Goal: Information Seeking & Learning: Learn about a topic

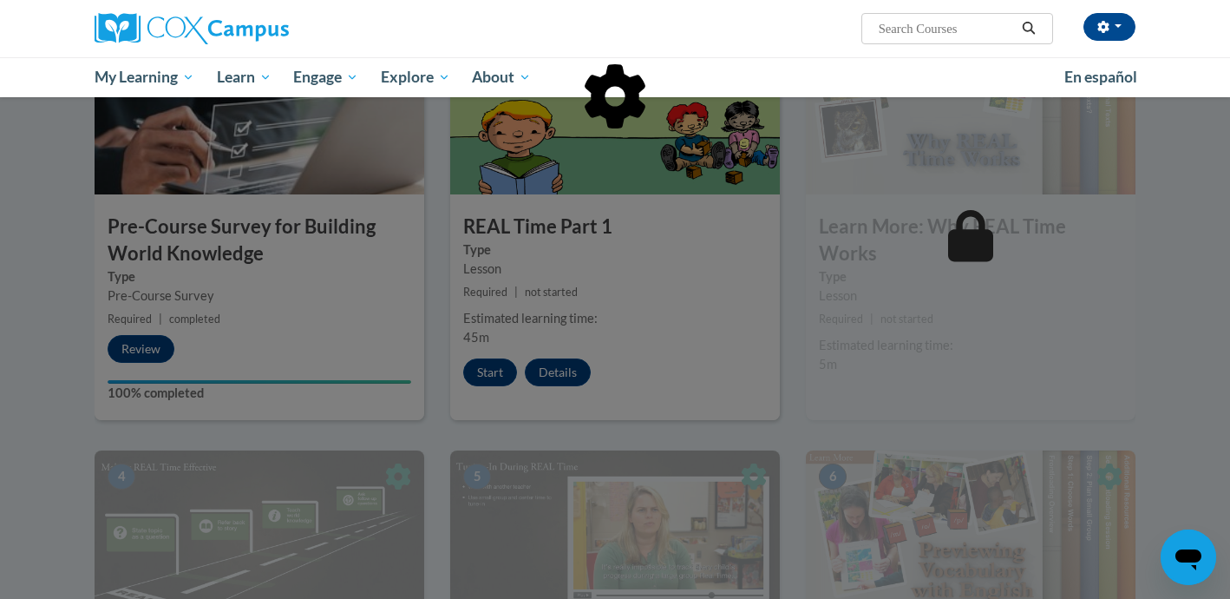
scroll to position [440, 0]
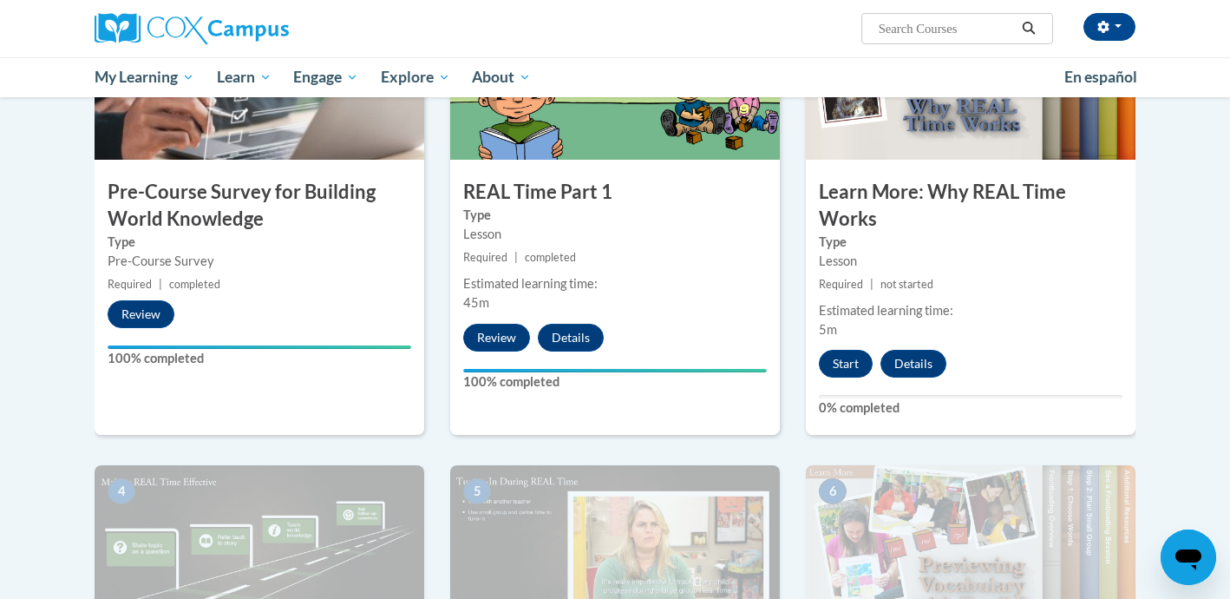
scroll to position [455, 0]
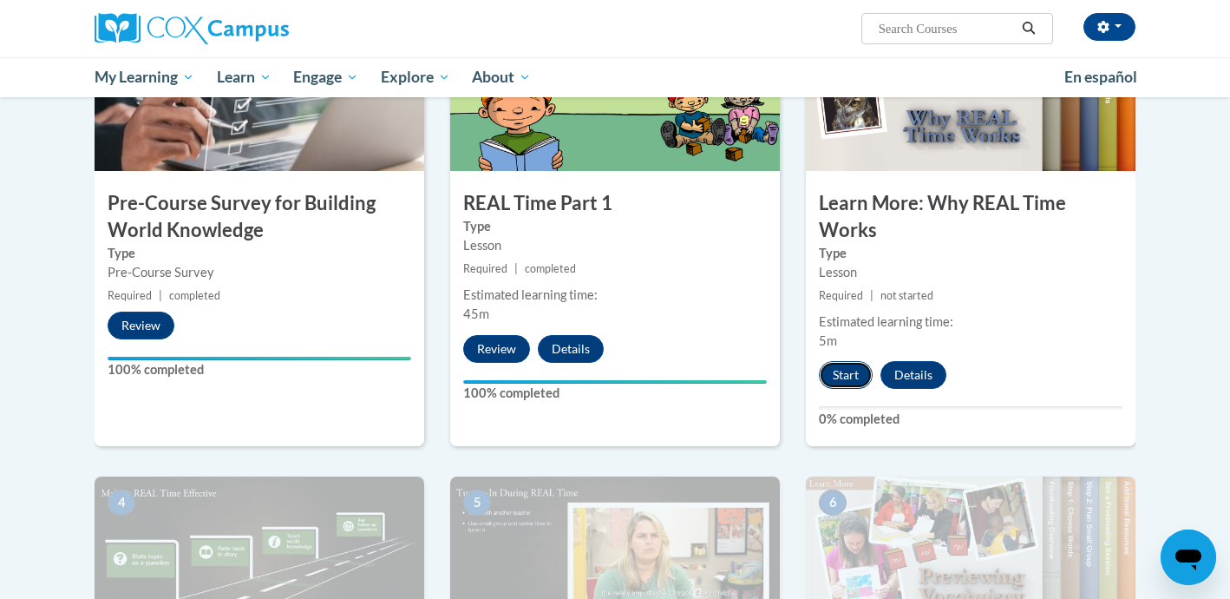
click at [849, 372] on button "Start" at bounding box center [846, 375] width 54 height 28
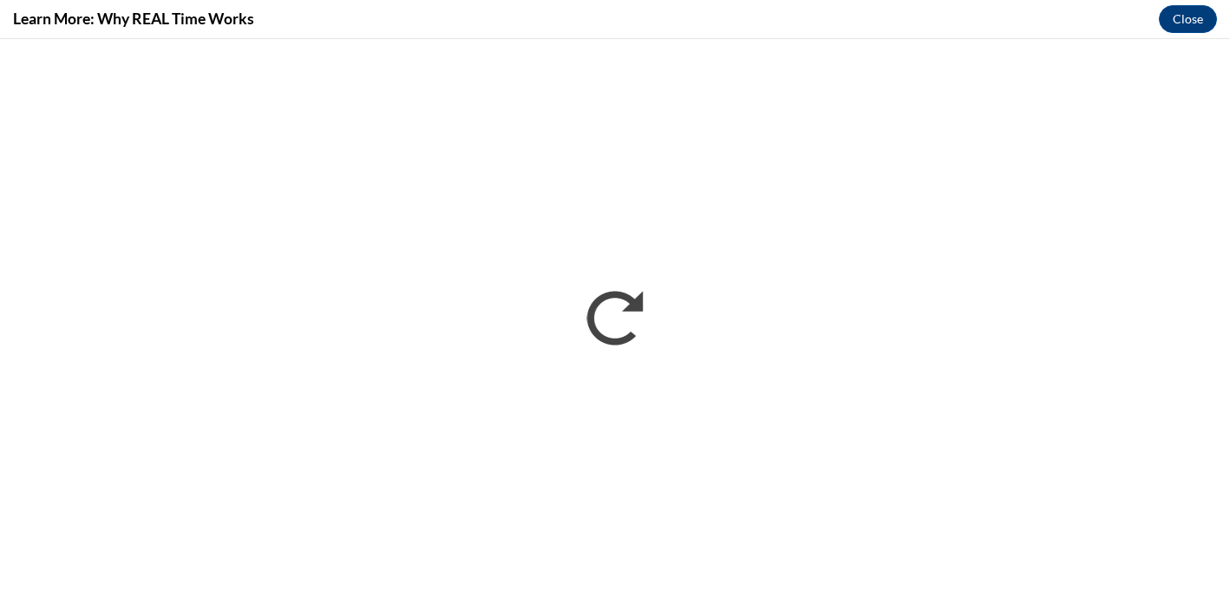
scroll to position [0, 0]
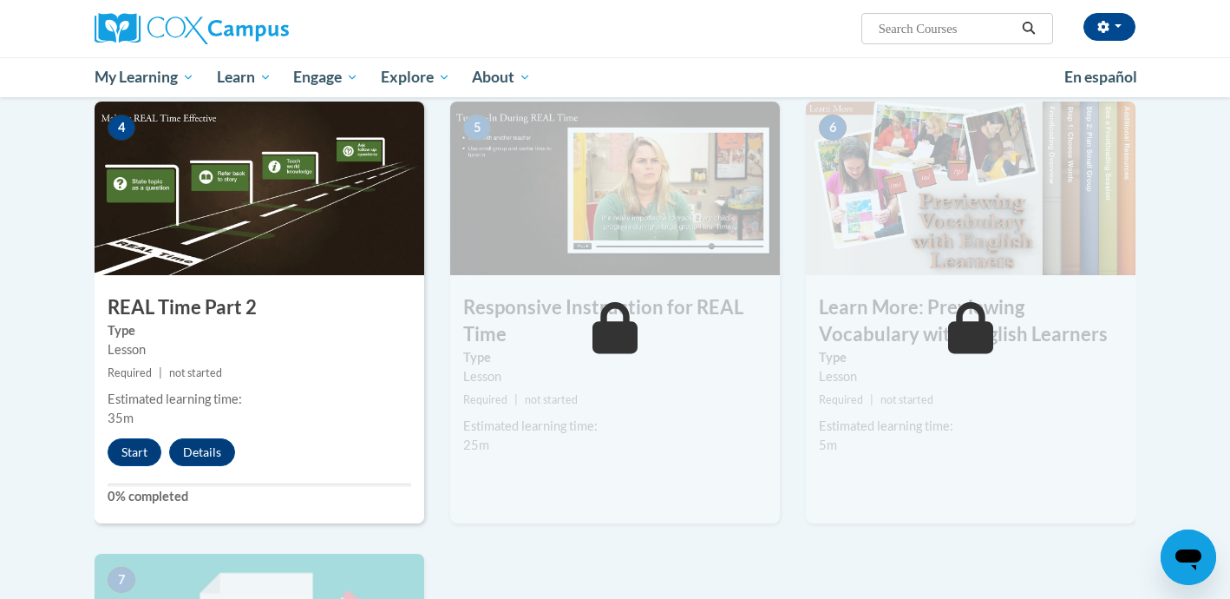
scroll to position [833, 0]
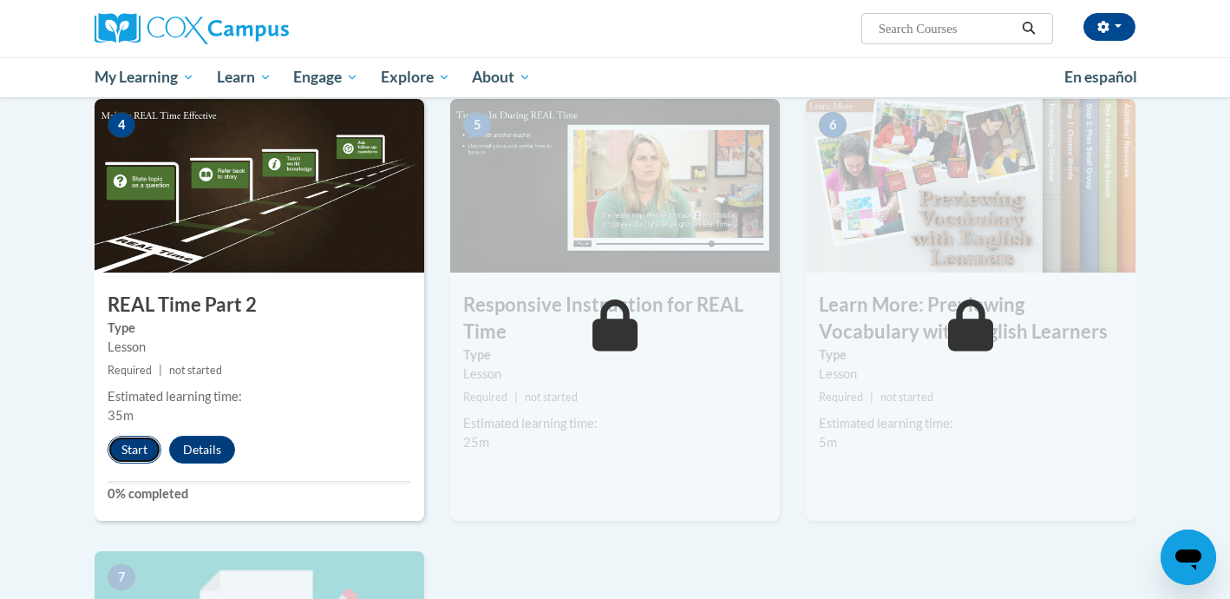
click at [128, 449] on button "Start" at bounding box center [135, 450] width 54 height 28
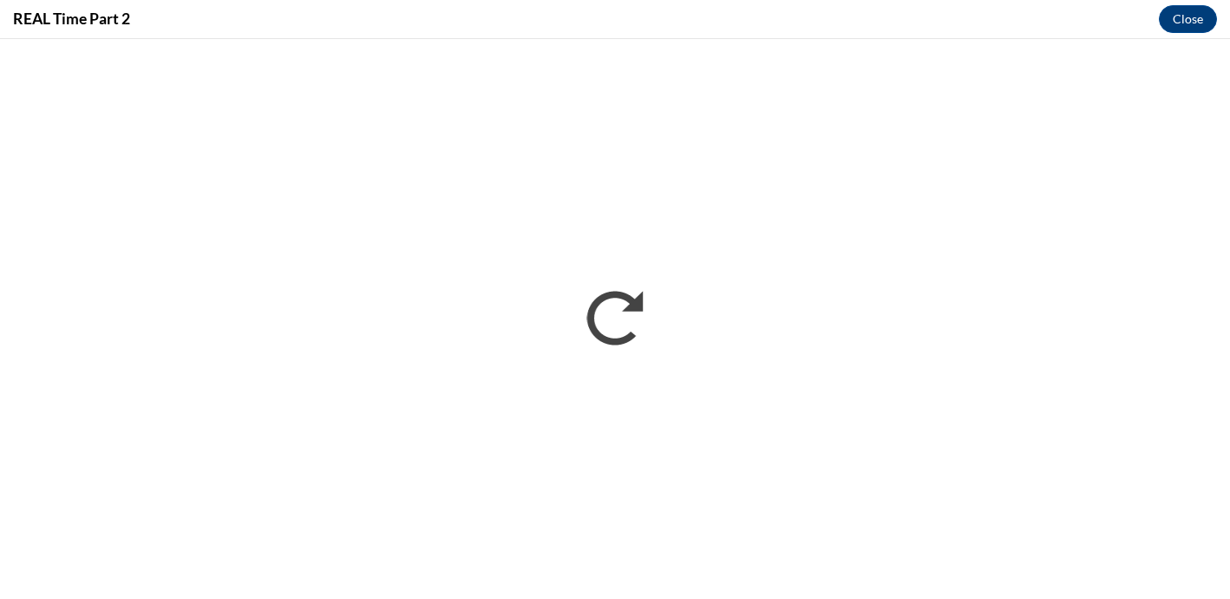
scroll to position [0, 0]
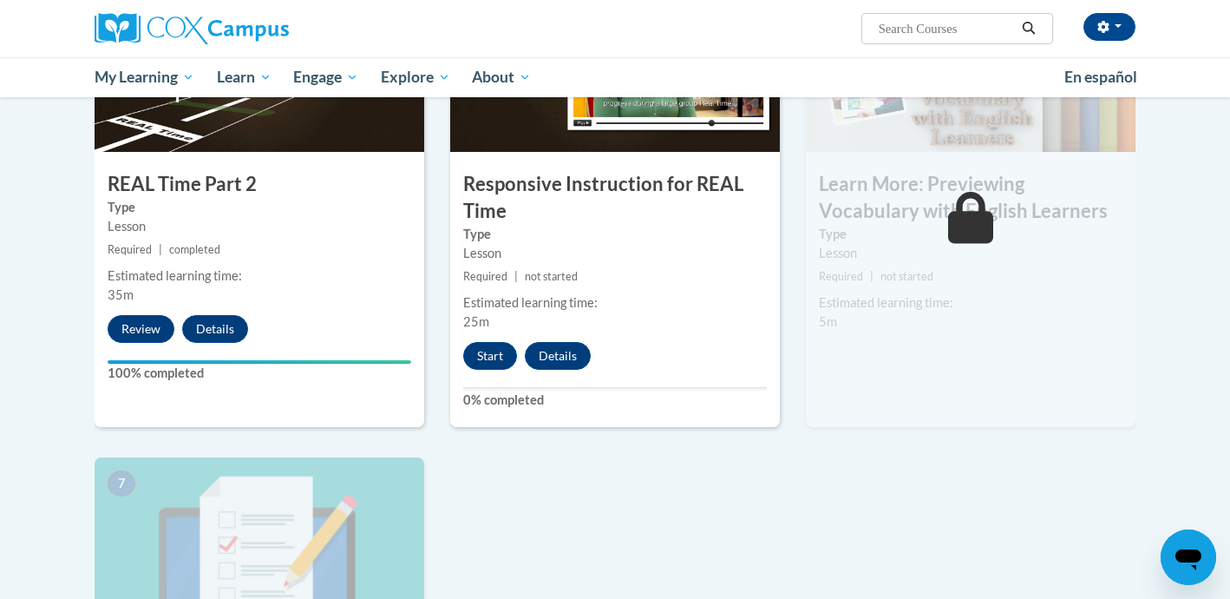
scroll to position [955, 0]
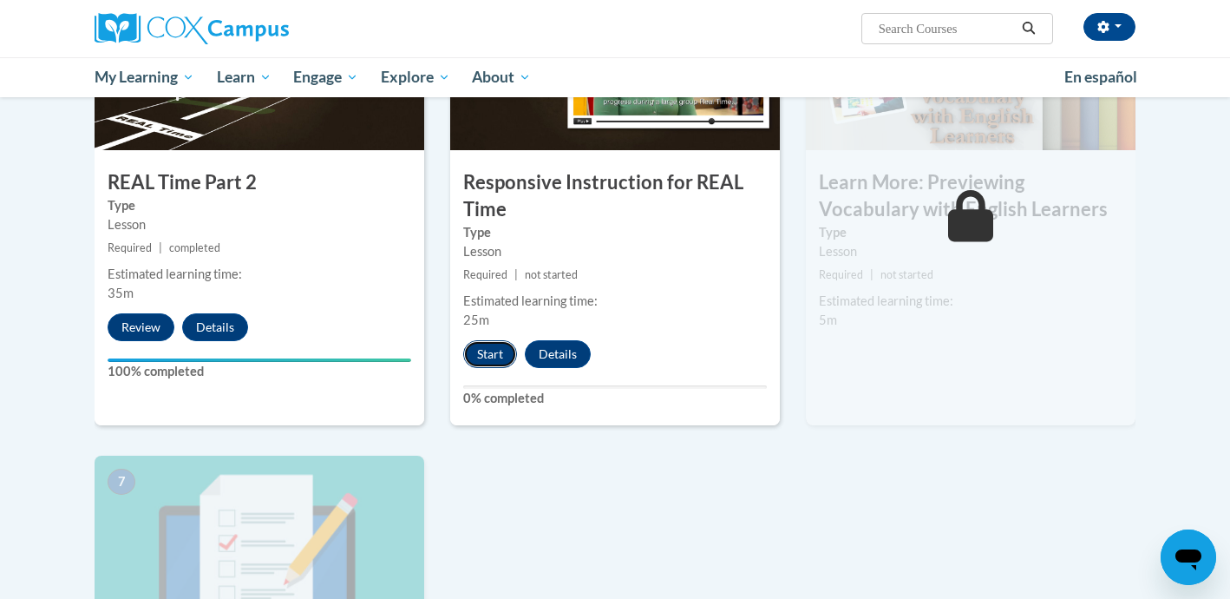
click at [485, 348] on button "Start" at bounding box center [490, 354] width 54 height 28
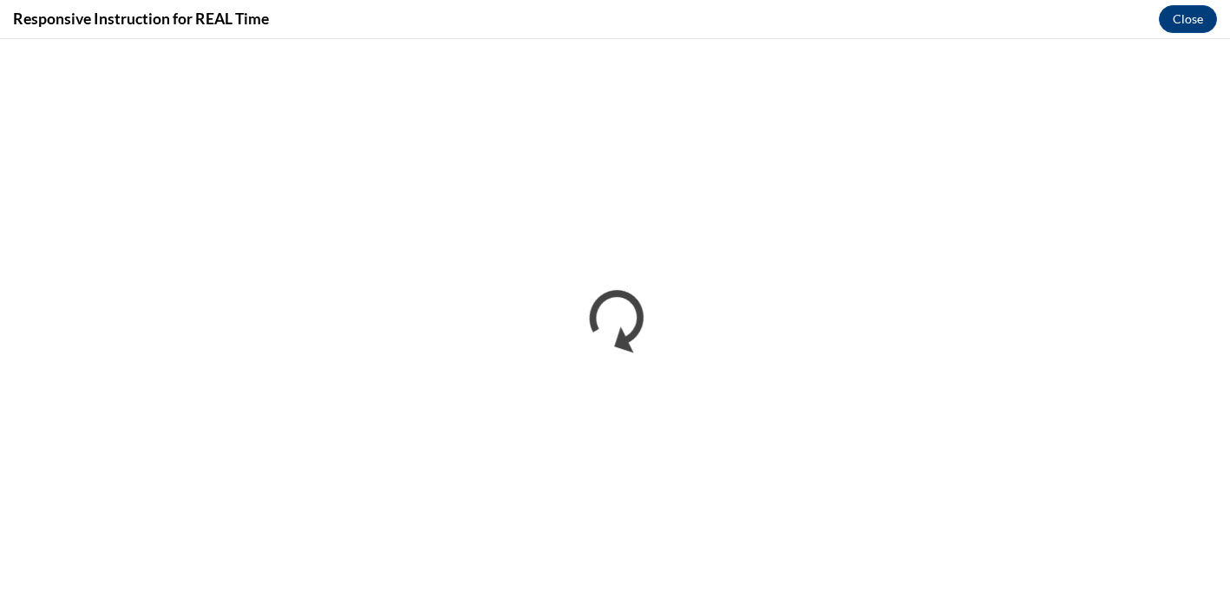
scroll to position [0, 0]
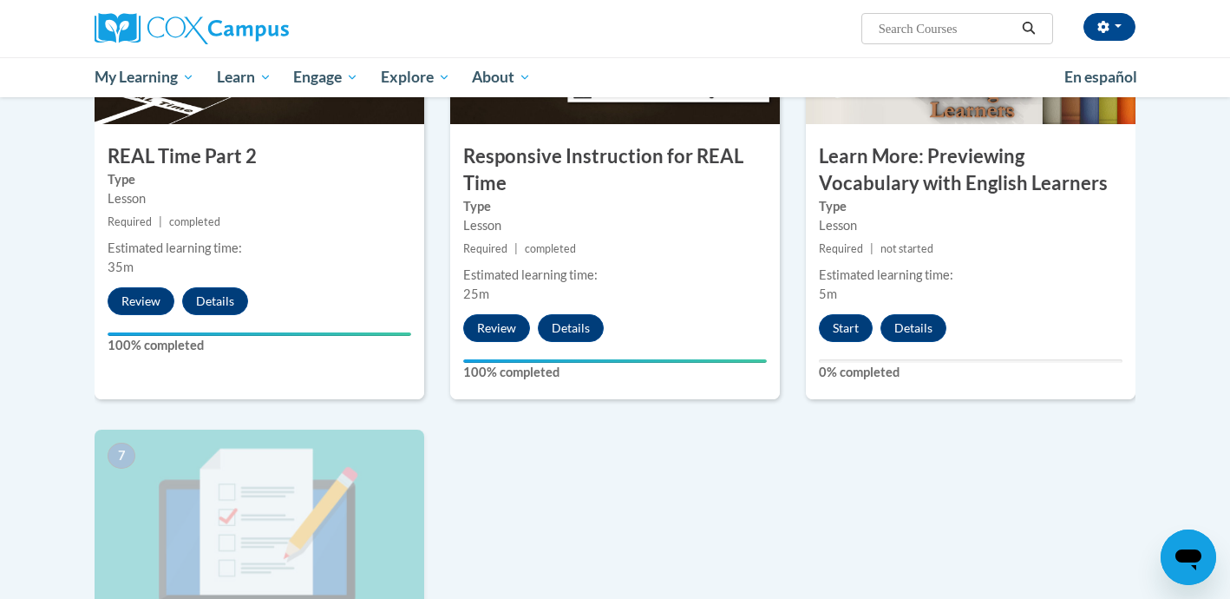
scroll to position [984, 0]
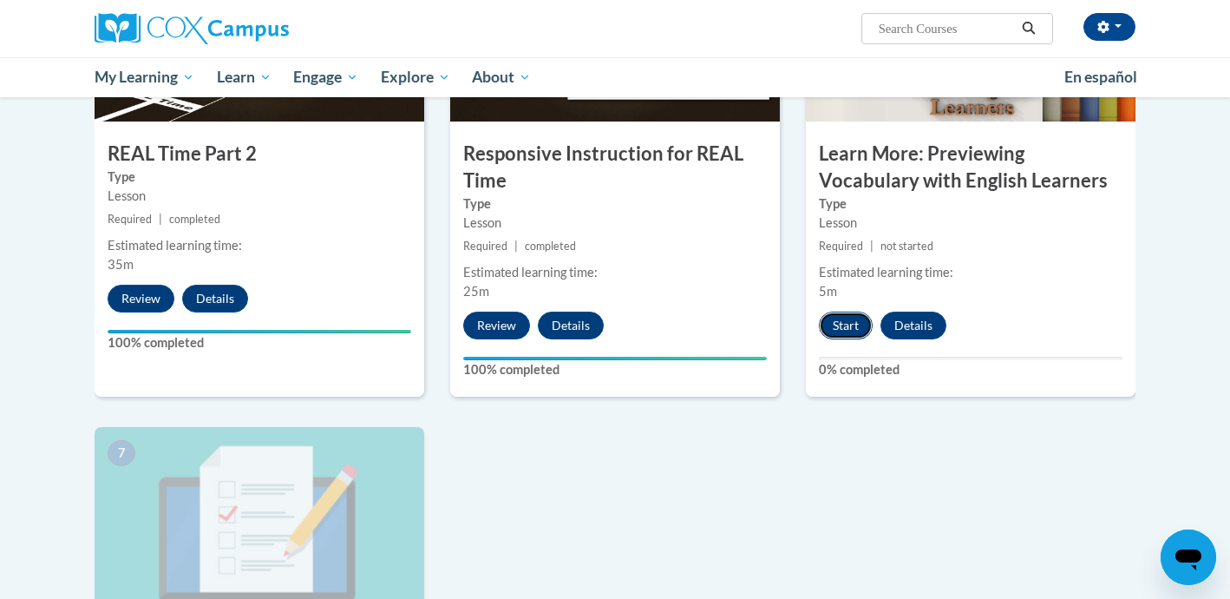
click at [849, 331] on button "Start" at bounding box center [846, 325] width 54 height 28
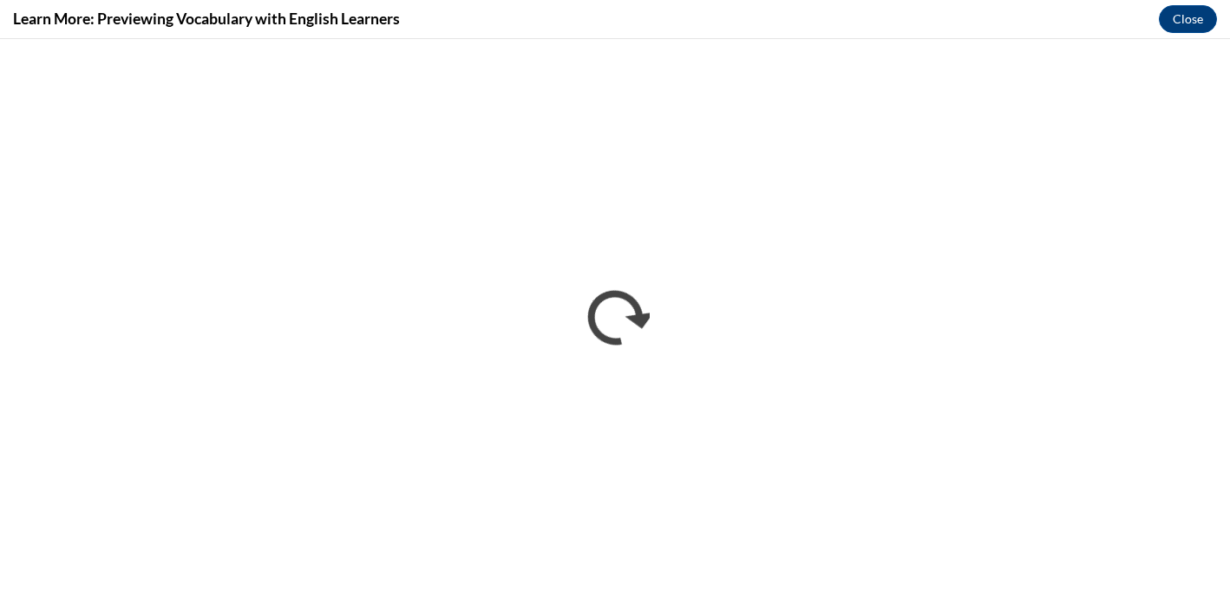
scroll to position [0, 0]
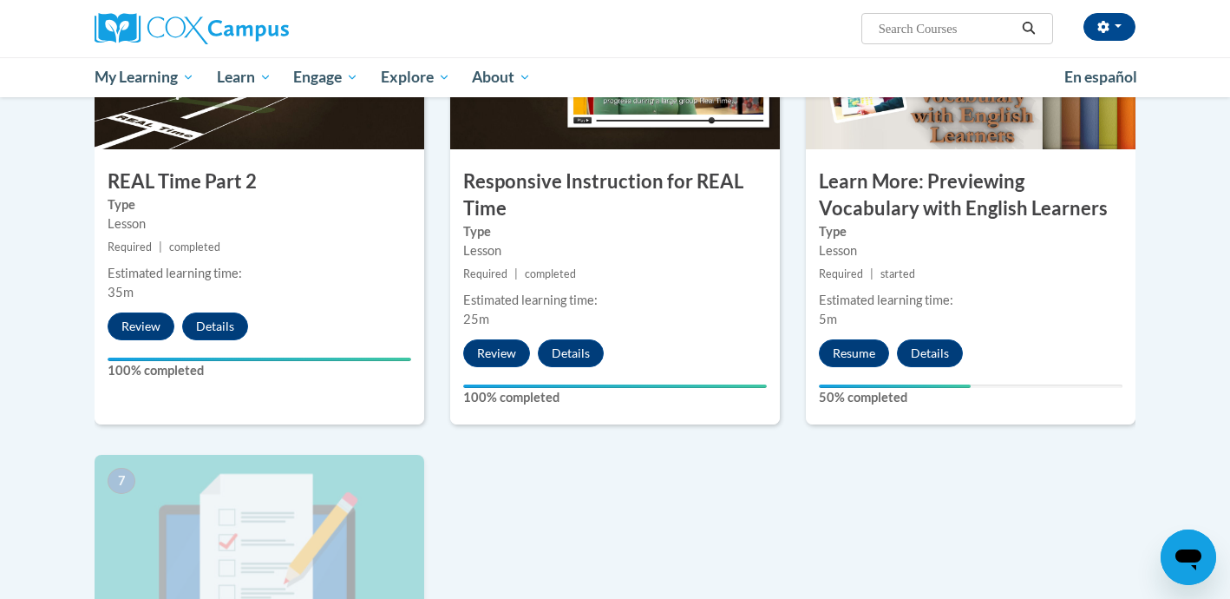
scroll to position [955, 0]
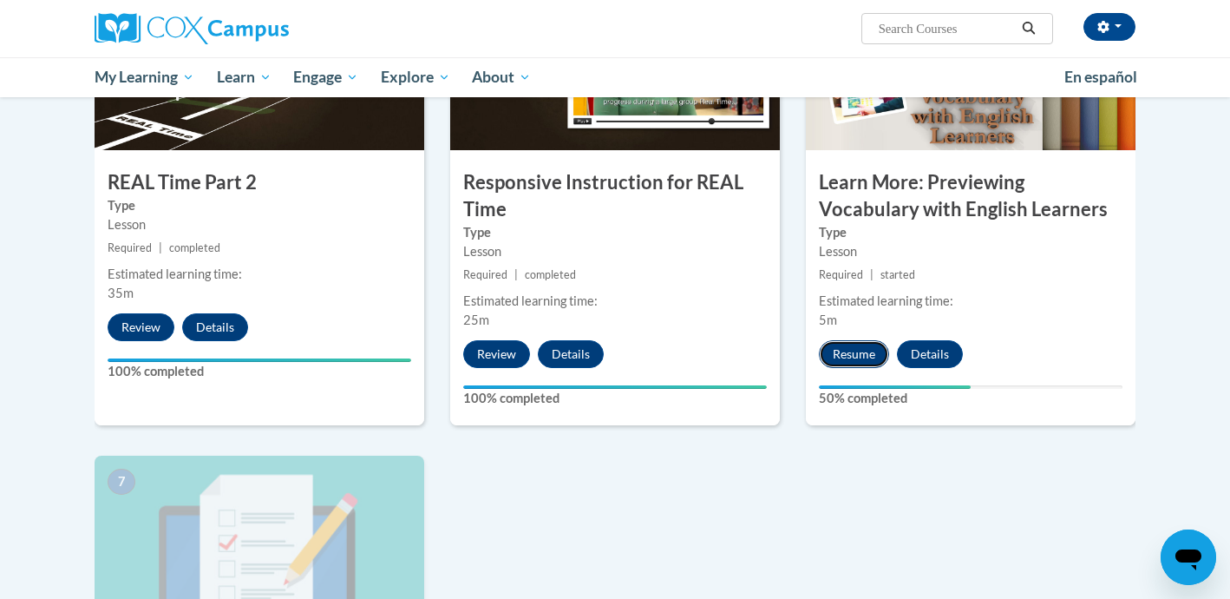
click at [865, 351] on button "Resume" at bounding box center [854, 354] width 70 height 28
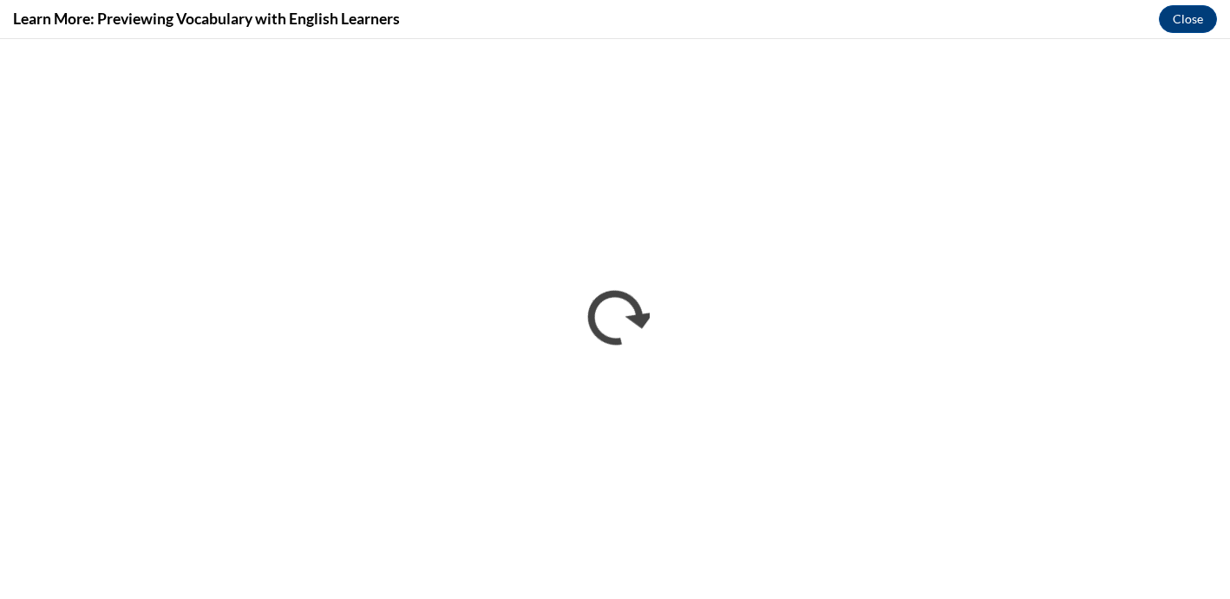
scroll to position [0, 0]
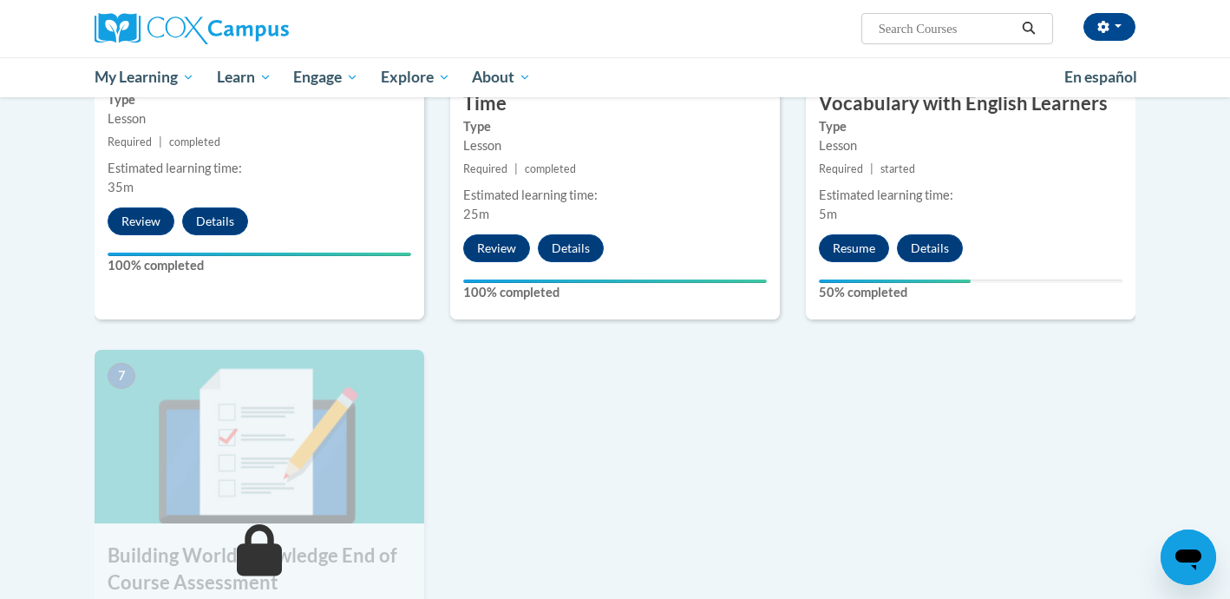
scroll to position [1064, 0]
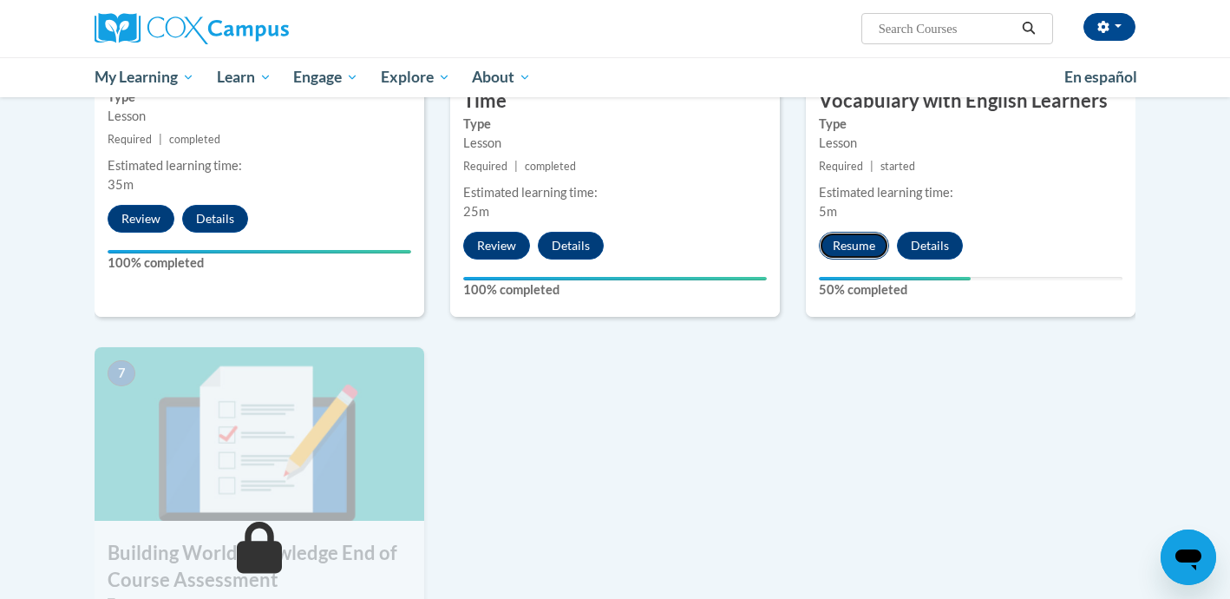
click at [867, 246] on button "Resume" at bounding box center [854, 246] width 70 height 28
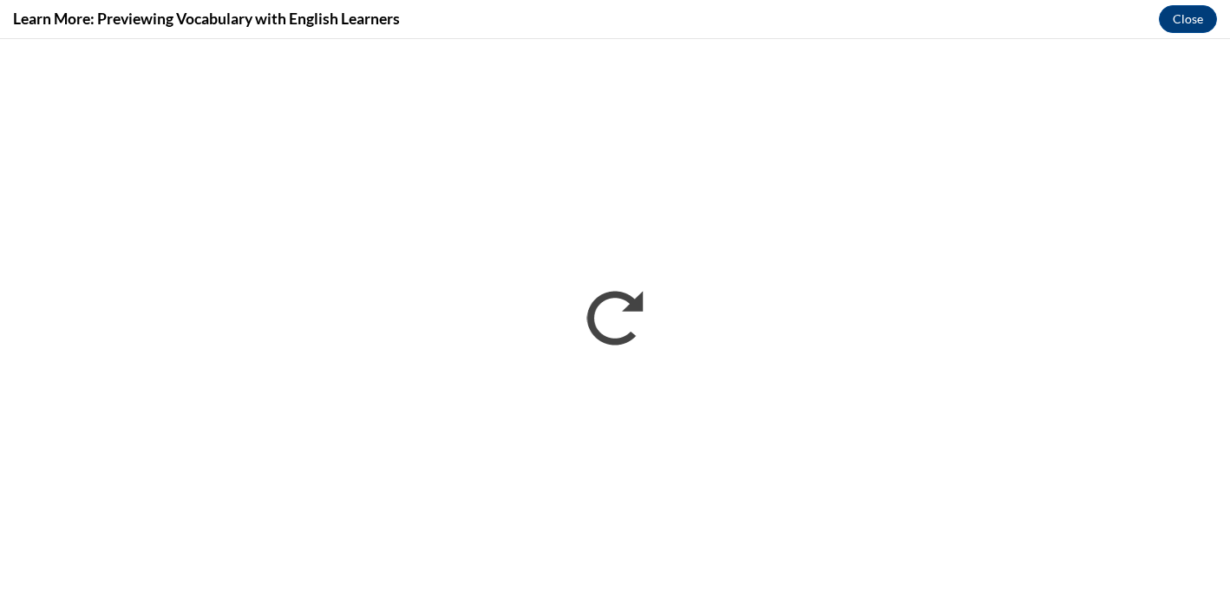
scroll to position [0, 0]
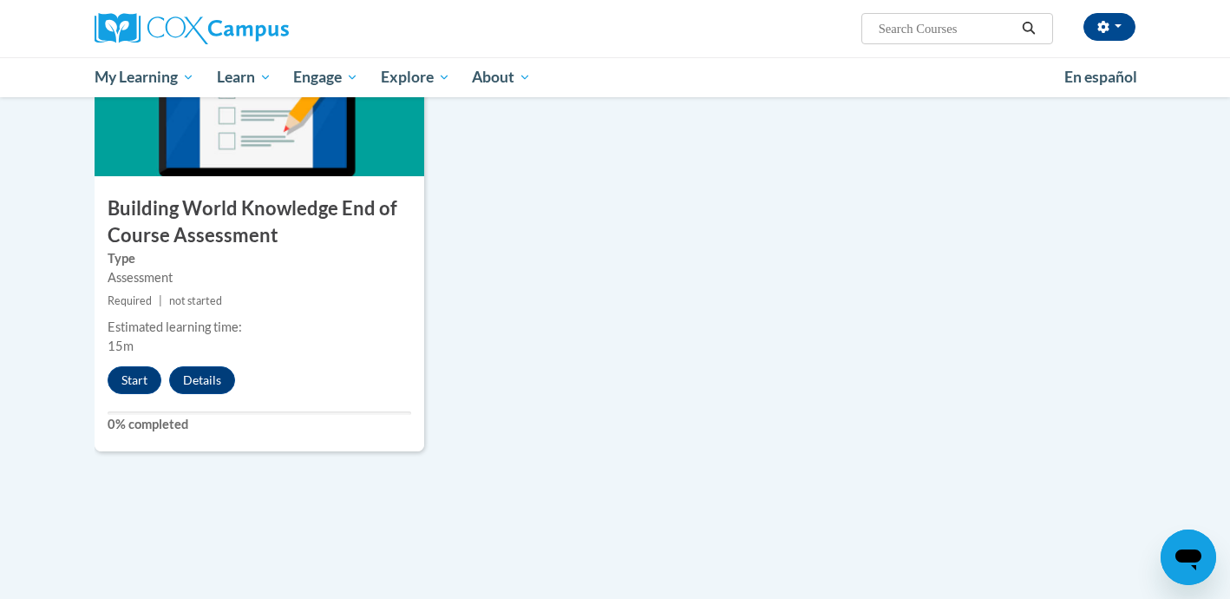
scroll to position [1416, 0]
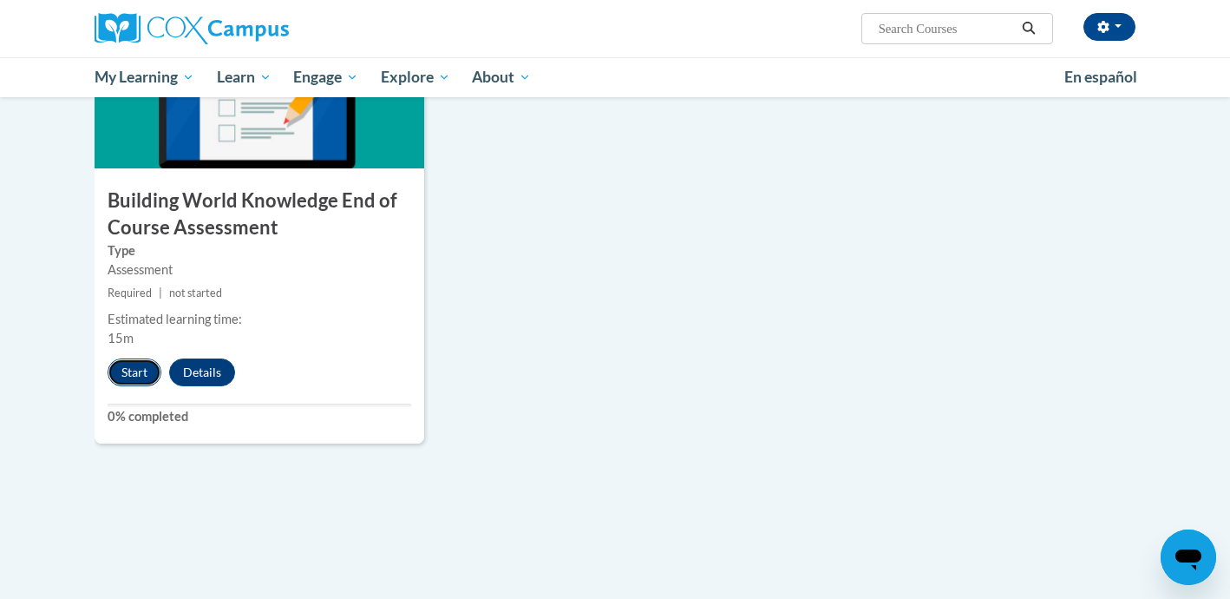
click at [134, 376] on button "Start" at bounding box center [135, 372] width 54 height 28
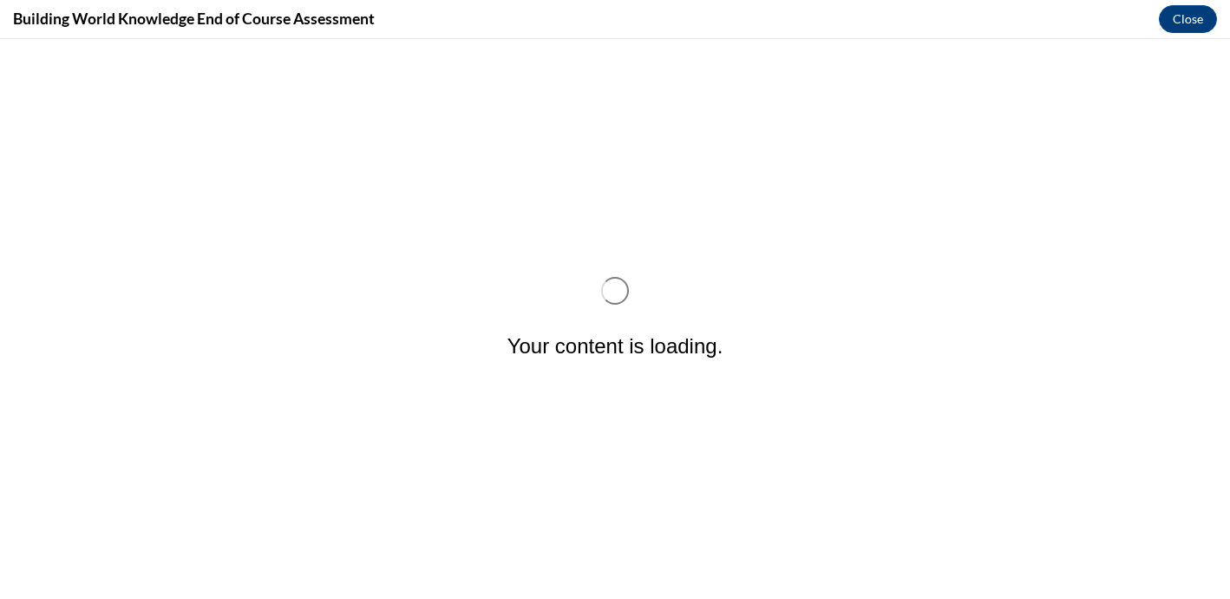
scroll to position [0, 0]
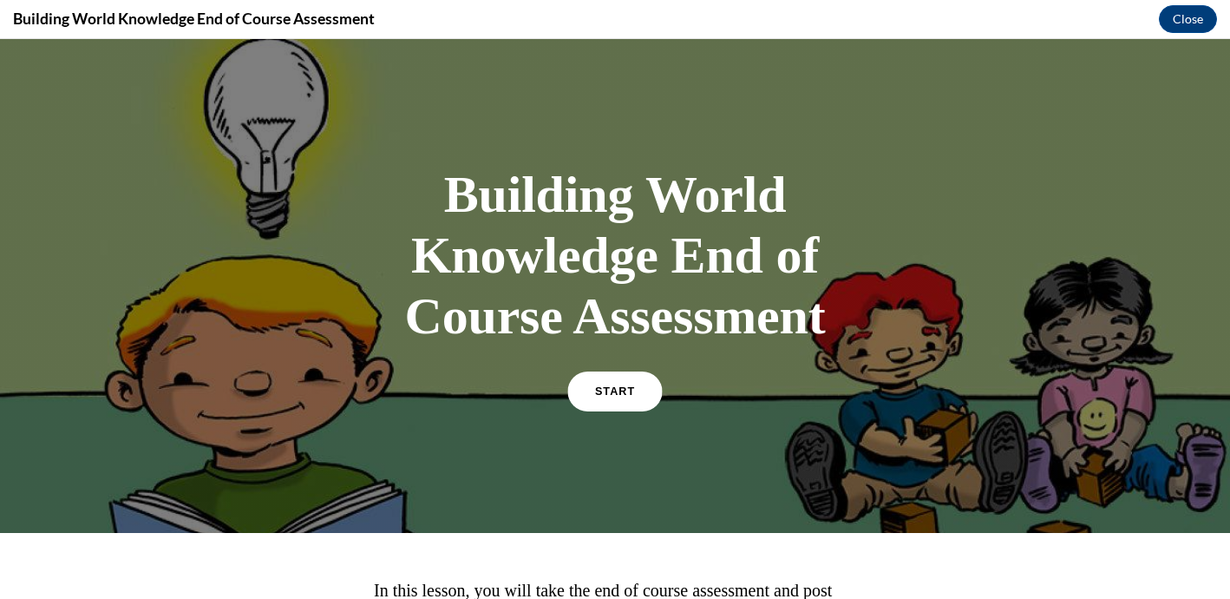
click at [616, 394] on span "START" at bounding box center [615, 391] width 40 height 13
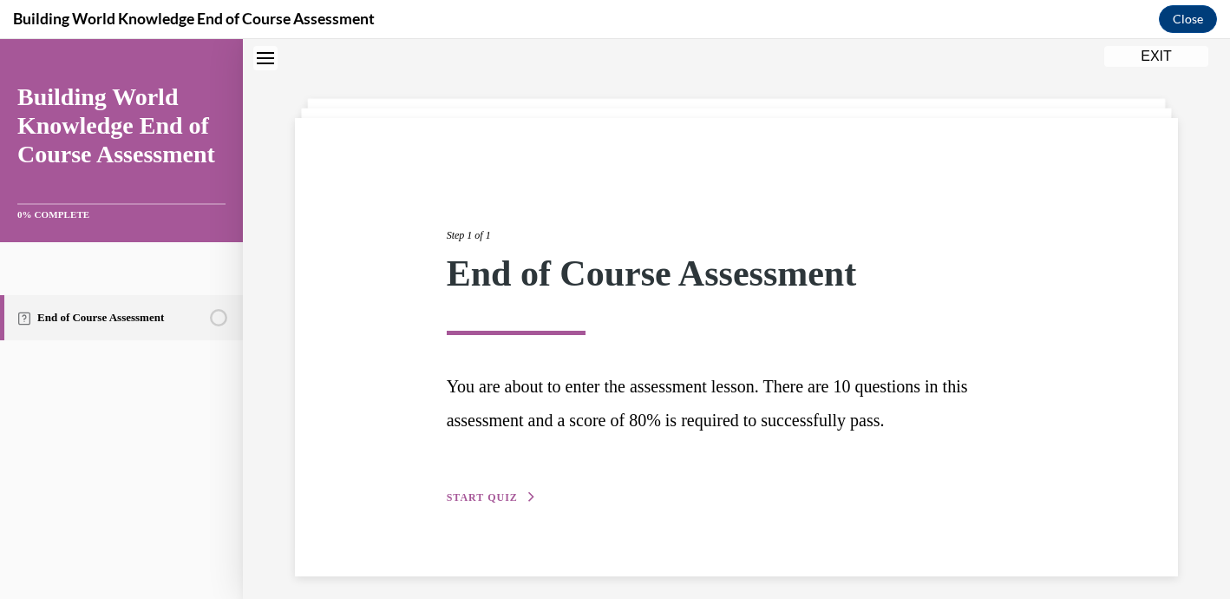
scroll to position [65, 0]
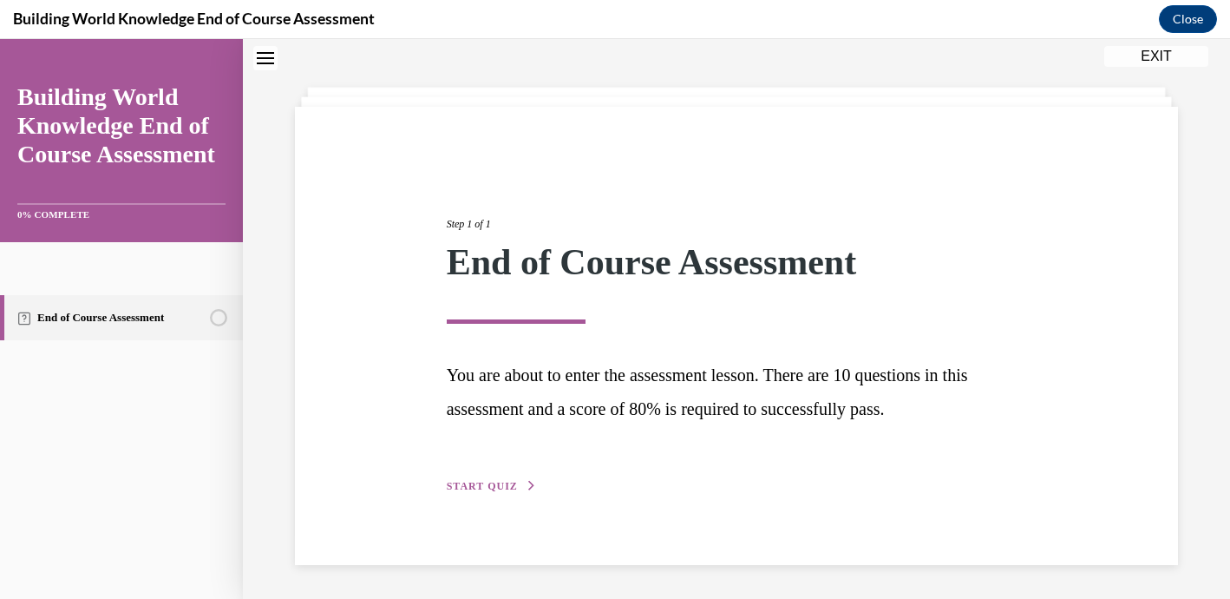
click at [478, 489] on span "START QUIZ" at bounding box center [482, 486] width 71 height 12
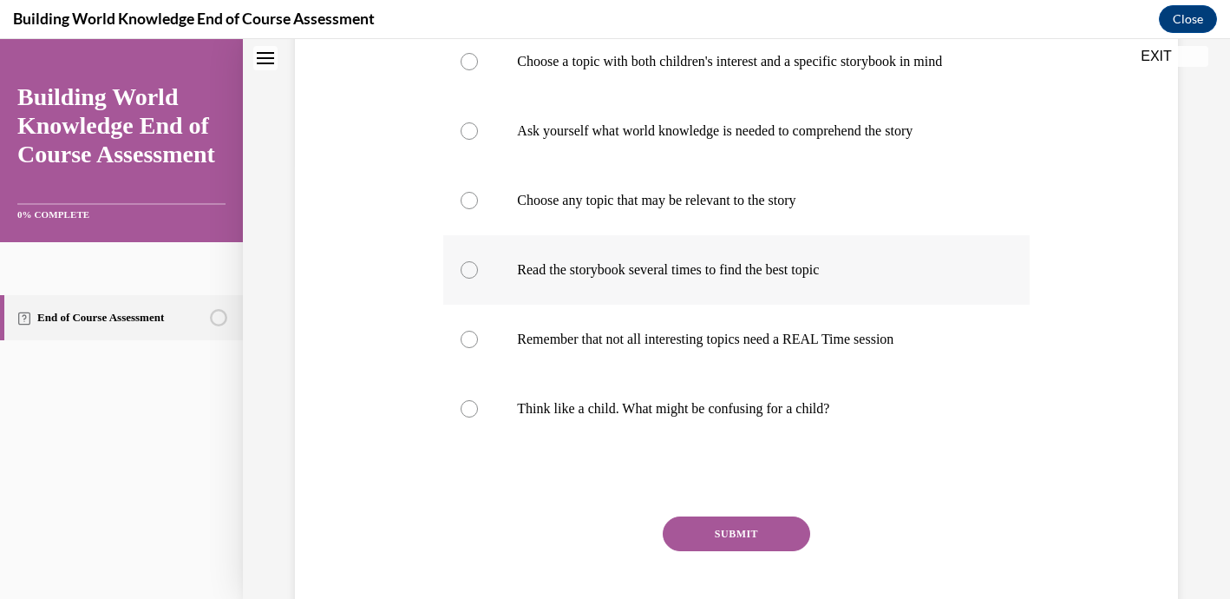
scroll to position [436, 0]
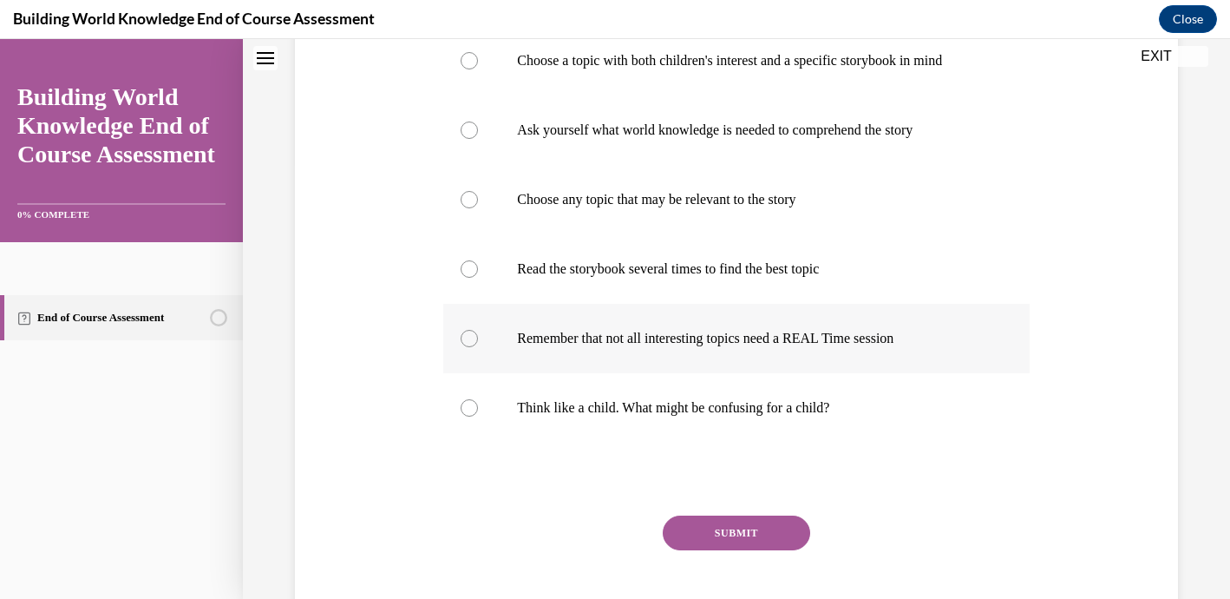
click at [475, 342] on div at bounding box center [469, 338] width 17 height 17
click at [475, 342] on input "Remember that not all interesting topics need a REAL Time session" at bounding box center [469, 338] width 17 height 17
radio input "true"
click at [472, 272] on div at bounding box center [469, 268] width 17 height 17
click at [472, 272] on input "Read the storybook several times to find the best topic" at bounding box center [469, 268] width 17 height 17
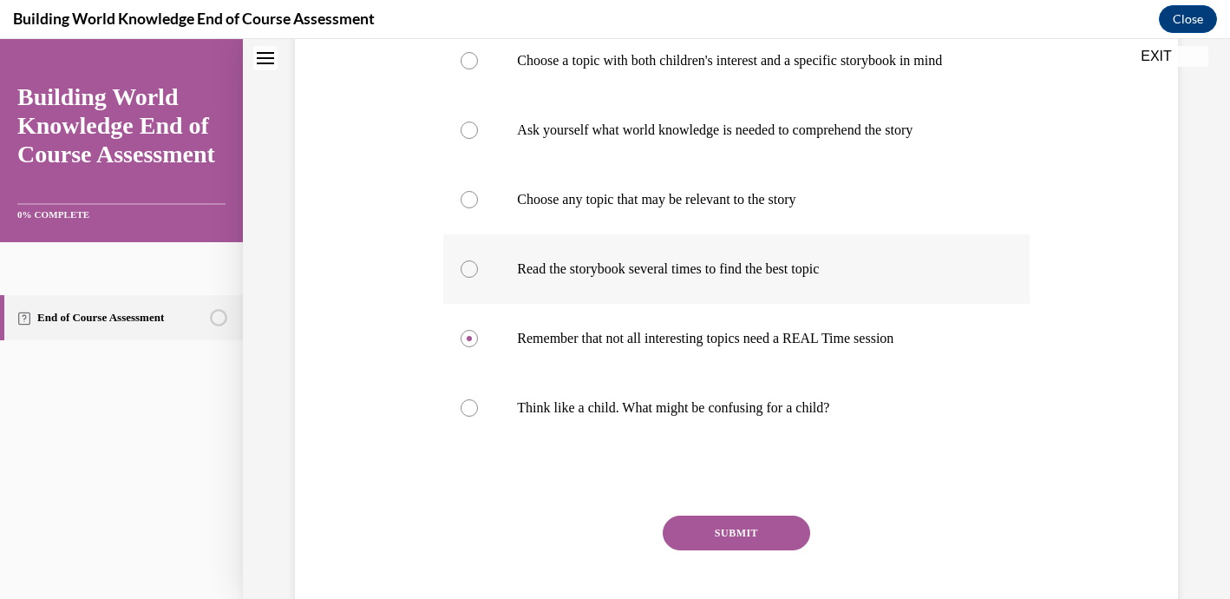
radio input "true"
click at [704, 534] on button "SUBMIT" at bounding box center [736, 532] width 147 height 35
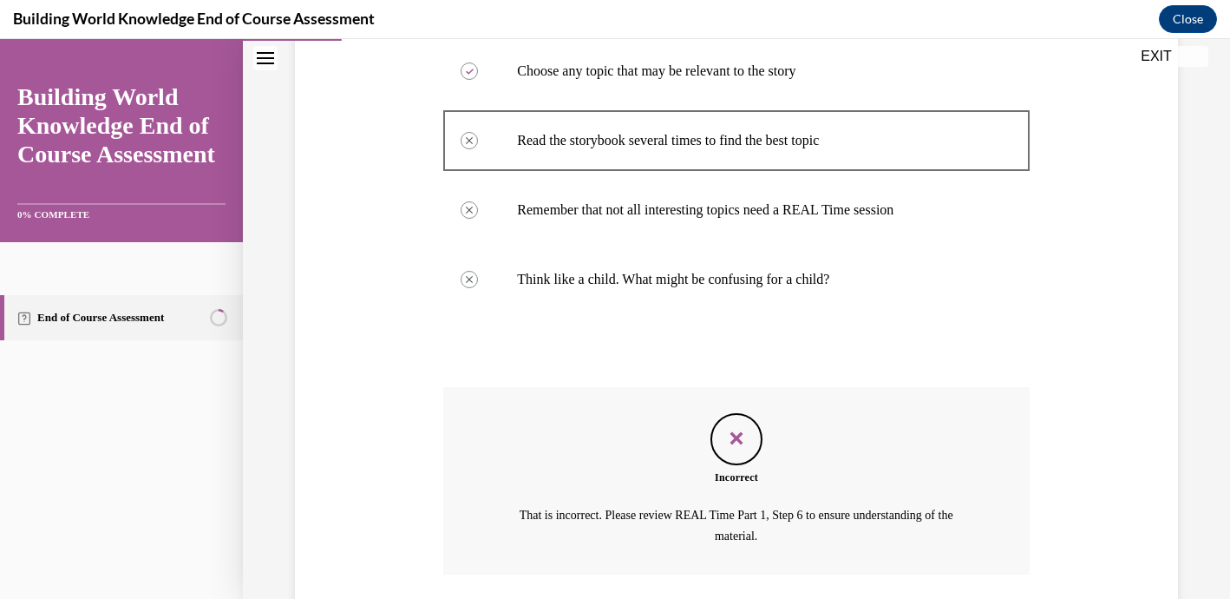
scroll to position [690, 0]
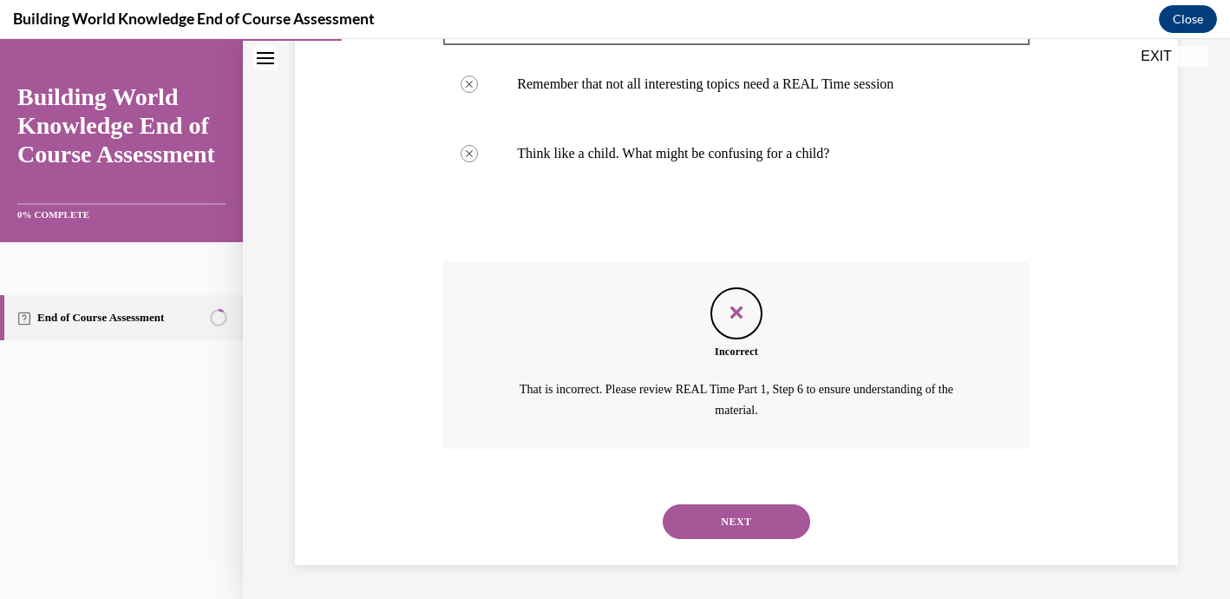
click at [712, 524] on button "NEXT" at bounding box center [736, 521] width 147 height 35
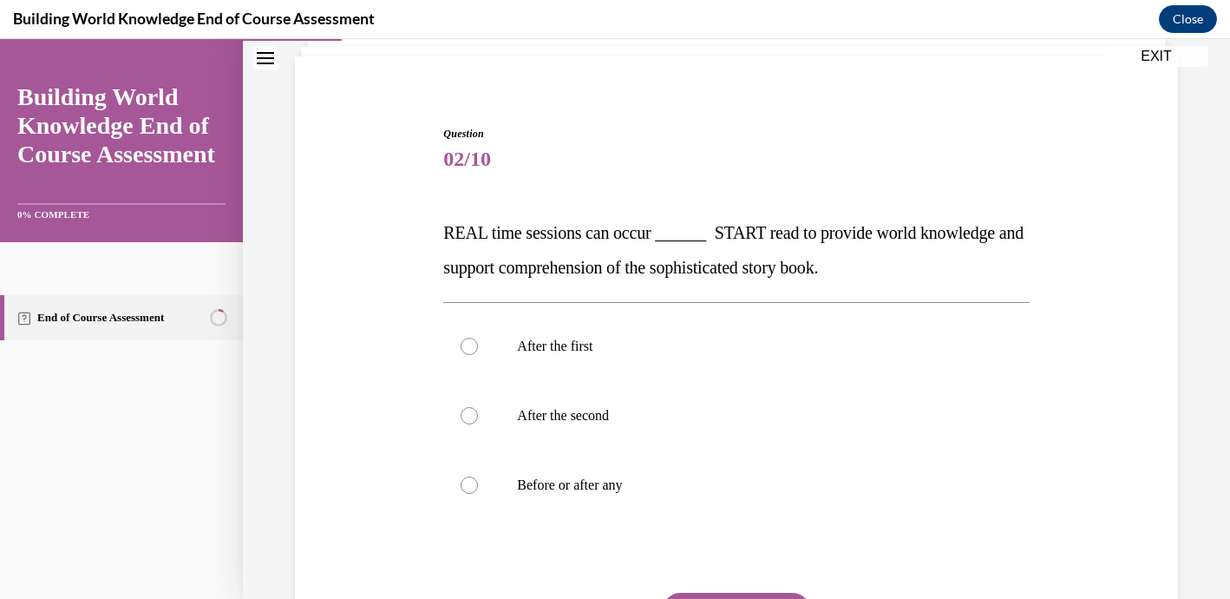
scroll to position [116, 0]
click at [577, 345] on p "After the first" at bounding box center [751, 345] width 469 height 17
click at [478, 345] on input "After the first" at bounding box center [469, 345] width 17 height 17
radio input "true"
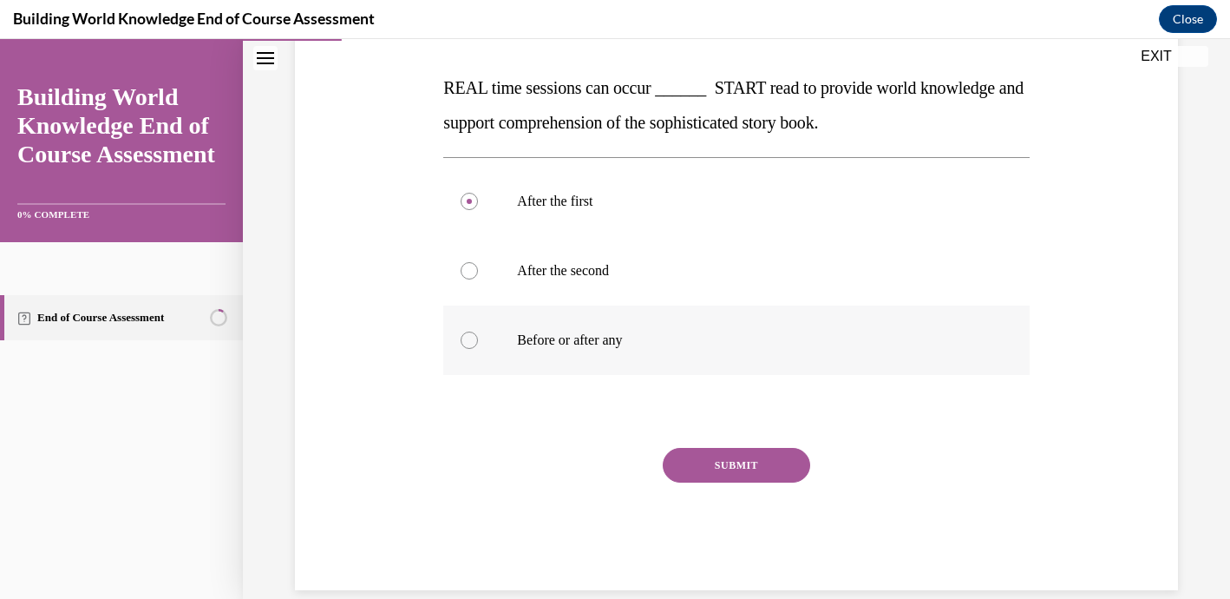
scroll to position [265, 0]
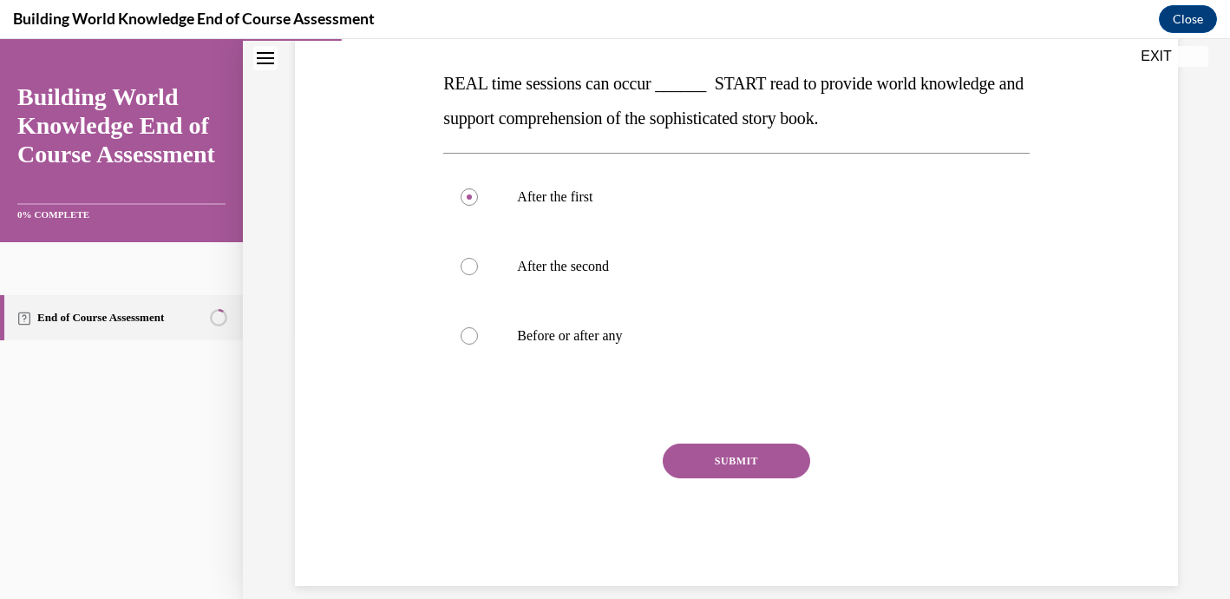
click at [719, 476] on div "SUBMIT" at bounding box center [736, 486] width 586 height 87
click at [721, 463] on button "SUBMIT" at bounding box center [736, 460] width 147 height 35
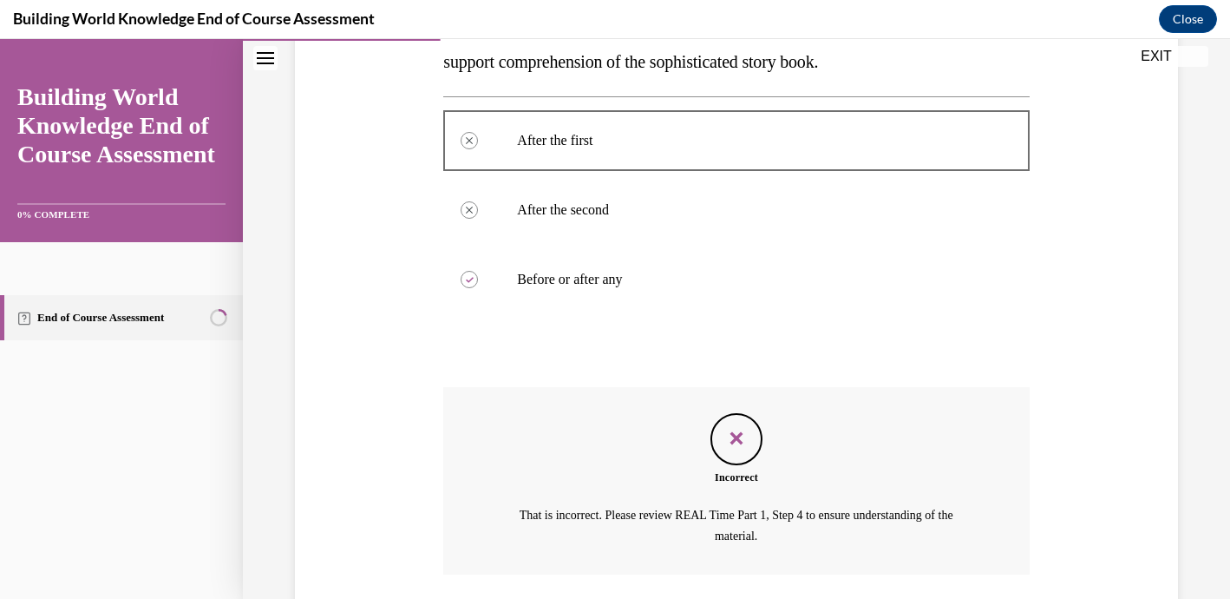
scroll to position [447, 0]
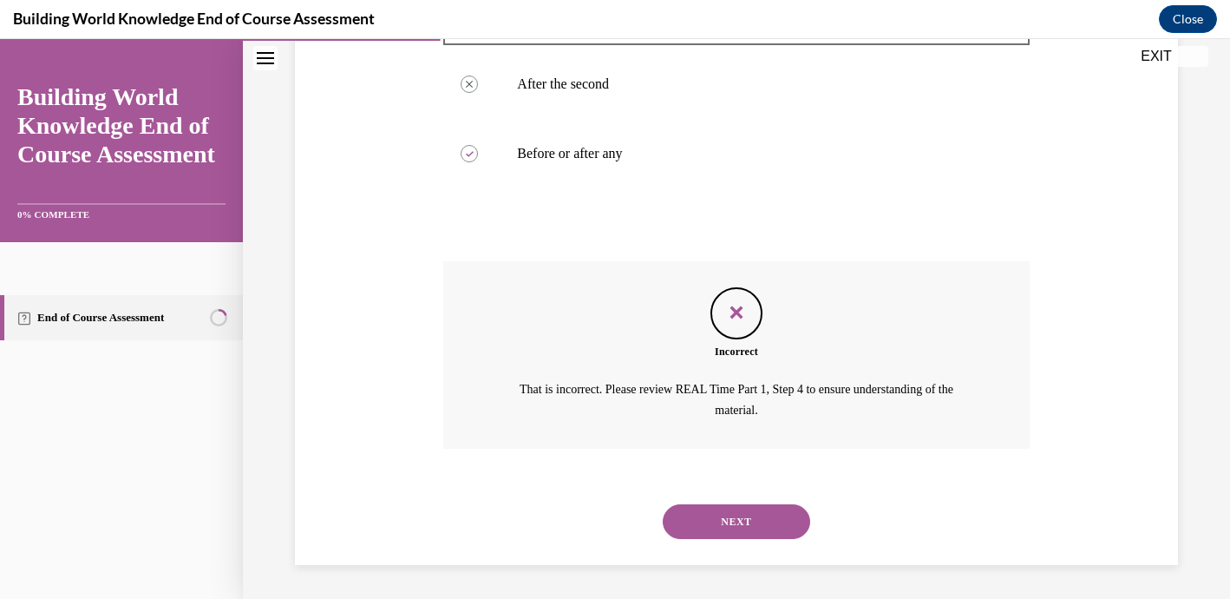
click at [720, 530] on button "NEXT" at bounding box center [736, 521] width 147 height 35
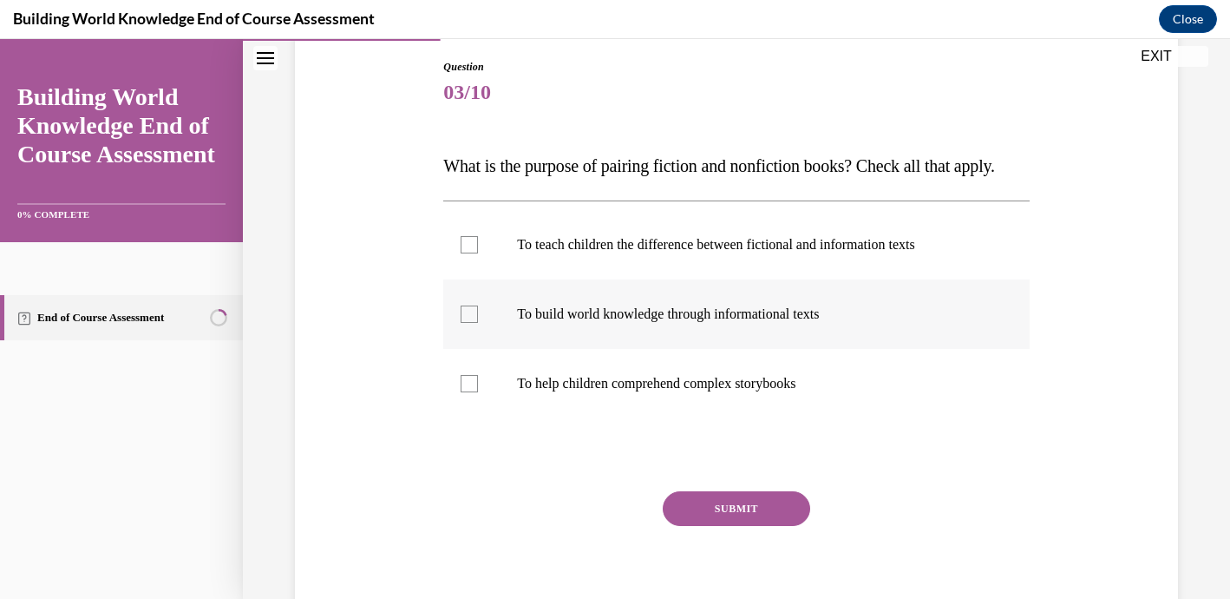
scroll to position [184, 0]
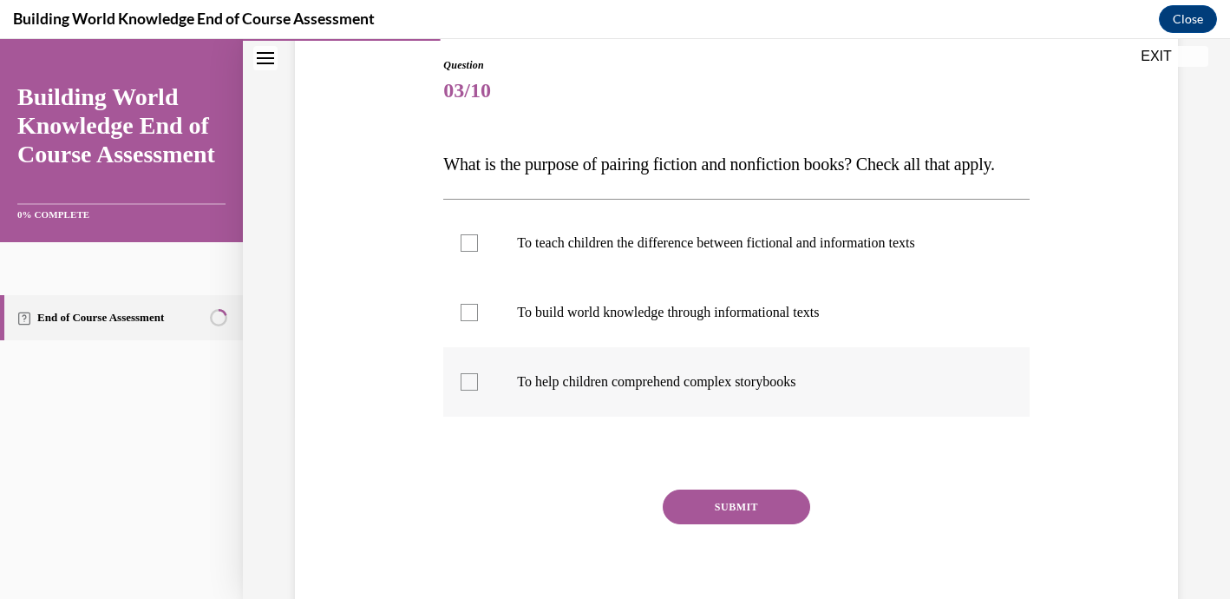
click at [469, 390] on div at bounding box center [469, 381] width 17 height 17
click at [469, 390] on input "To help children comprehend complex storybooks" at bounding box center [469, 381] width 17 height 17
checkbox input "true"
click at [456, 347] on label "To build world knowledge through informational texts" at bounding box center [736, 312] width 586 height 69
click at [461, 321] on input "To build world knowledge through informational texts" at bounding box center [469, 312] width 17 height 17
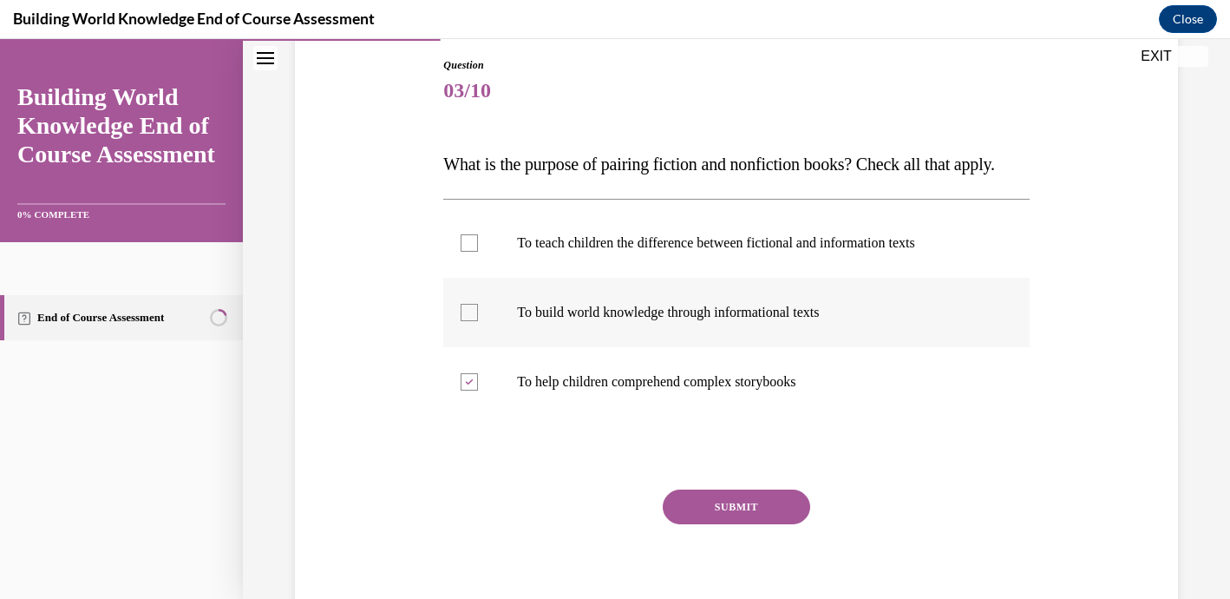
checkbox input "true"
click at [476, 252] on div at bounding box center [469, 242] width 17 height 17
click at [476, 252] on input "To teach children the difference between fictional and information texts" at bounding box center [469, 242] width 17 height 17
checkbox input "true"
click at [696, 524] on button "SUBMIT" at bounding box center [736, 506] width 147 height 35
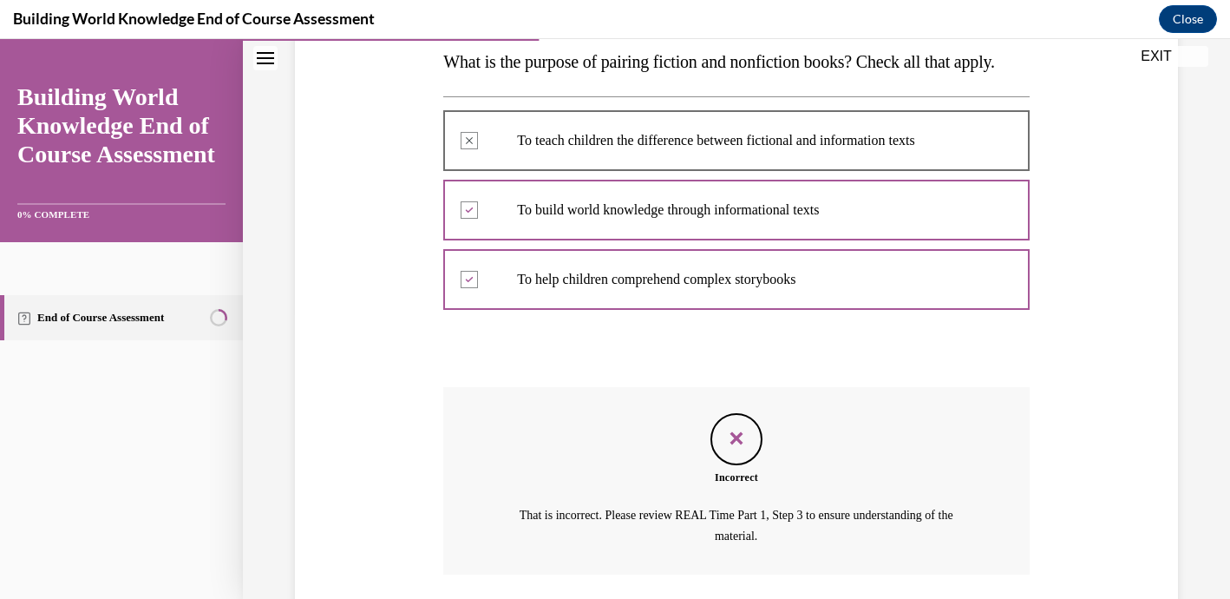
scroll to position [447, 0]
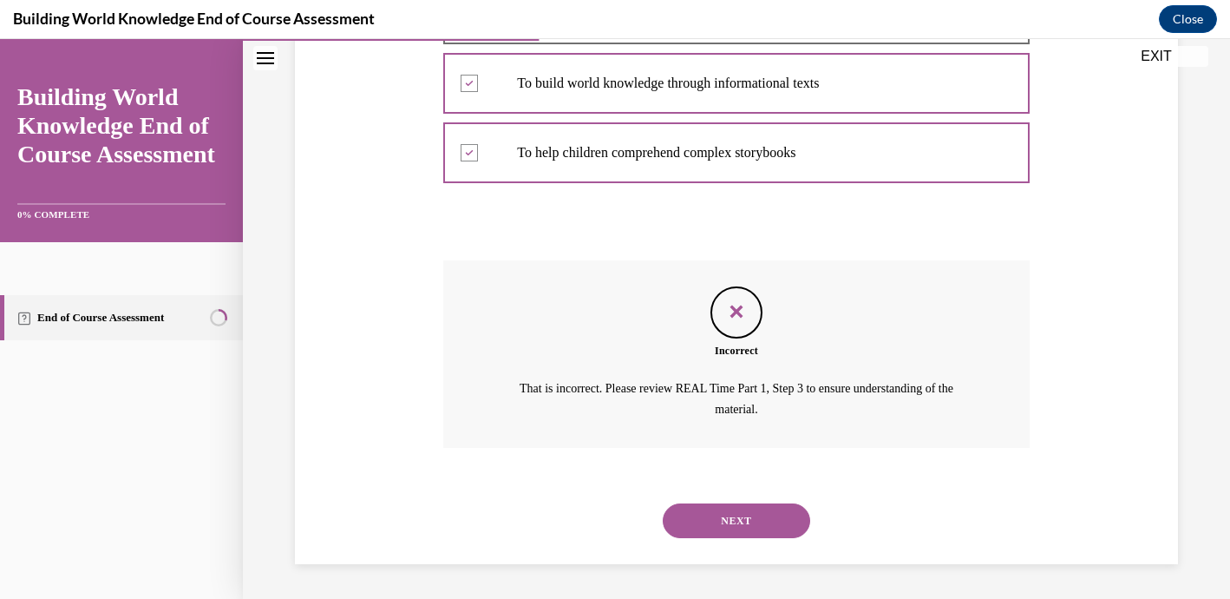
click at [731, 529] on button "NEXT" at bounding box center [736, 520] width 147 height 35
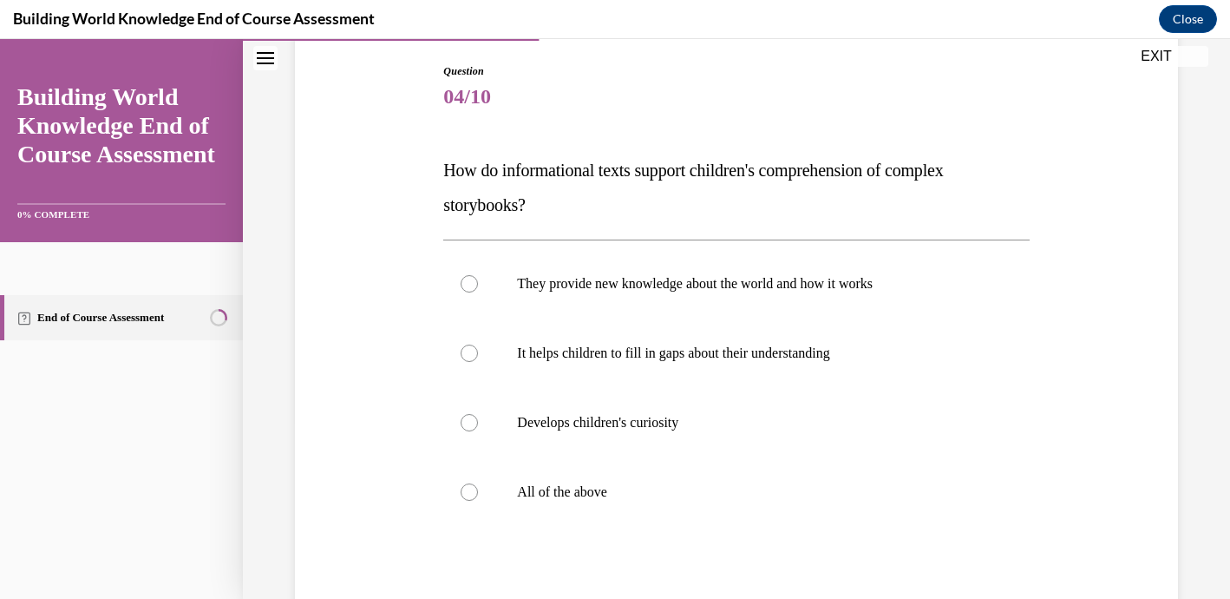
scroll to position [177, 0]
click at [473, 356] on div at bounding box center [469, 353] width 17 height 17
click at [473, 356] on input "It helps children to fill in gaps about their understanding" at bounding box center [469, 353] width 17 height 17
radio input "true"
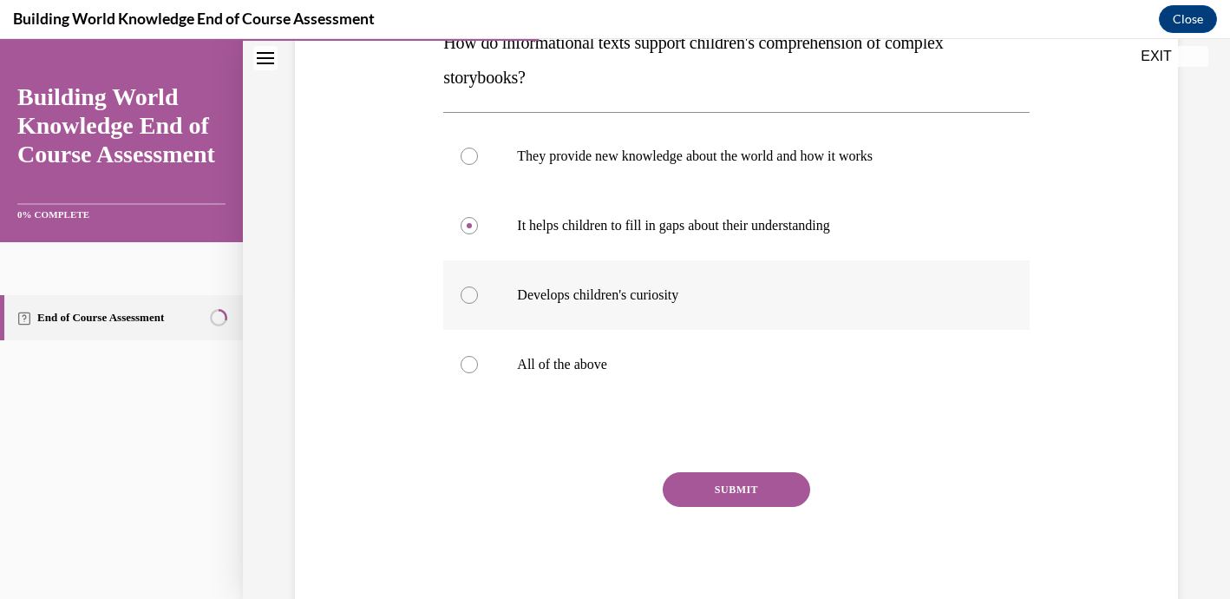
scroll to position [342, 0]
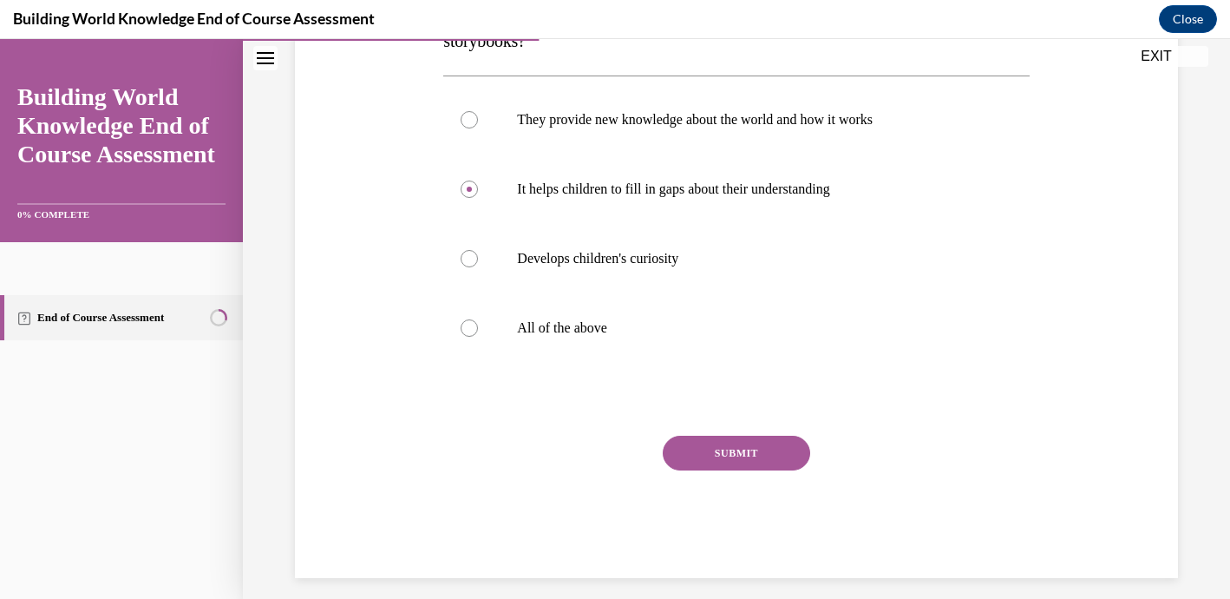
click at [712, 442] on button "SUBMIT" at bounding box center [736, 453] width 147 height 35
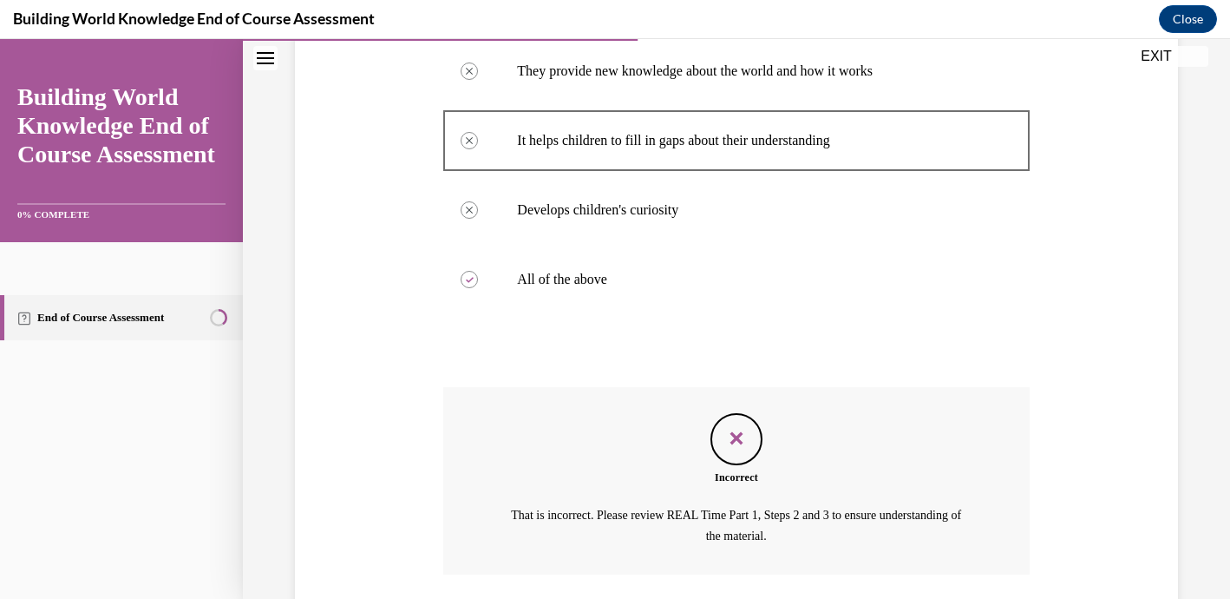
scroll to position [516, 0]
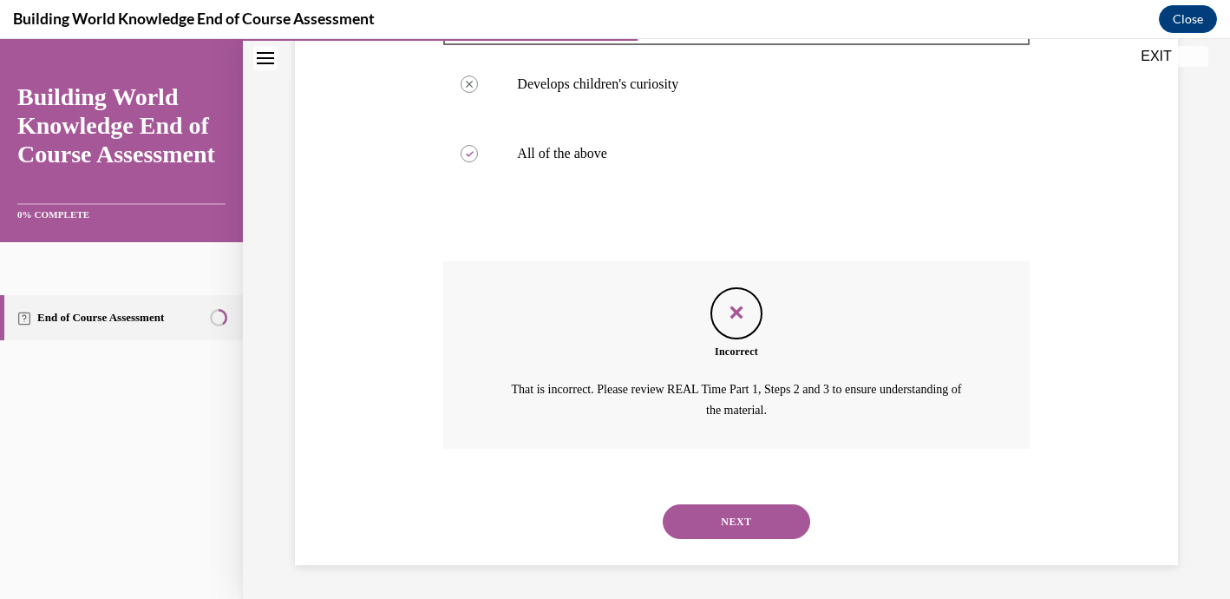
click at [740, 515] on button "NEXT" at bounding box center [736, 521] width 147 height 35
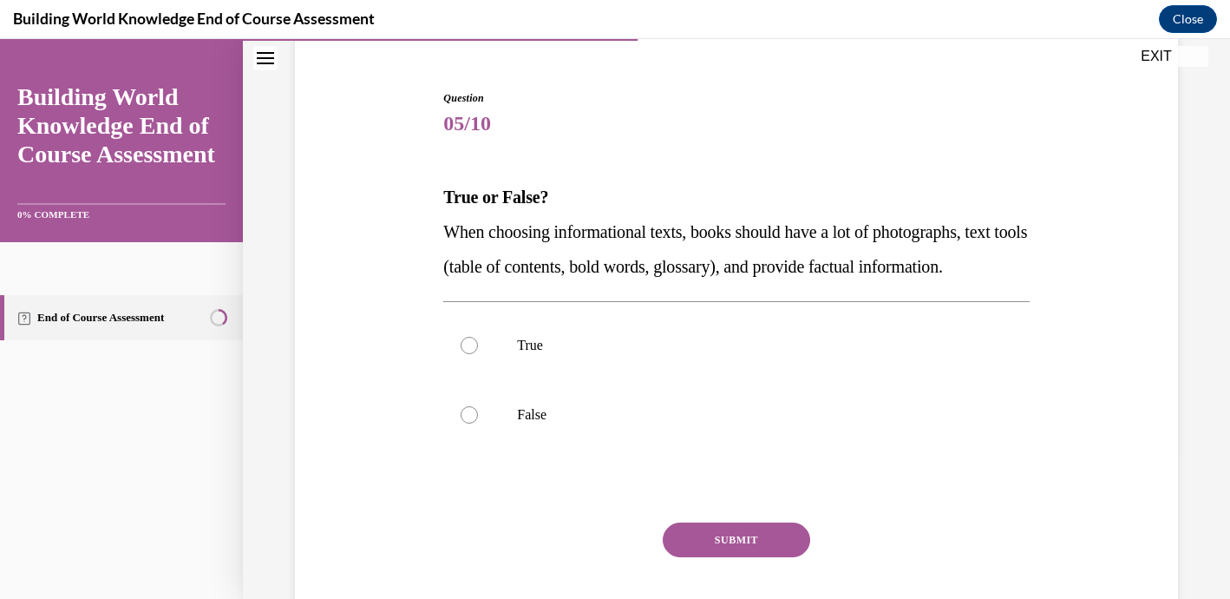
scroll to position [165, 0]
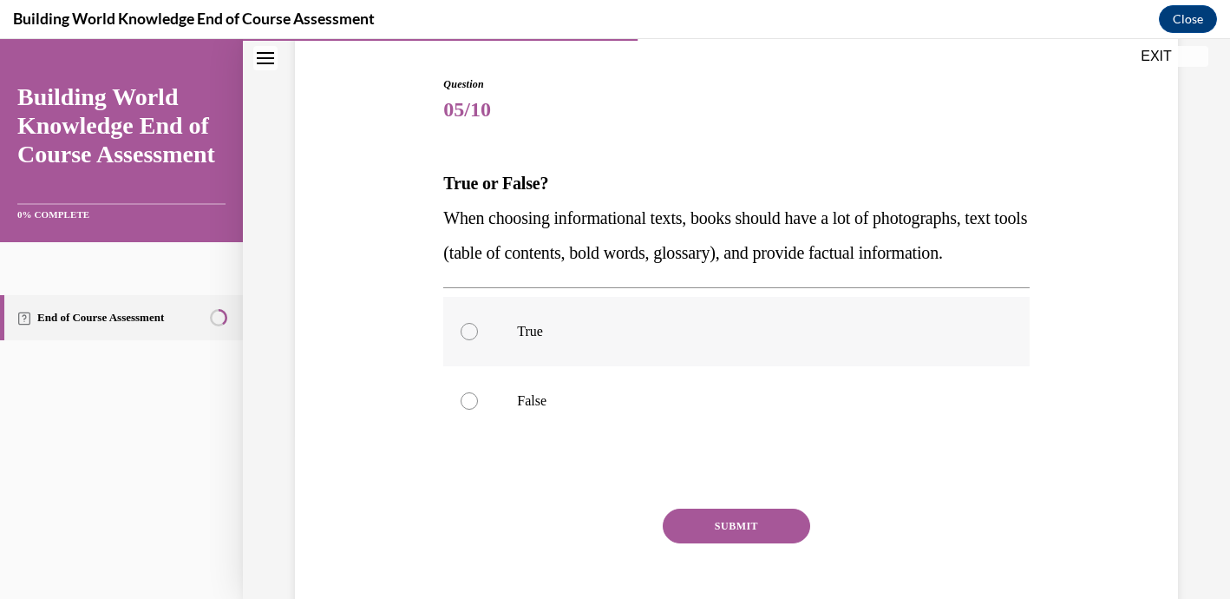
click at [495, 366] on label "True" at bounding box center [736, 331] width 586 height 69
click at [478, 340] on input "True" at bounding box center [469, 331] width 17 height 17
radio input "true"
click at [739, 543] on button "SUBMIT" at bounding box center [736, 525] width 147 height 35
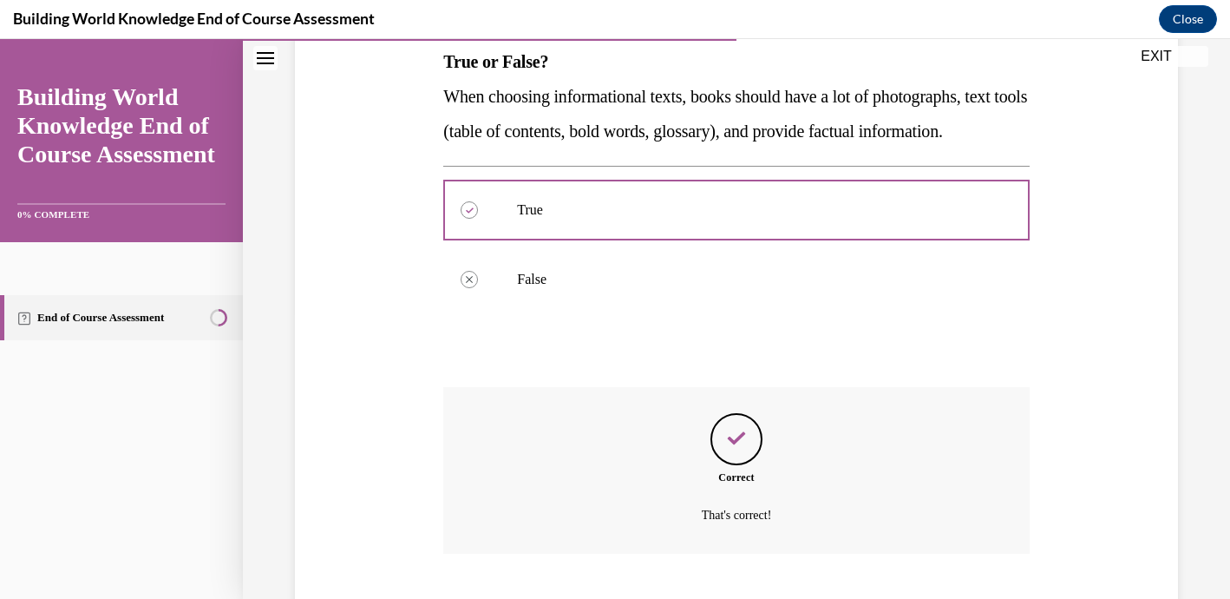
scroll to position [427, 0]
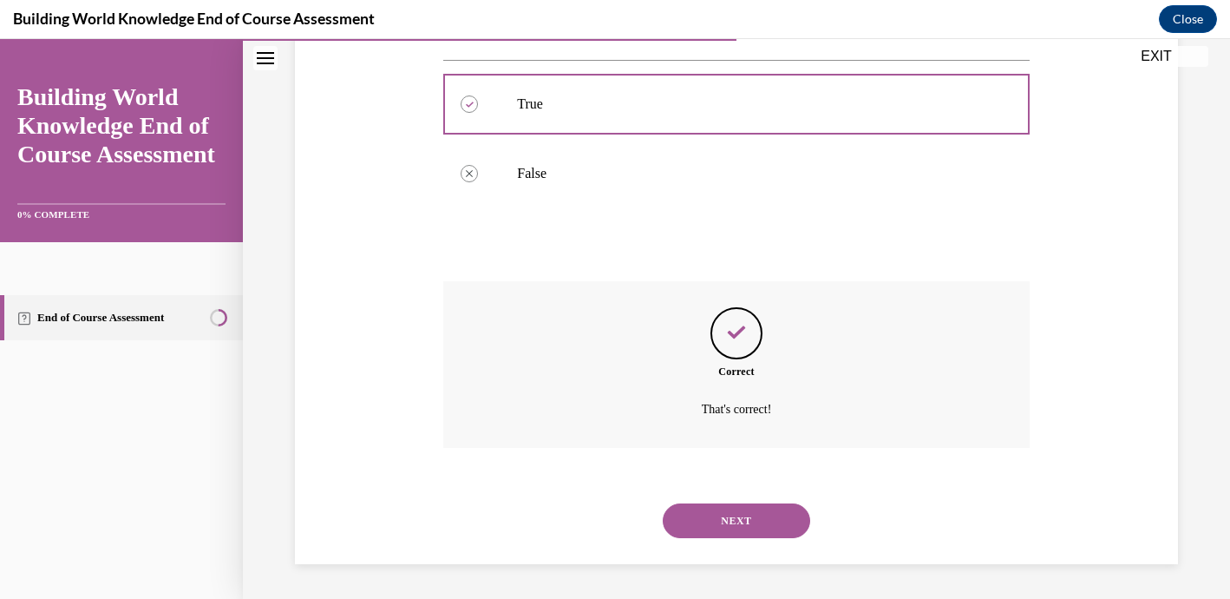
click at [751, 514] on button "NEXT" at bounding box center [736, 520] width 147 height 35
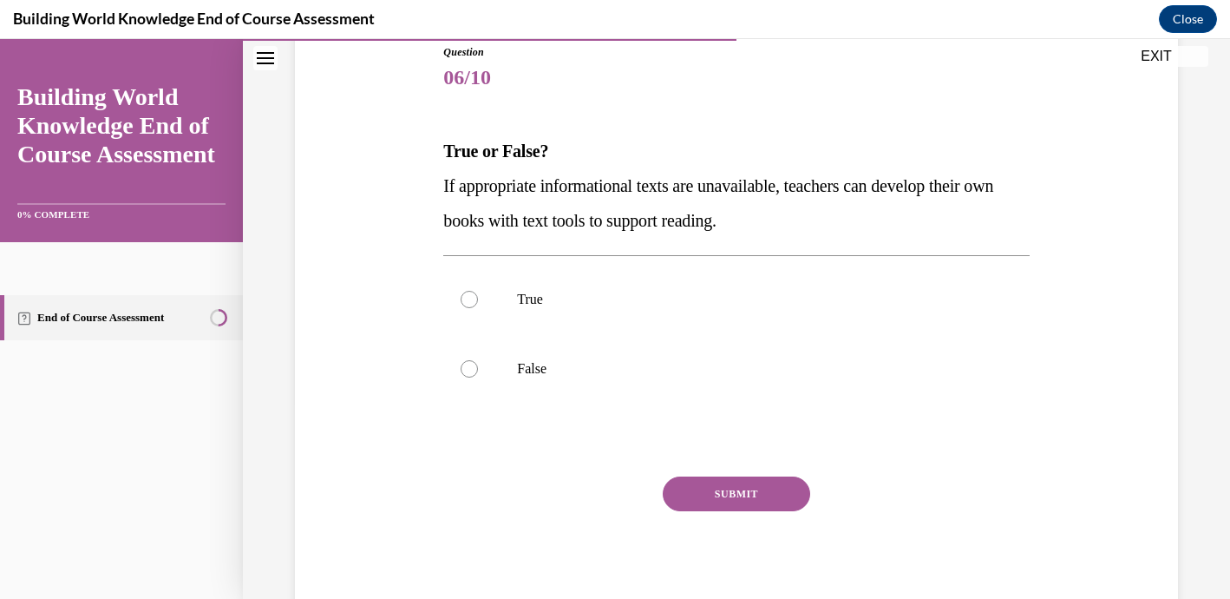
scroll to position [213, 0]
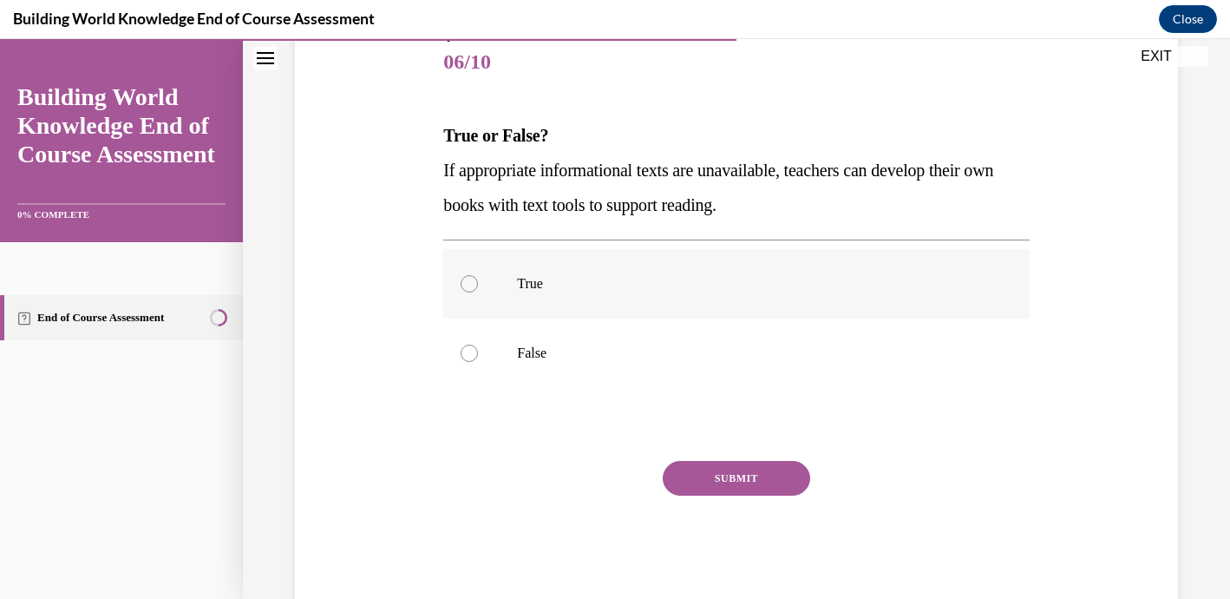
click at [593, 276] on p "True" at bounding box center [751, 283] width 469 height 17
click at [478, 276] on input "True" at bounding box center [469, 283] width 17 height 17
radio input "true"
click at [731, 475] on button "SUBMIT" at bounding box center [736, 478] width 147 height 35
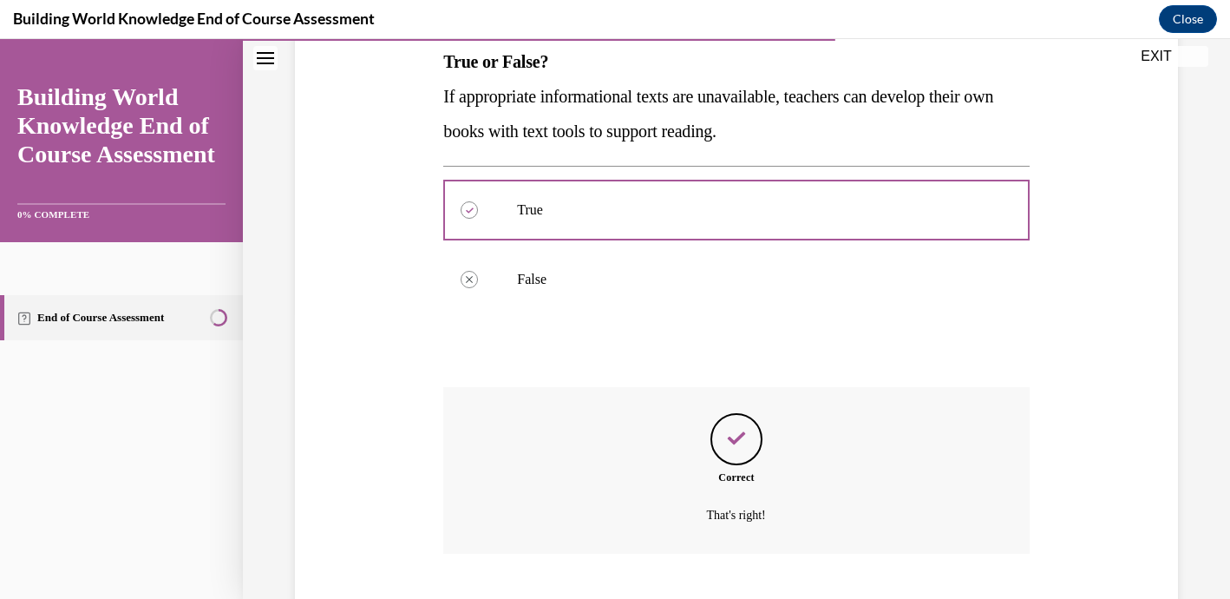
scroll to position [392, 0]
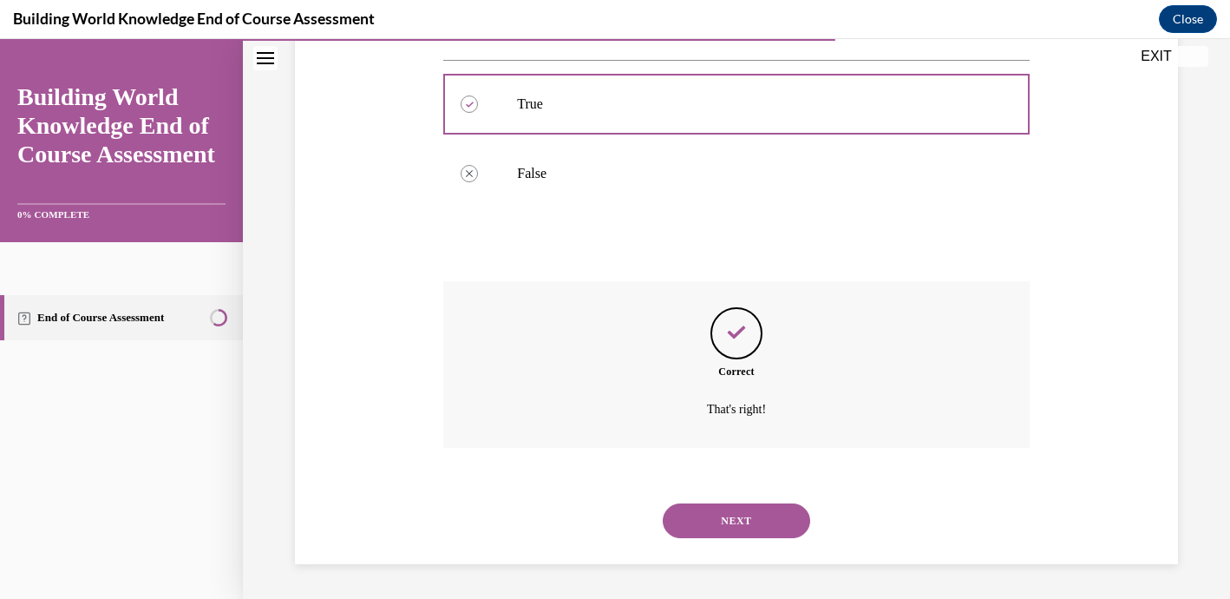
click at [731, 523] on button "NEXT" at bounding box center [736, 520] width 147 height 35
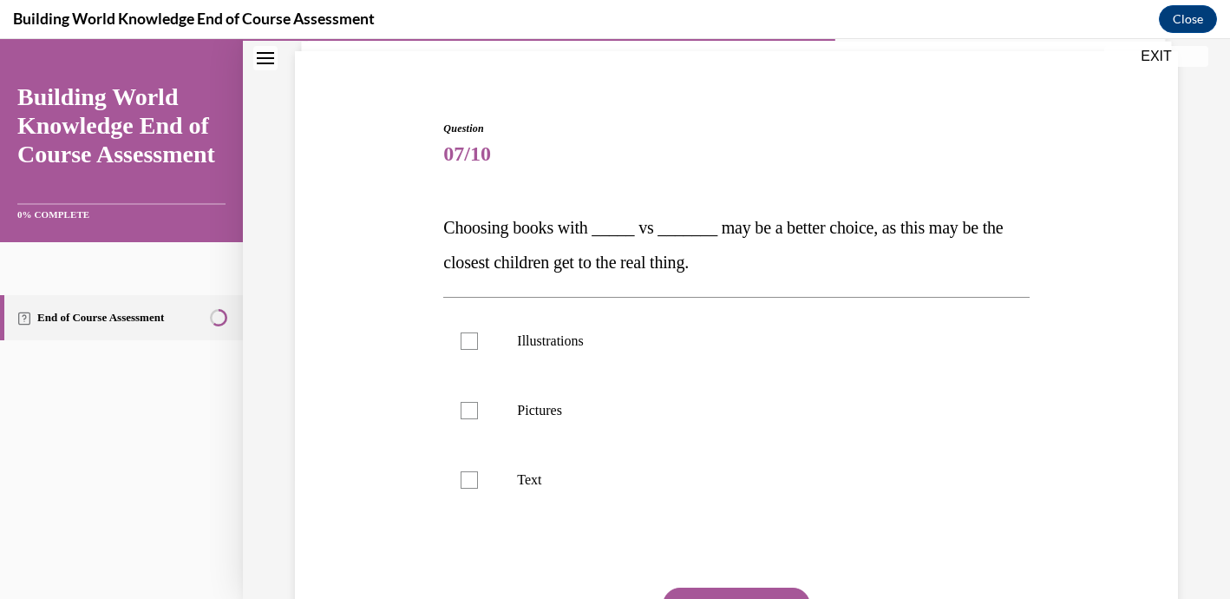
scroll to position [122, 0]
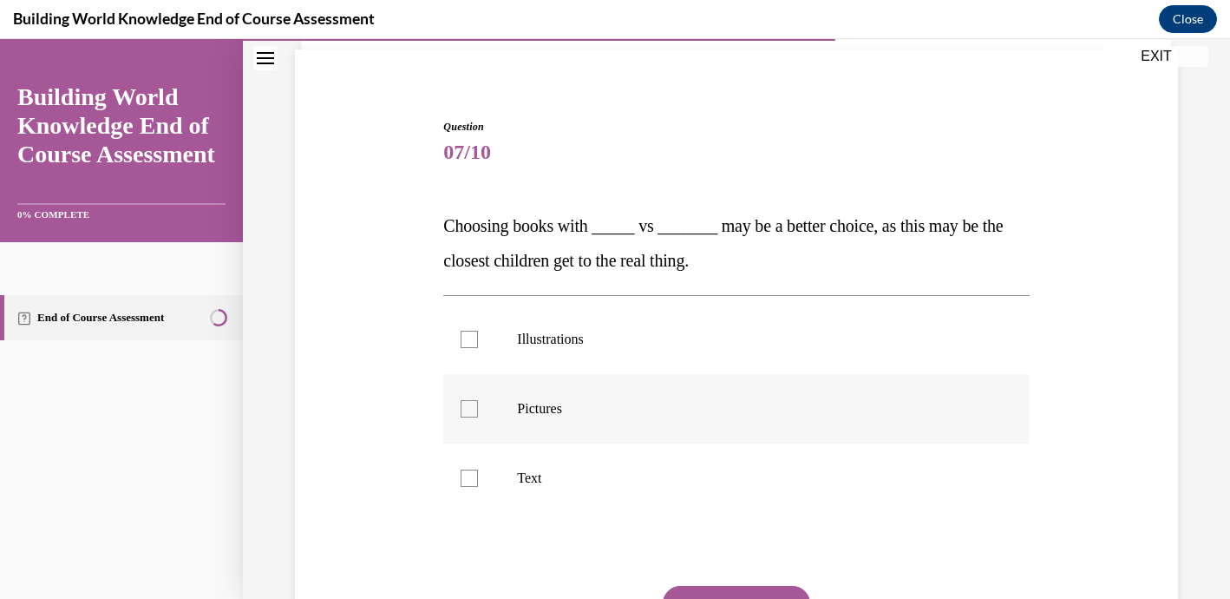
click at [495, 413] on label "Pictures" at bounding box center [736, 408] width 586 height 69
click at [478, 413] on input "Pictures" at bounding box center [469, 408] width 17 height 17
checkbox input "true"
click at [469, 341] on div at bounding box center [469, 339] width 17 height 17
click at [469, 341] on input "Illustrations" at bounding box center [469, 339] width 17 height 17
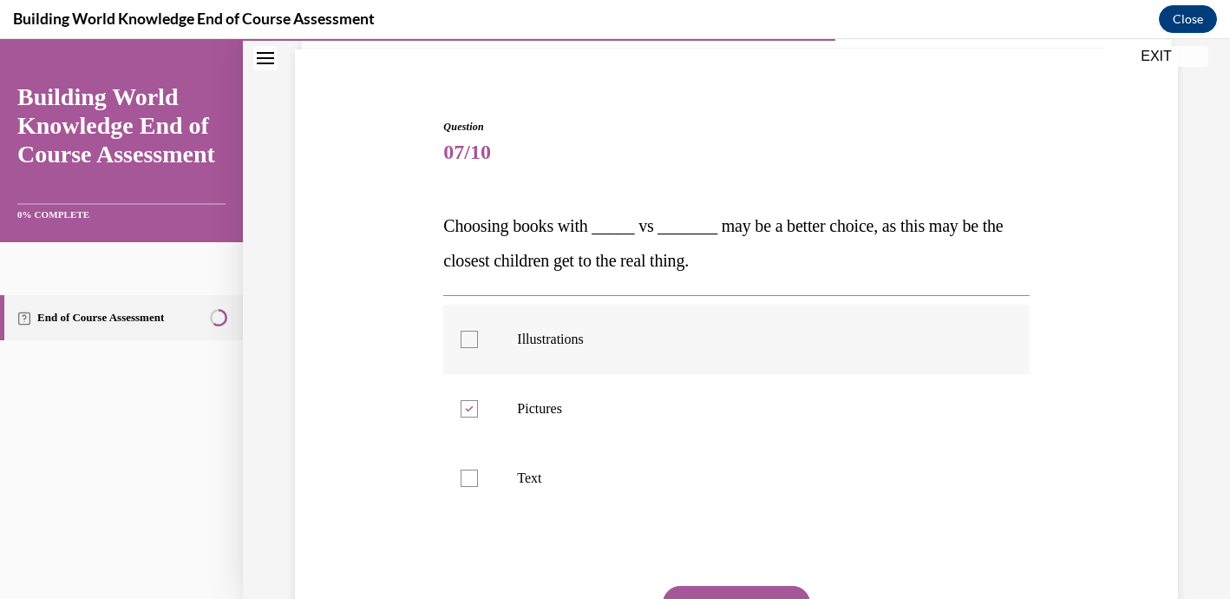
checkbox input "true"
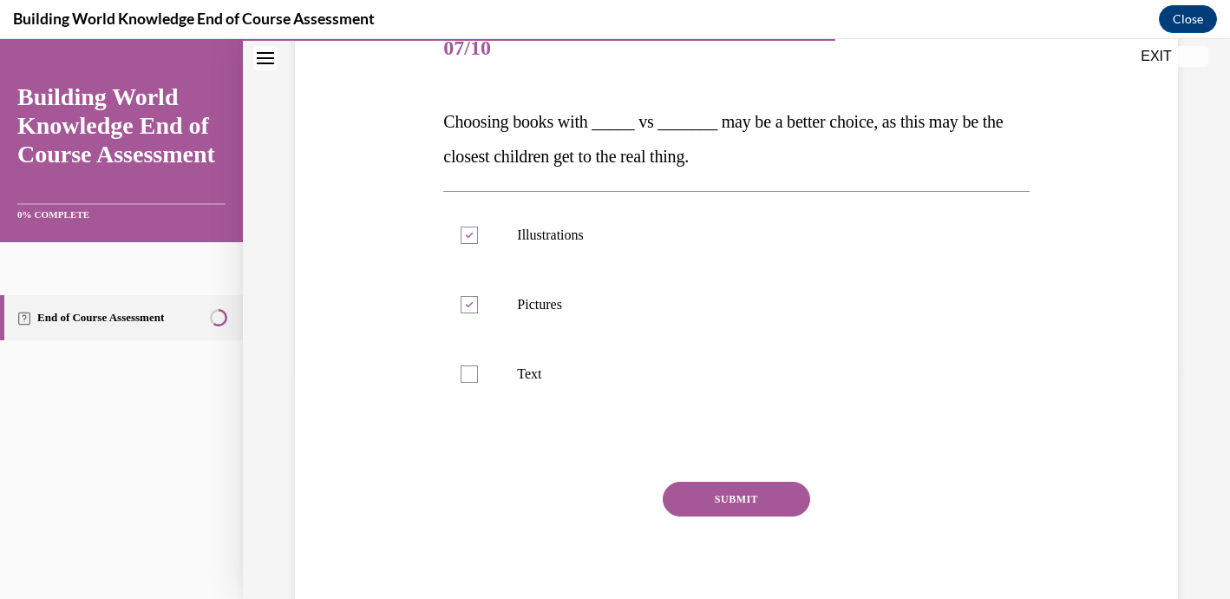
scroll to position [242, 0]
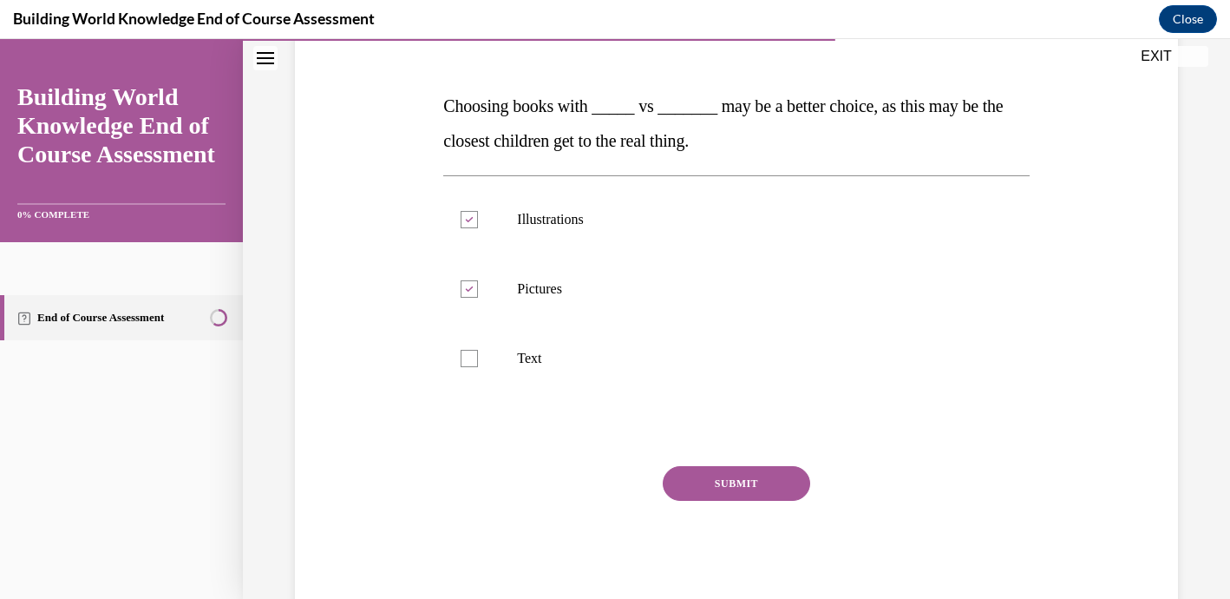
click at [718, 477] on button "SUBMIT" at bounding box center [736, 483] width 147 height 35
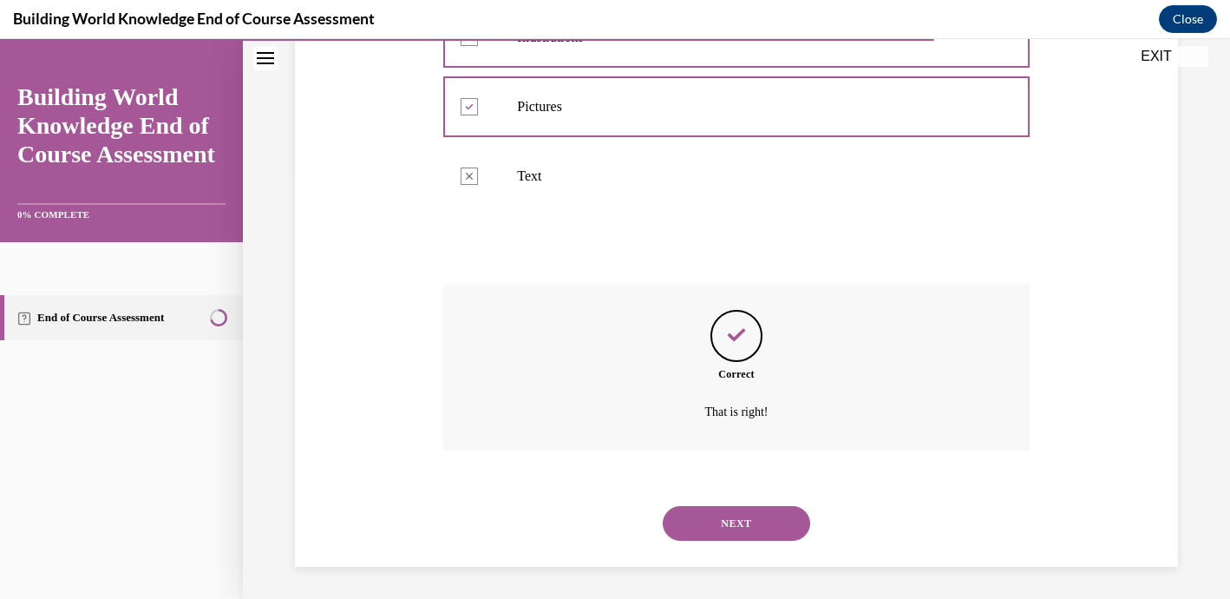
scroll to position [427, 0]
click at [725, 526] on button "NEXT" at bounding box center [736, 520] width 147 height 35
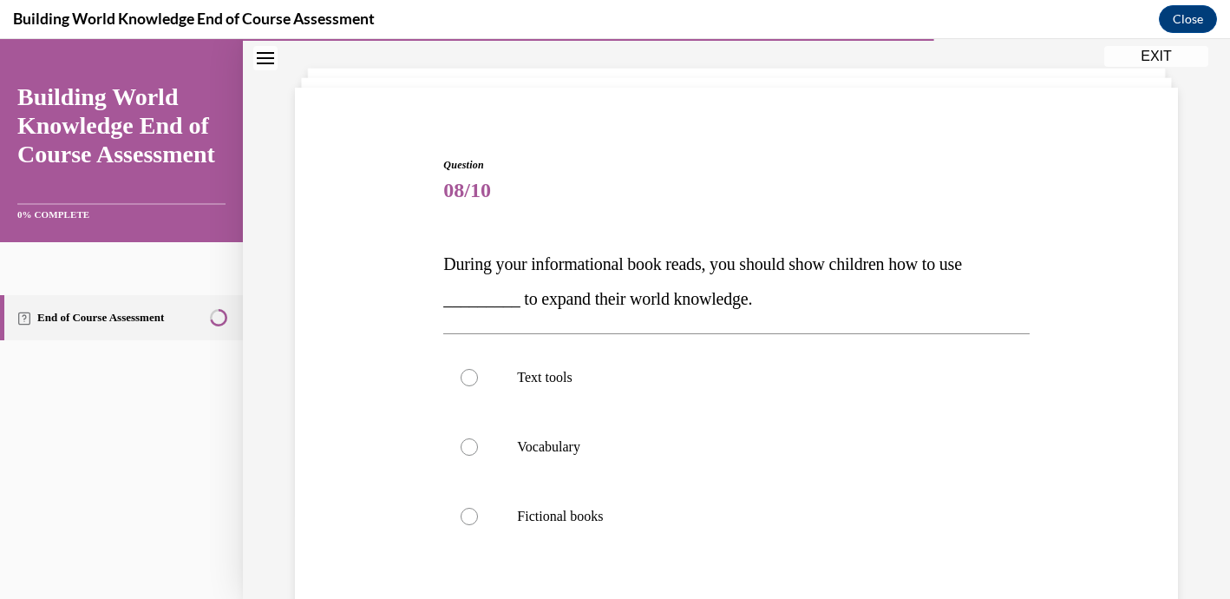
scroll to position [95, 0]
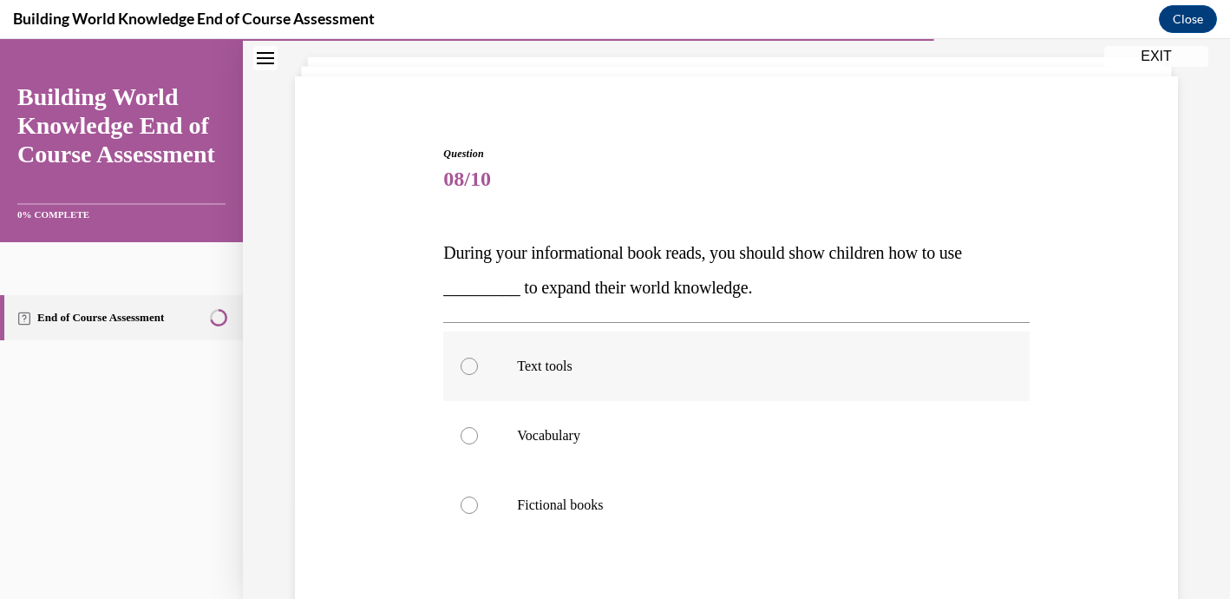
click at [573, 367] on p "Text tools" at bounding box center [751, 365] width 469 height 17
click at [478, 367] on input "Text tools" at bounding box center [469, 365] width 17 height 17
radio input "true"
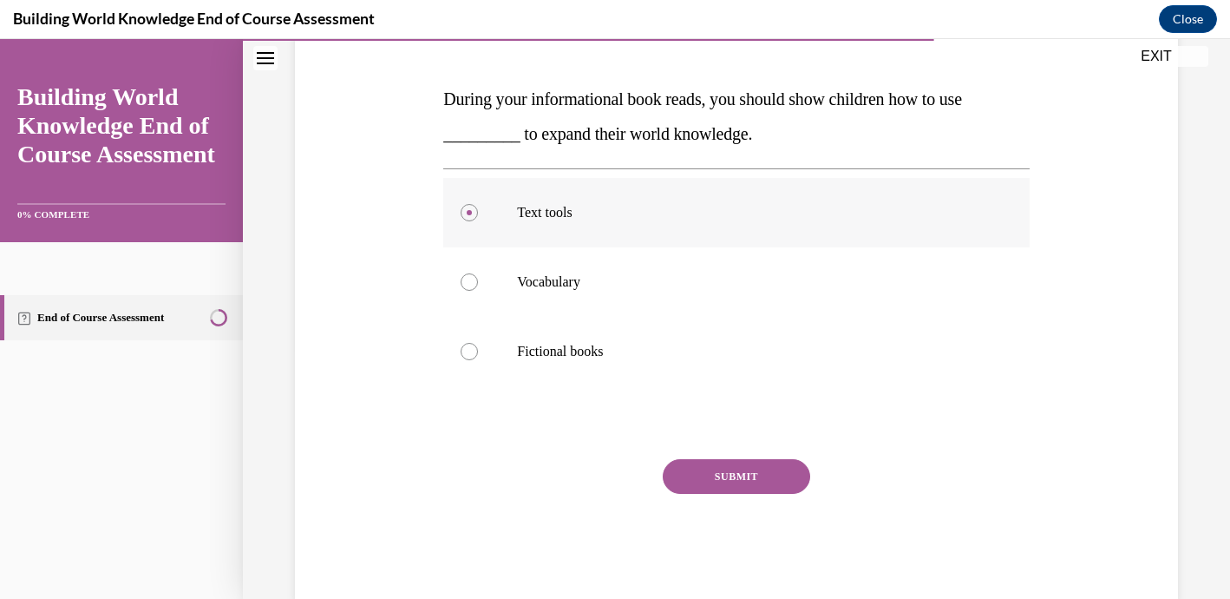
scroll to position [252, 0]
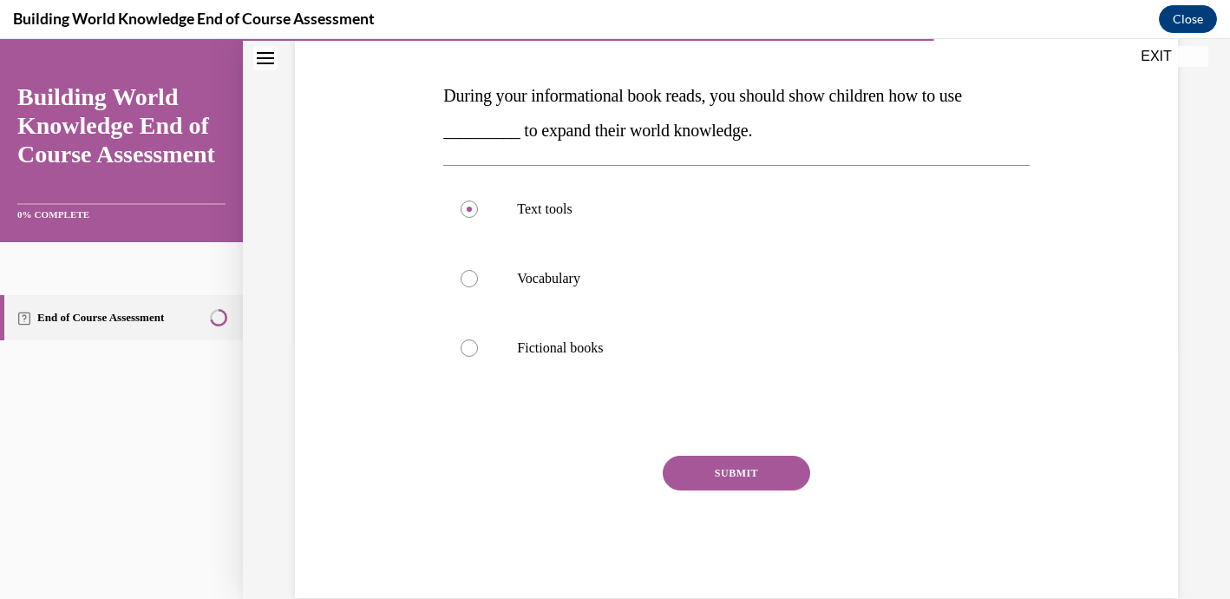
click at [759, 475] on button "SUBMIT" at bounding box center [736, 472] width 147 height 35
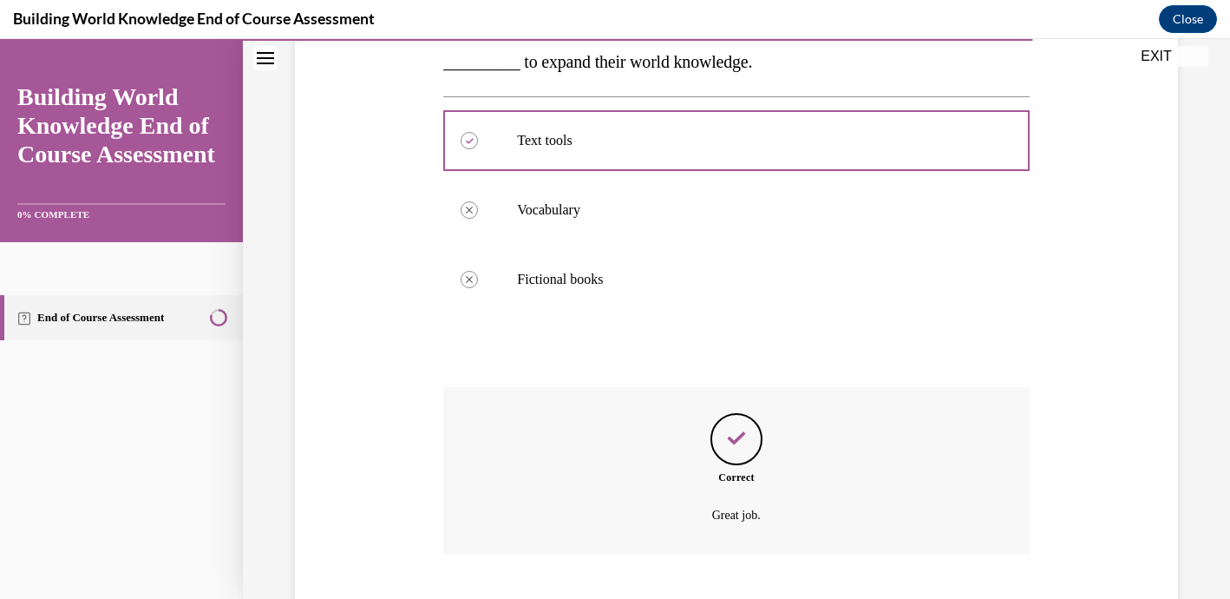
scroll to position [427, 0]
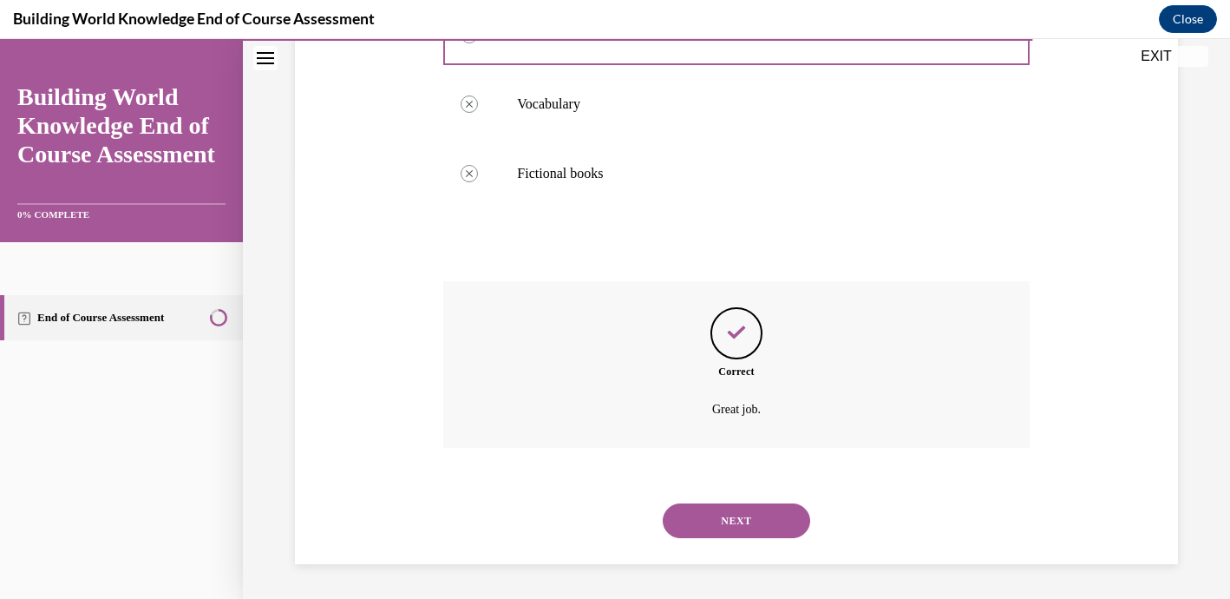
click at [748, 525] on button "NEXT" at bounding box center [736, 520] width 147 height 35
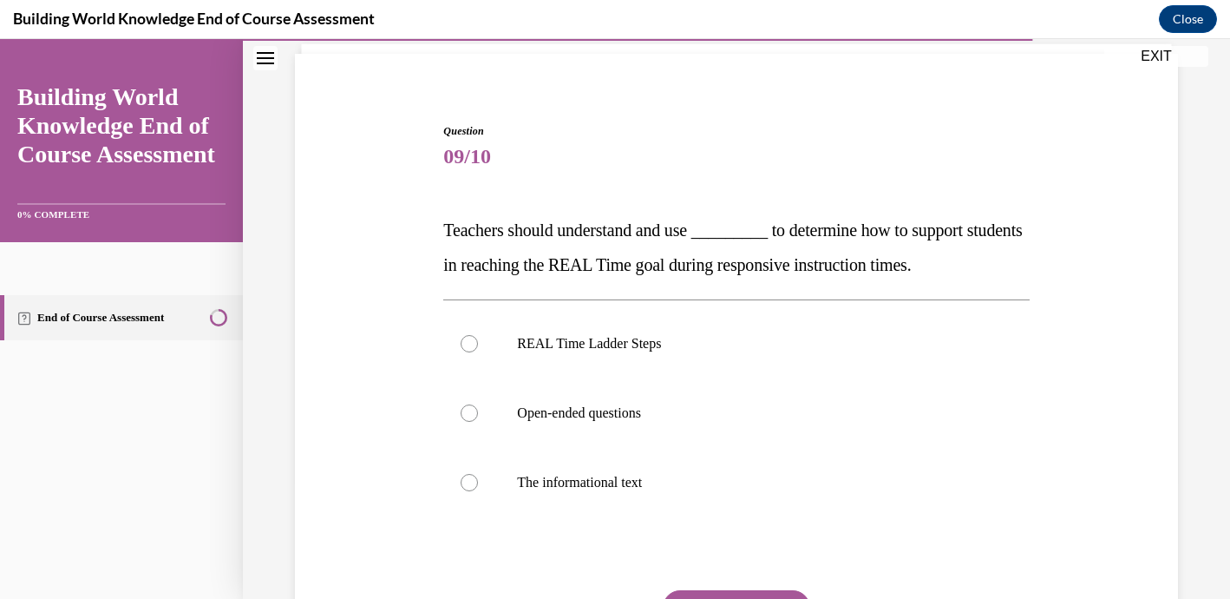
scroll to position [120, 0]
click at [622, 356] on label "REAL Time Ladder Steps" at bounding box center [736, 341] width 586 height 69
click at [478, 351] on input "REAL Time Ladder Steps" at bounding box center [469, 341] width 17 height 17
radio input "true"
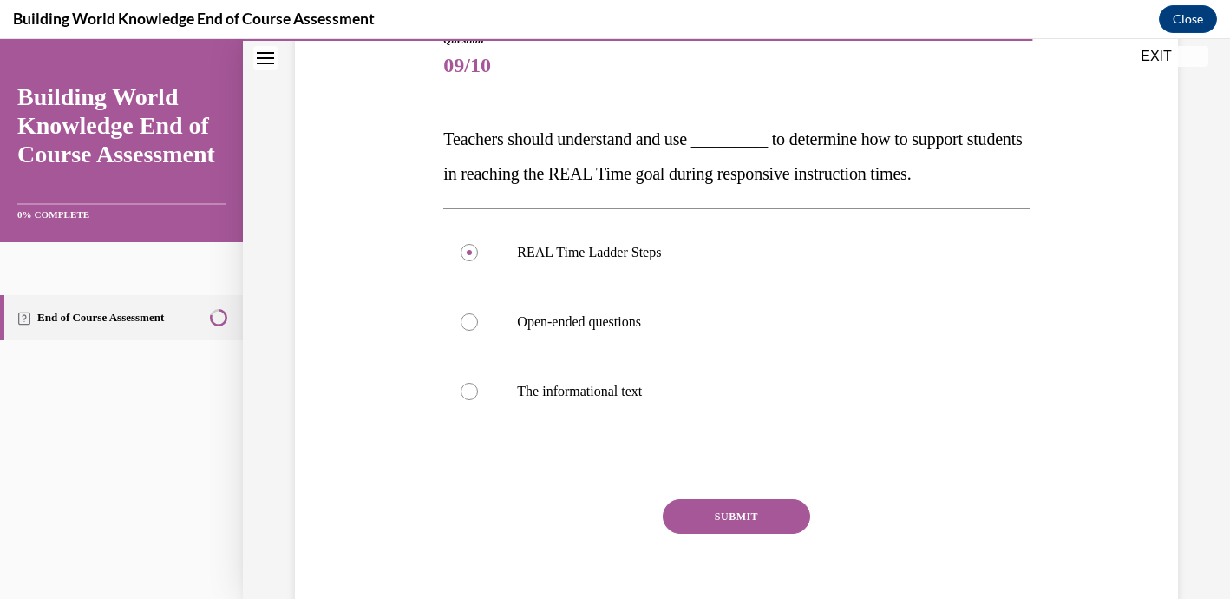
click at [745, 521] on button "SUBMIT" at bounding box center [736, 516] width 147 height 35
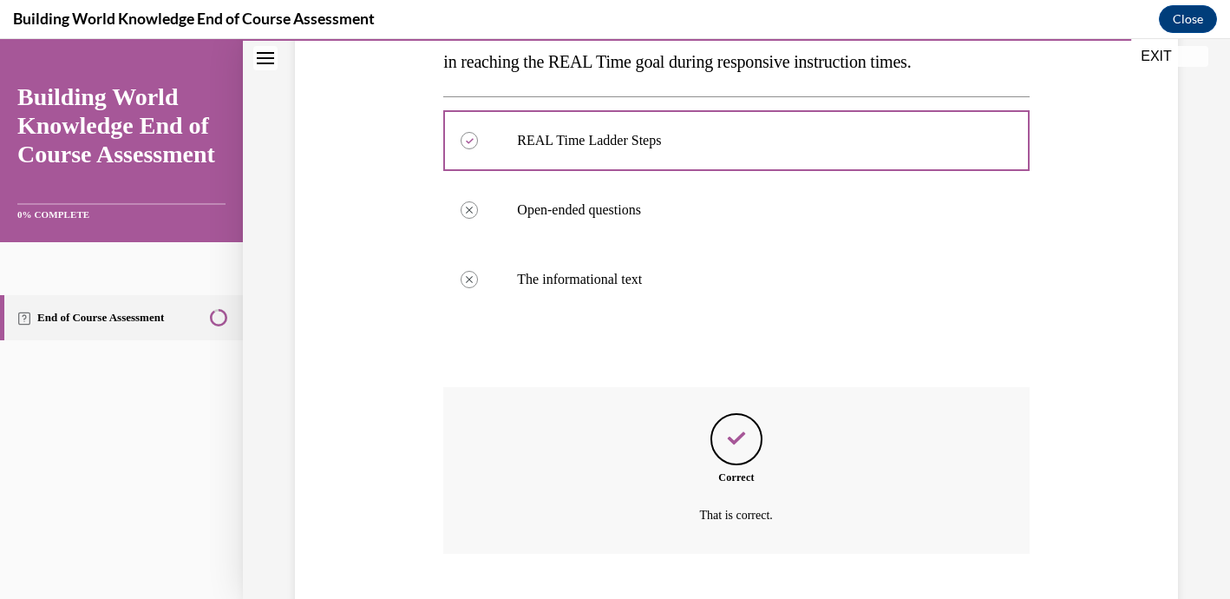
scroll to position [427, 0]
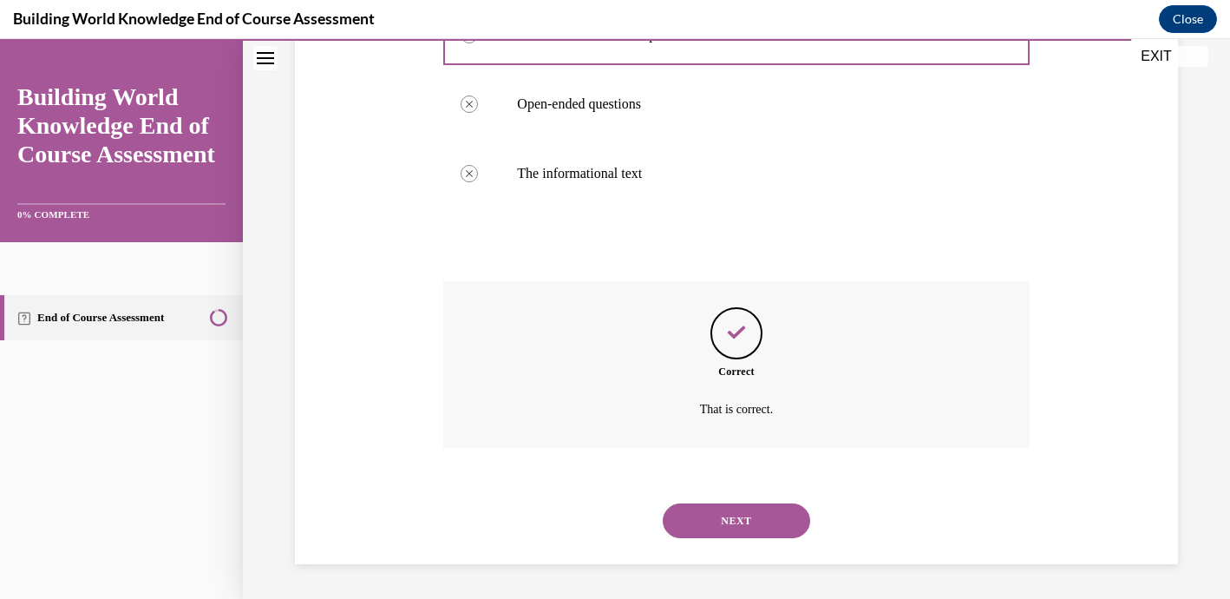
click at [745, 521] on button "NEXT" at bounding box center [736, 520] width 147 height 35
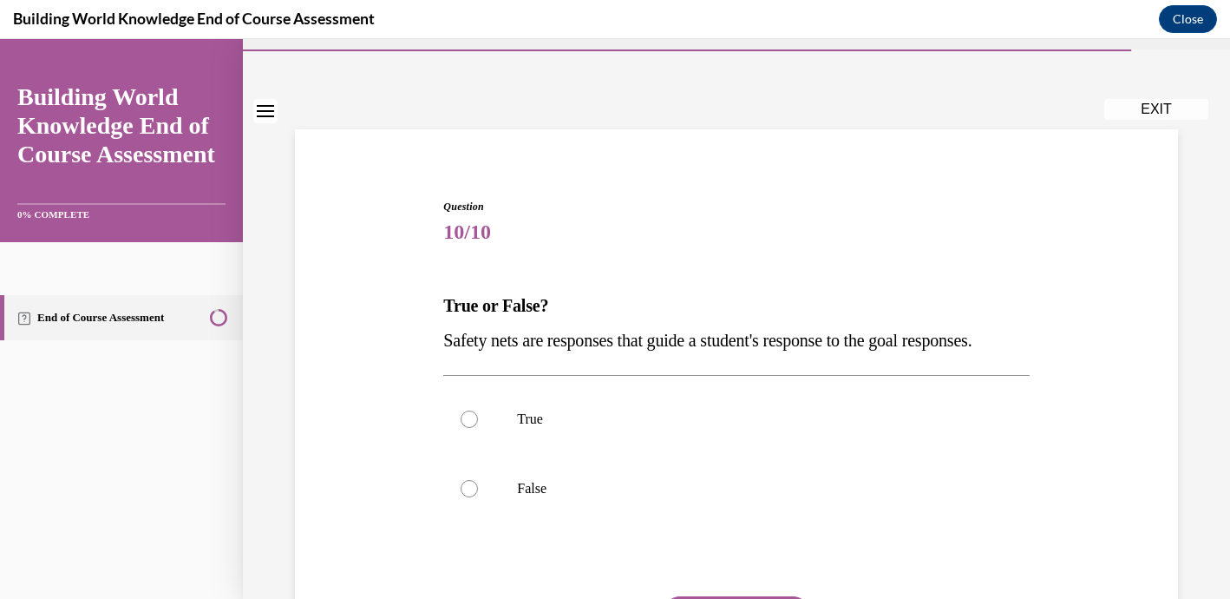
scroll to position [49, 0]
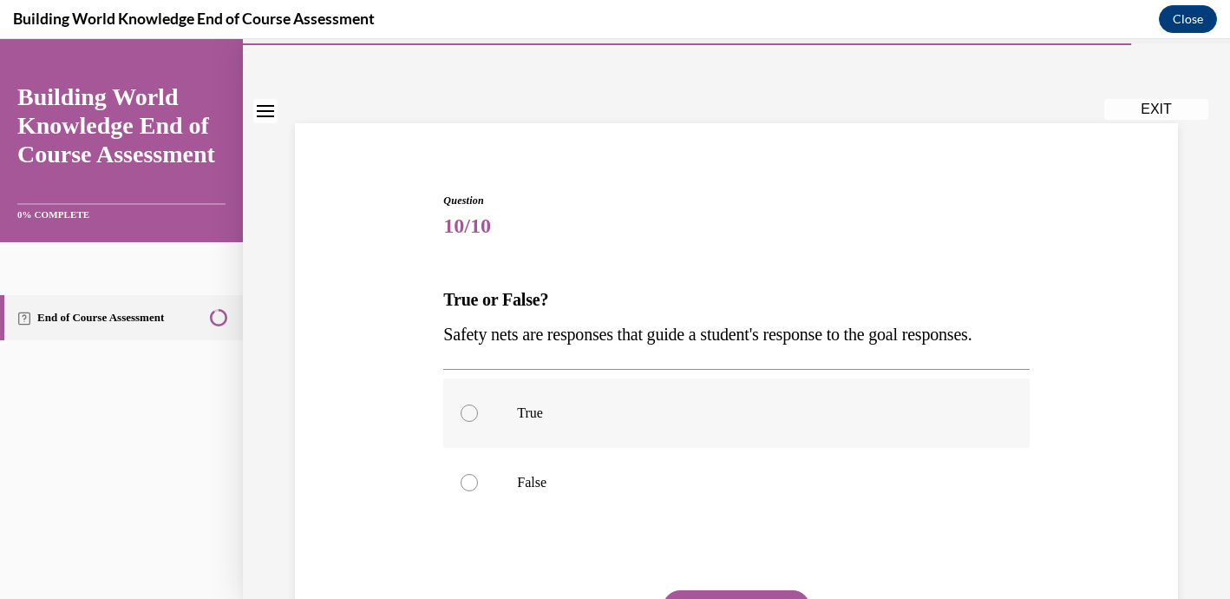
click at [689, 422] on p "True" at bounding box center [751, 412] width 469 height 17
click at [478, 422] on input "True" at bounding box center [469, 412] width 17 height 17
radio input "true"
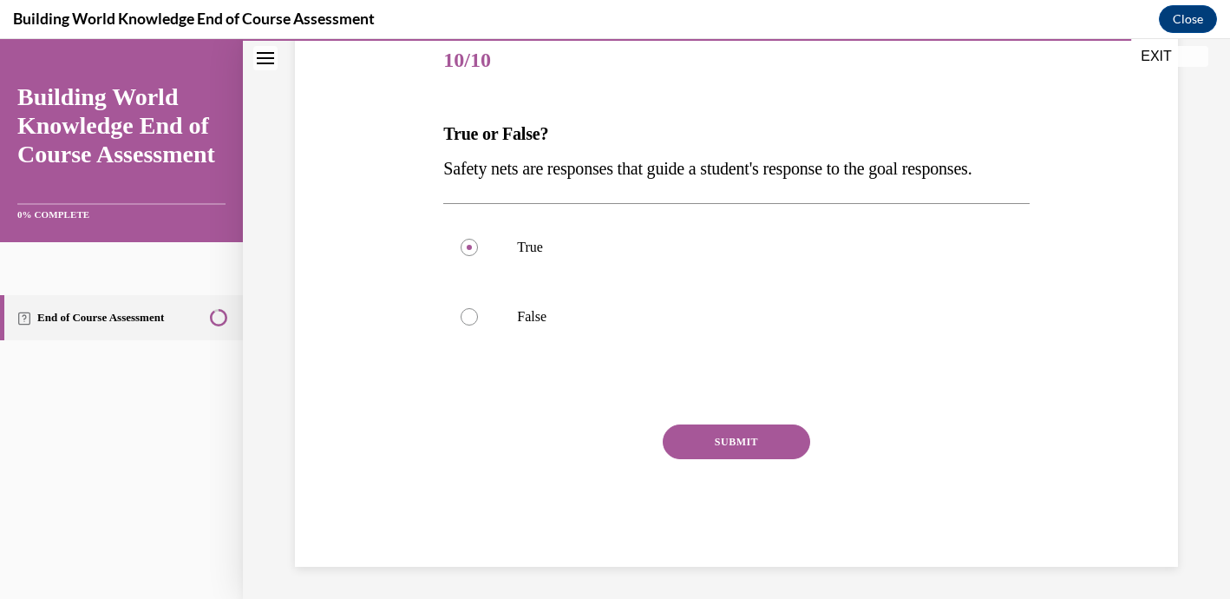
click at [711, 459] on button "SUBMIT" at bounding box center [736, 441] width 147 height 35
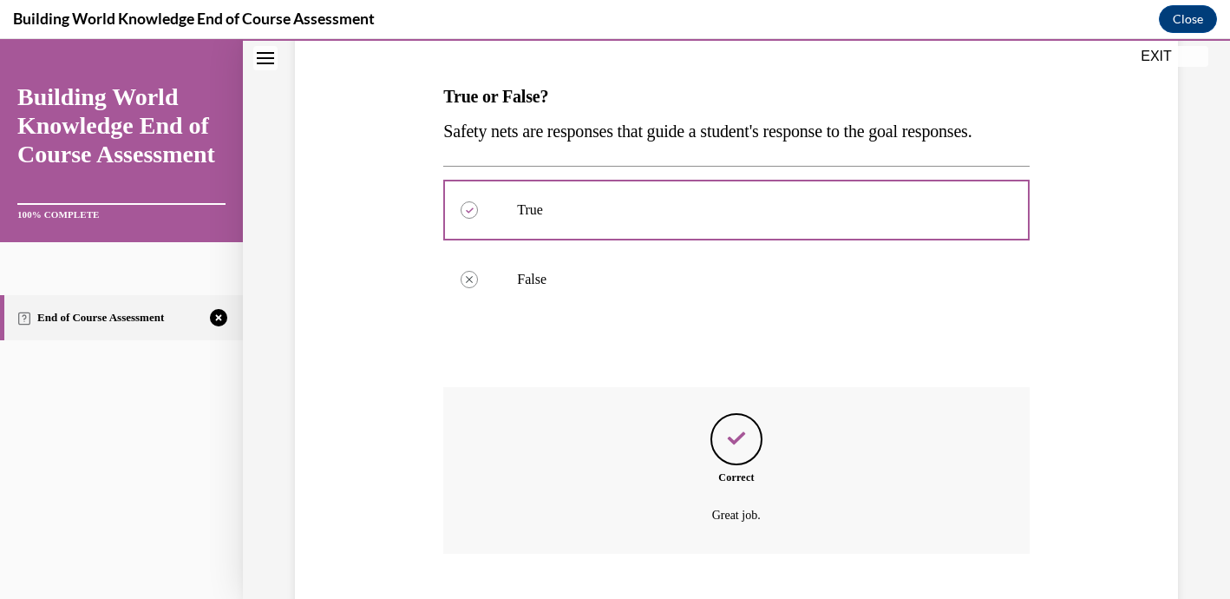
scroll to position [392, 0]
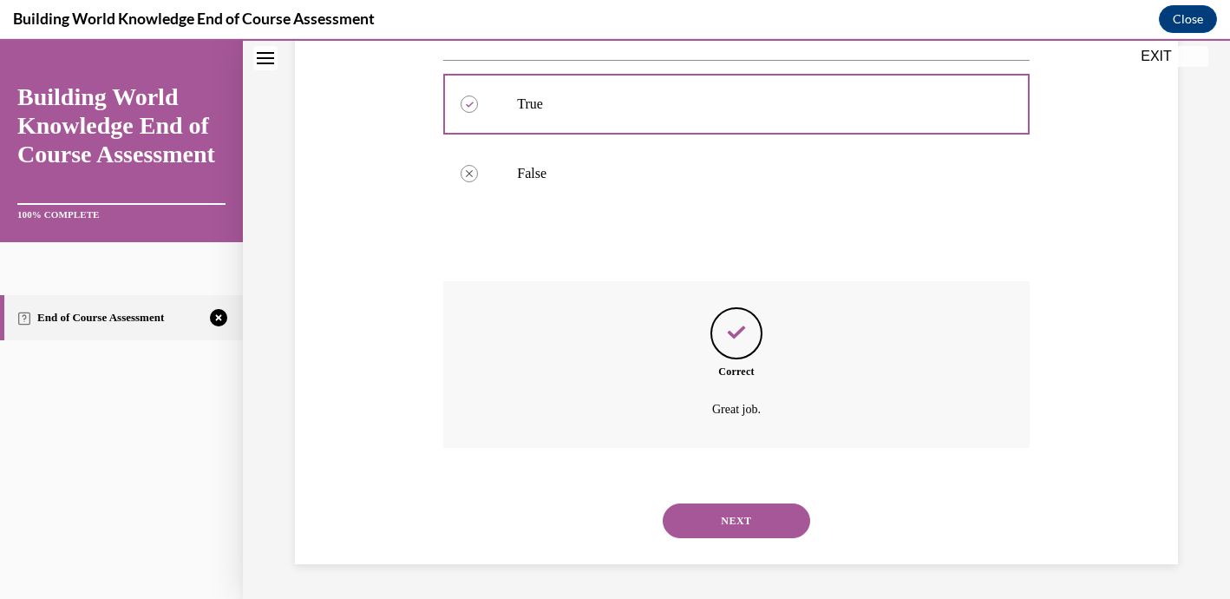
click at [724, 526] on button "NEXT" at bounding box center [736, 520] width 147 height 35
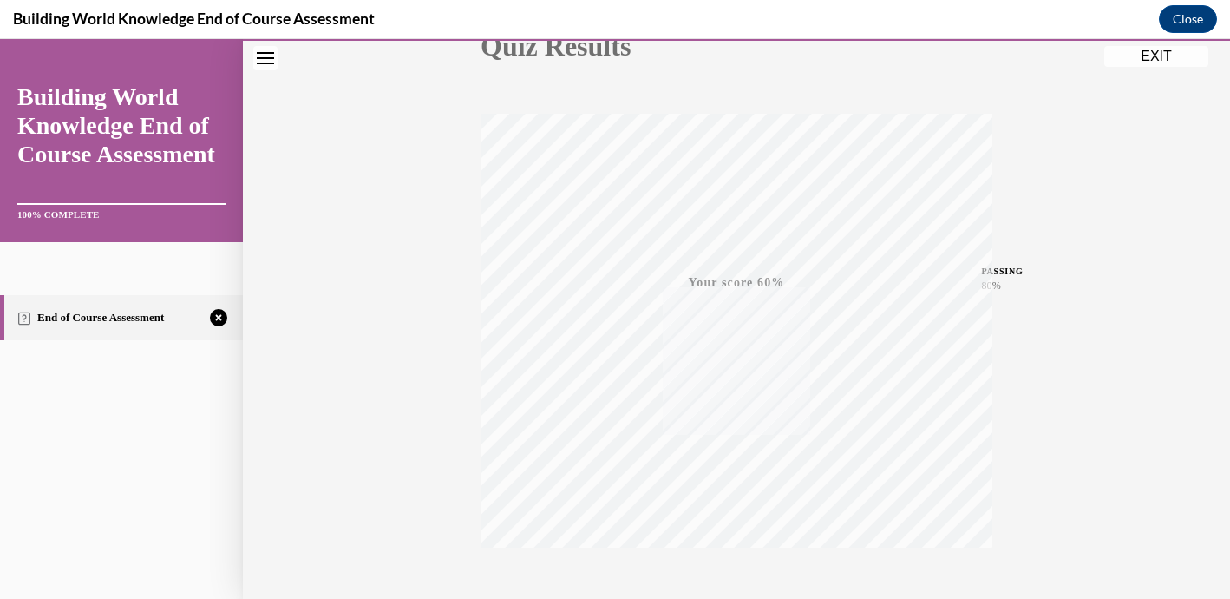
scroll to position [330, 0]
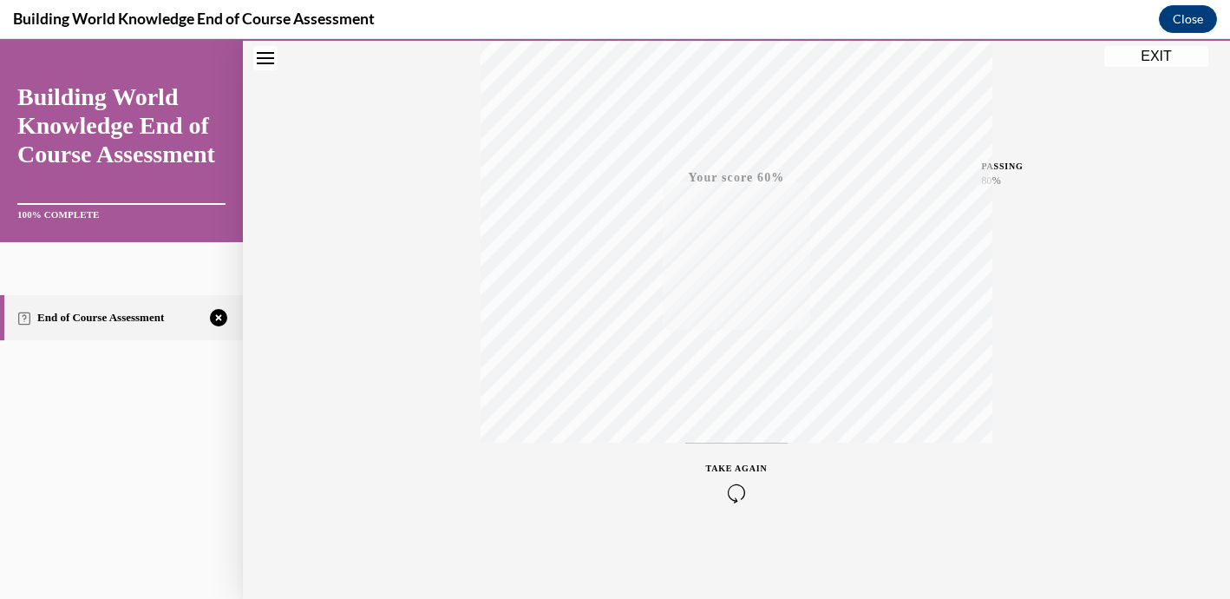
click at [739, 490] on icon "button" at bounding box center [737, 492] width 62 height 19
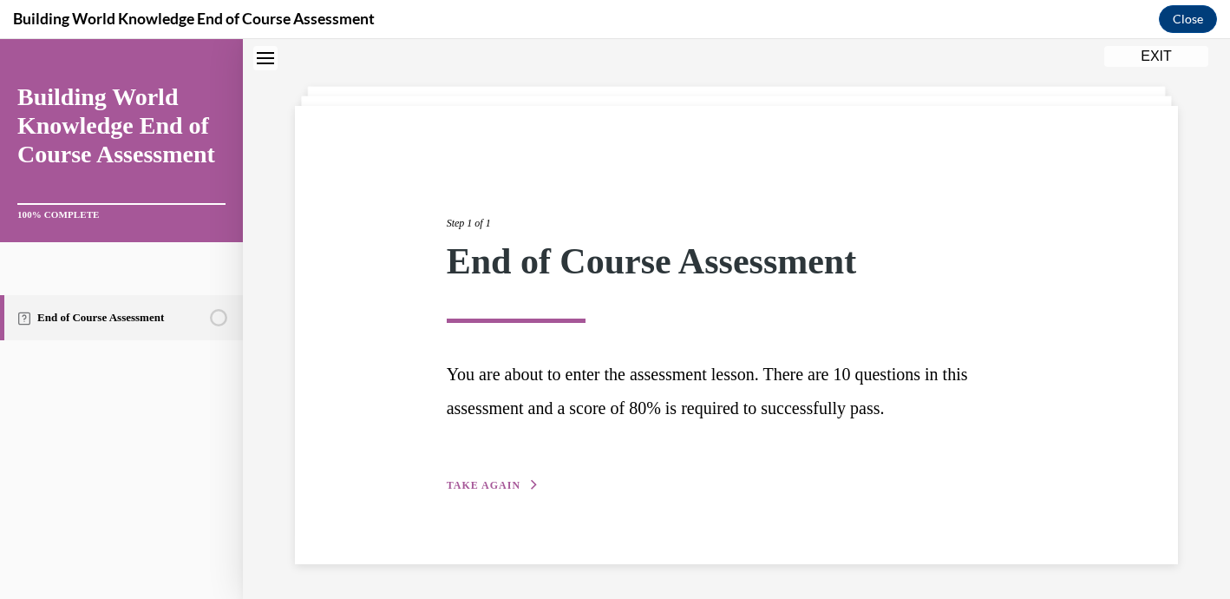
scroll to position [65, 0]
click at [508, 486] on span "TAKE AGAIN" at bounding box center [484, 486] width 74 height 12
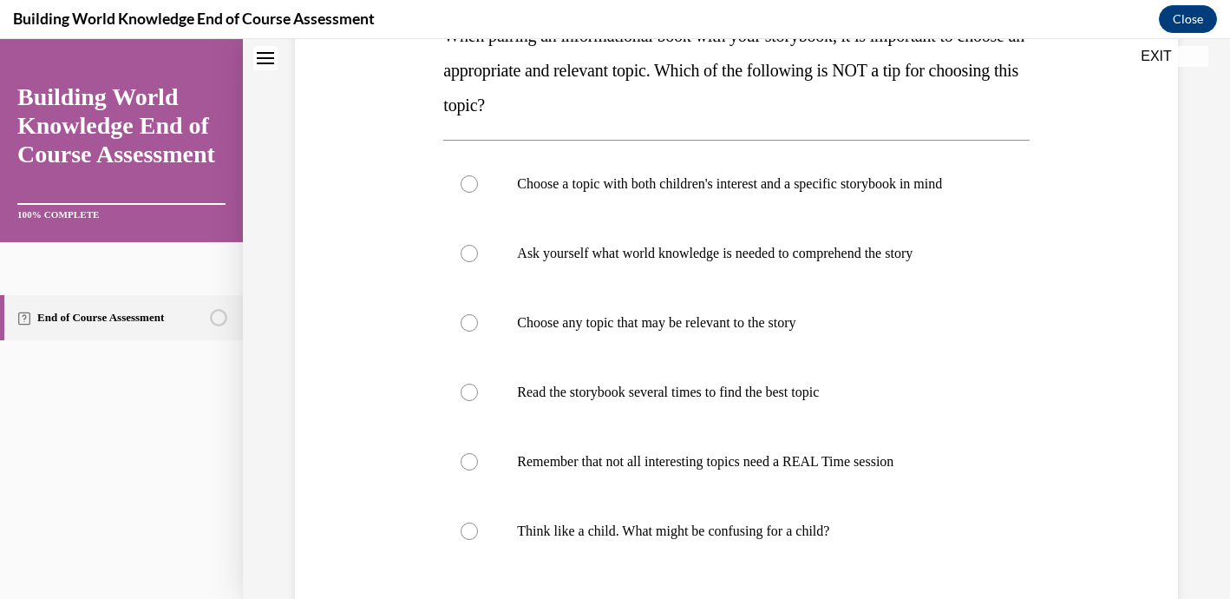
scroll to position [313, 0]
click at [474, 323] on div at bounding box center [469, 321] width 17 height 17
click at [474, 323] on input "Choose any topic that may be relevant to the story" at bounding box center [469, 321] width 17 height 17
radio input "true"
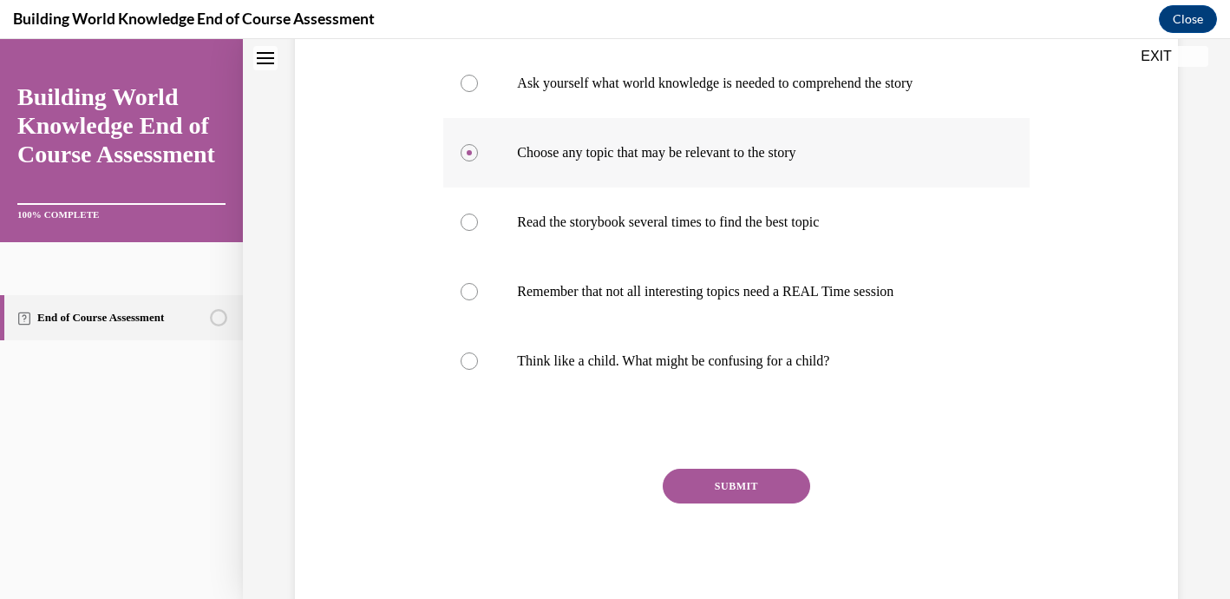
scroll to position [483, 0]
click at [478, 298] on label "Remember that not all interesting topics need a REAL Time session" at bounding box center [736, 290] width 586 height 69
click at [478, 298] on input "Remember that not all interesting topics need a REAL Time session" at bounding box center [469, 290] width 17 height 17
radio input "true"
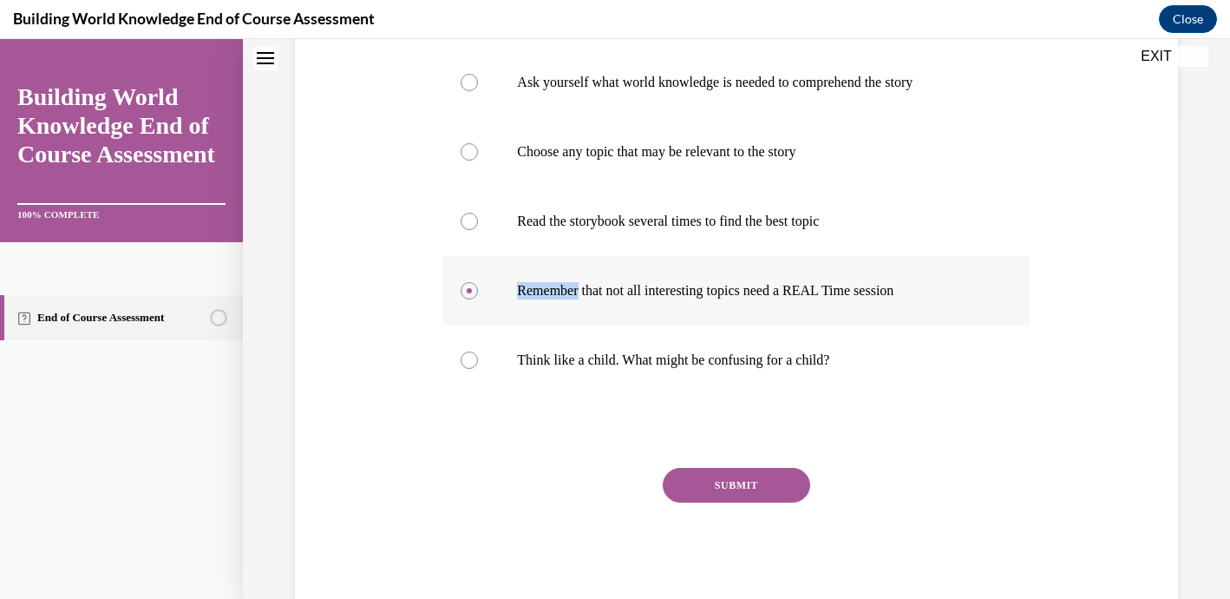
drag, startPoint x: 478, startPoint y: 298, endPoint x: 494, endPoint y: 295, distance: 16.0
click at [489, 292] on label "Remember that not all interesting topics need a REAL Time session" at bounding box center [736, 290] width 586 height 69
click at [478, 292] on input "Remember that not all interesting topics need a REAL Time session" at bounding box center [469, 290] width 17 height 17
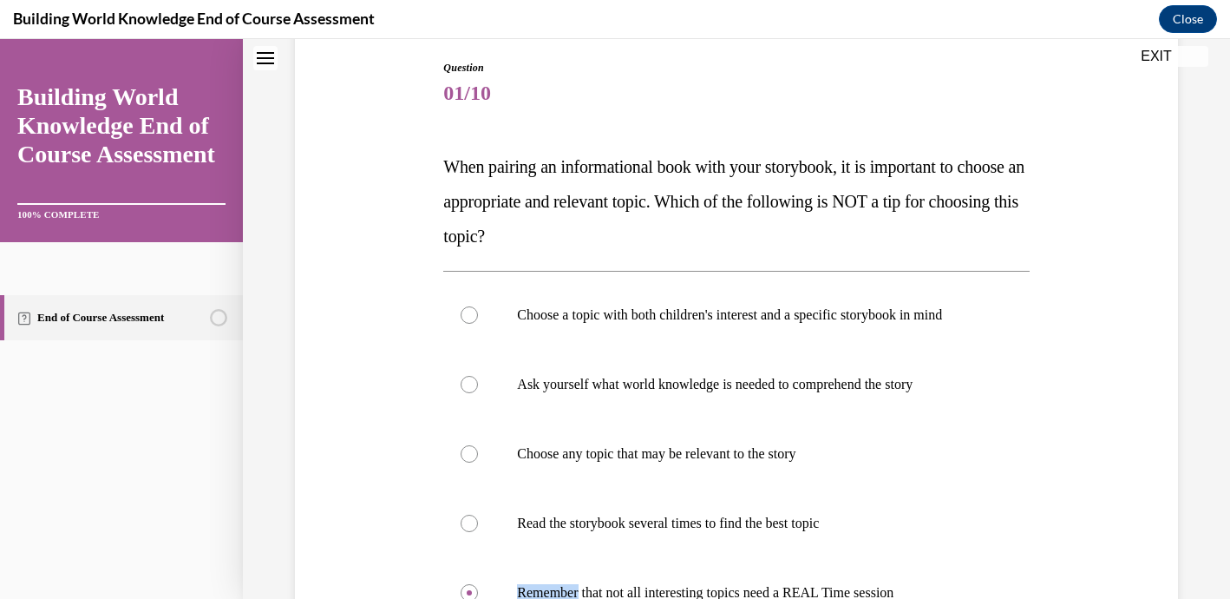
scroll to position [107, 0]
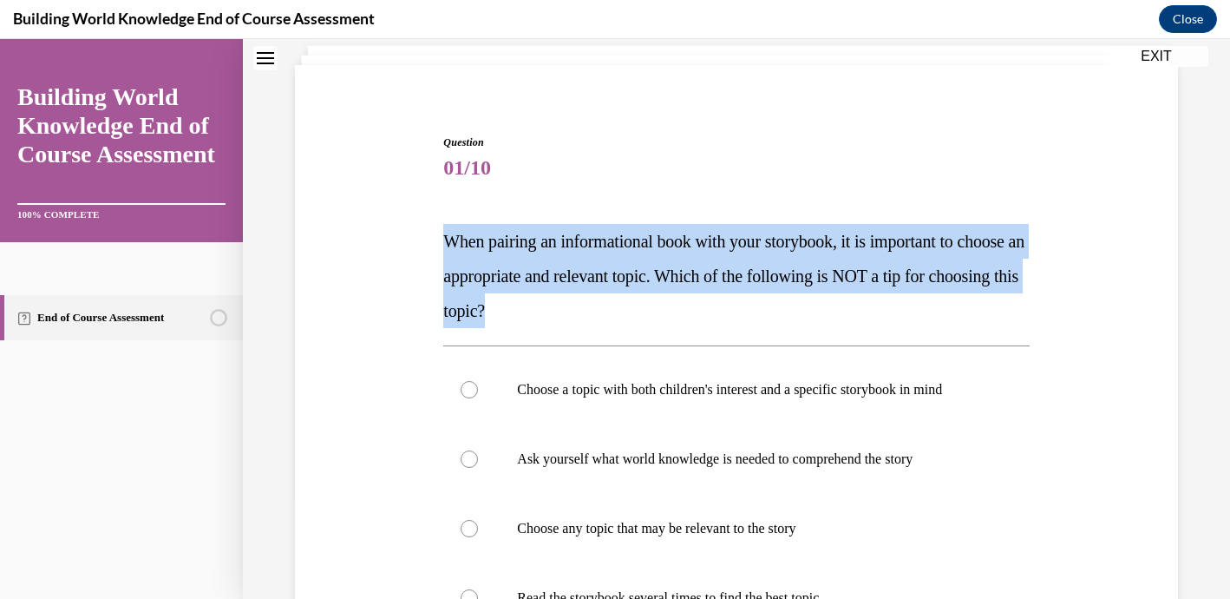
drag, startPoint x: 450, startPoint y: 242, endPoint x: 649, endPoint y: 304, distance: 208.0
click at [652, 304] on p "When pairing an informational book with your storybook, it is important to choo…" at bounding box center [736, 276] width 586 height 104
copy span "When pairing an informational book with your storybook, it is important to choo…"
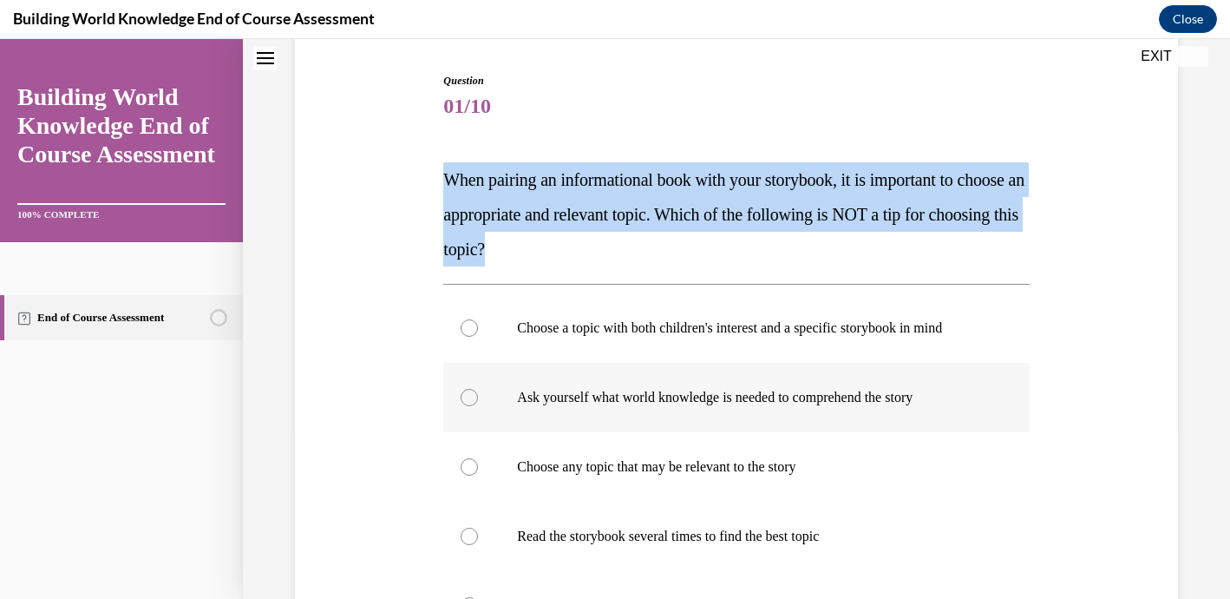
scroll to position [171, 0]
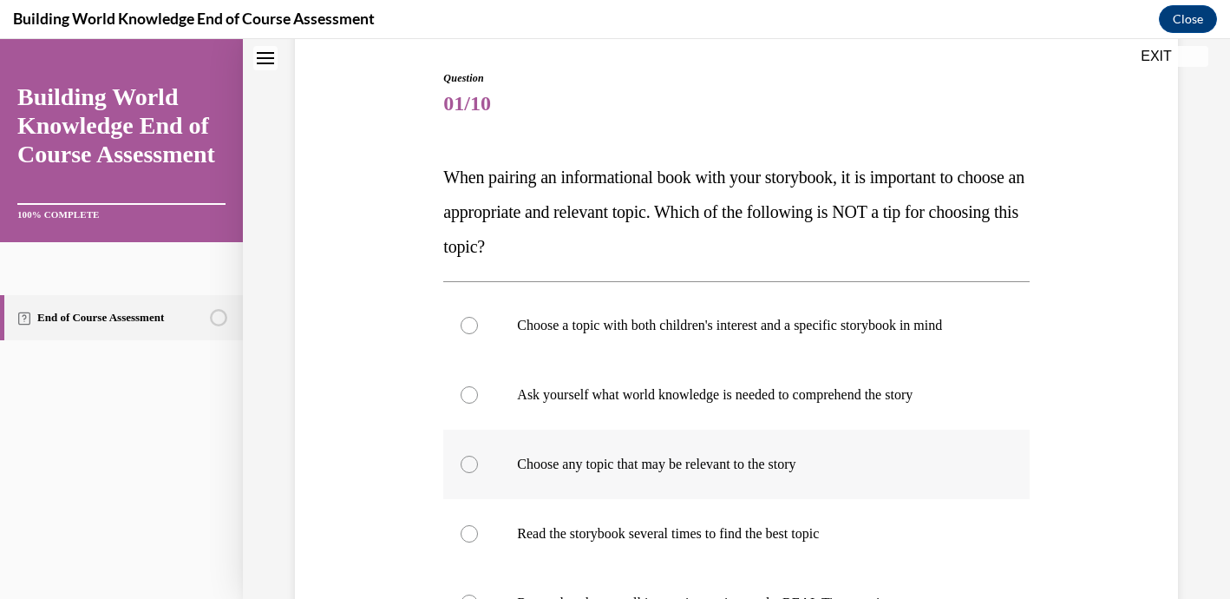
click at [547, 462] on p "Choose any topic that may be relevant to the story" at bounding box center [751, 463] width 469 height 17
click at [478, 462] on input "Choose any topic that may be relevant to the story" at bounding box center [469, 463] width 17 height 17
radio input "true"
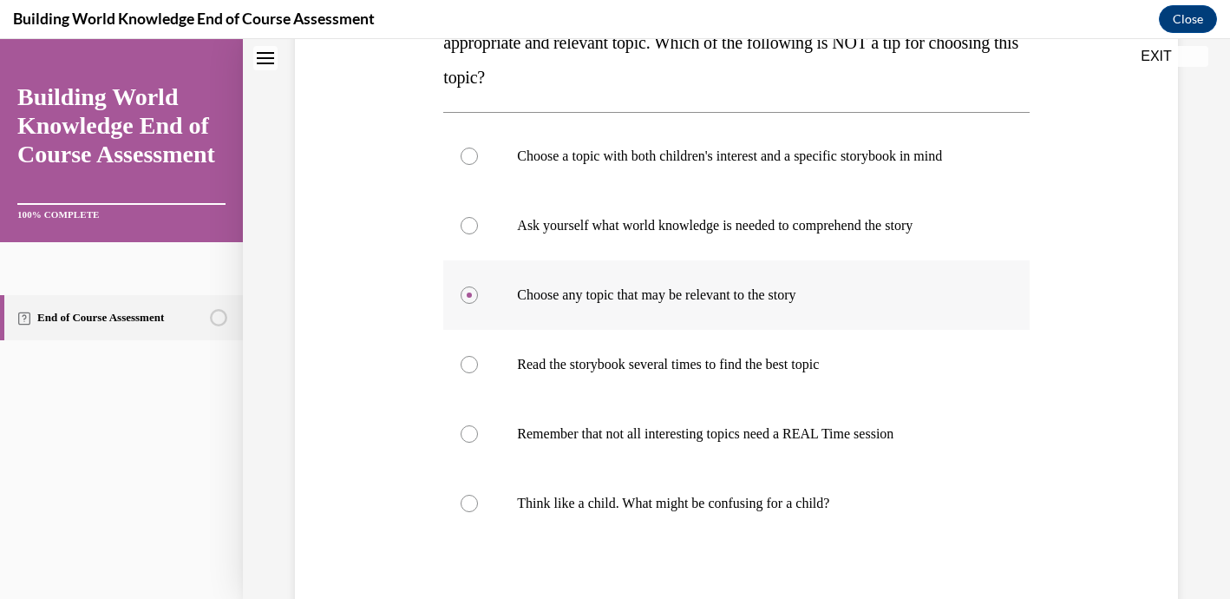
scroll to position [529, 0]
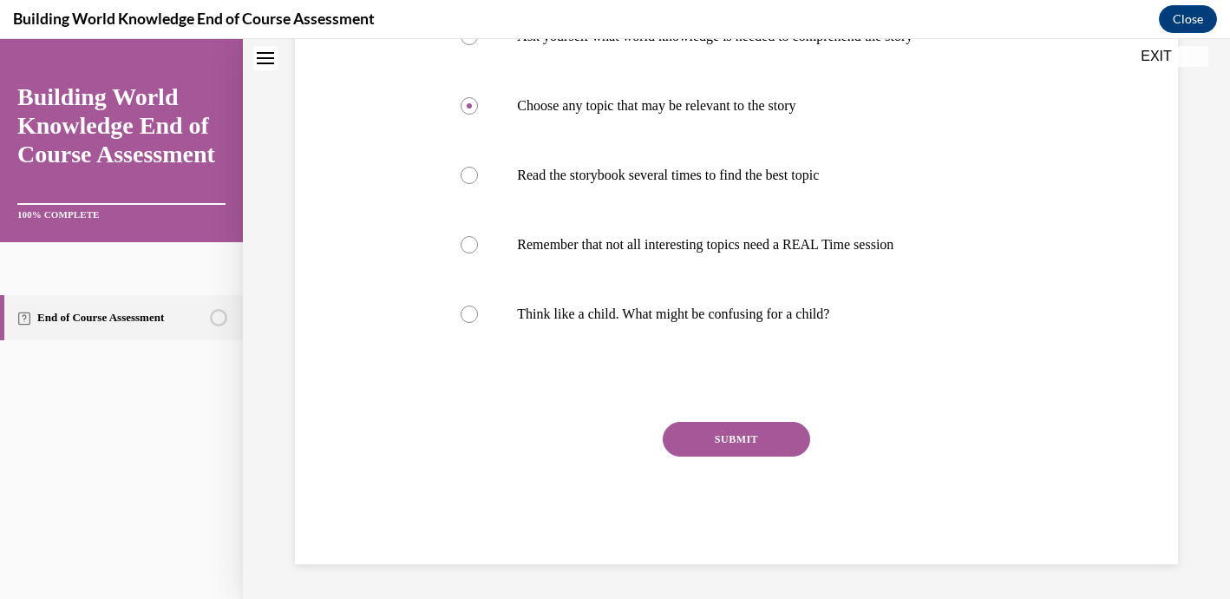
click at [741, 437] on button "SUBMIT" at bounding box center [736, 439] width 147 height 35
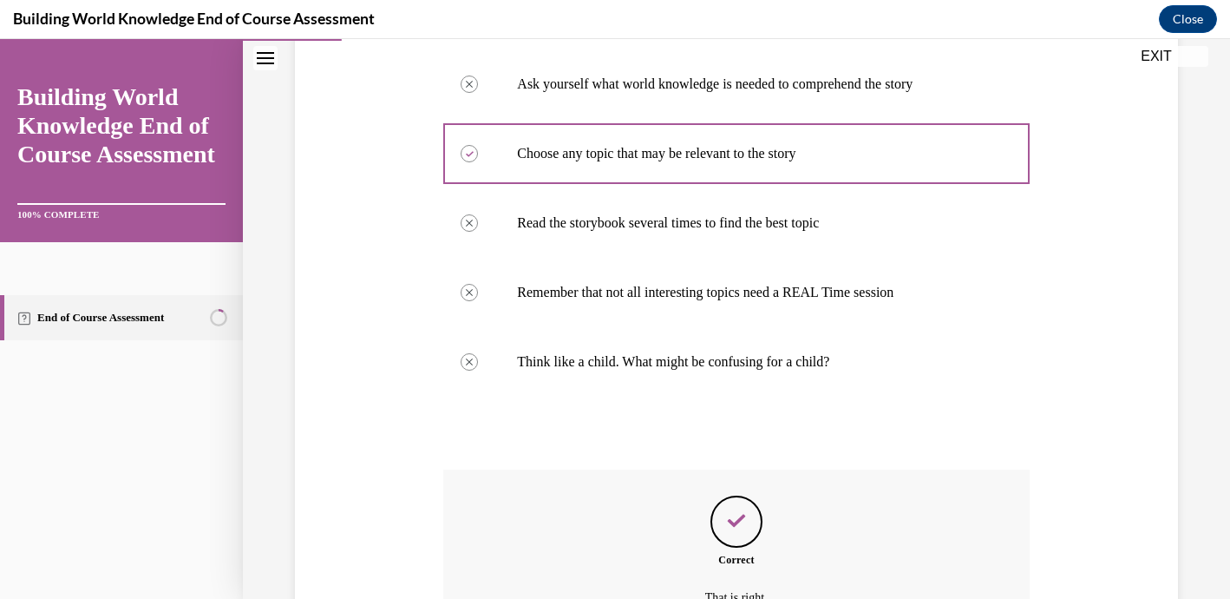
scroll to position [670, 0]
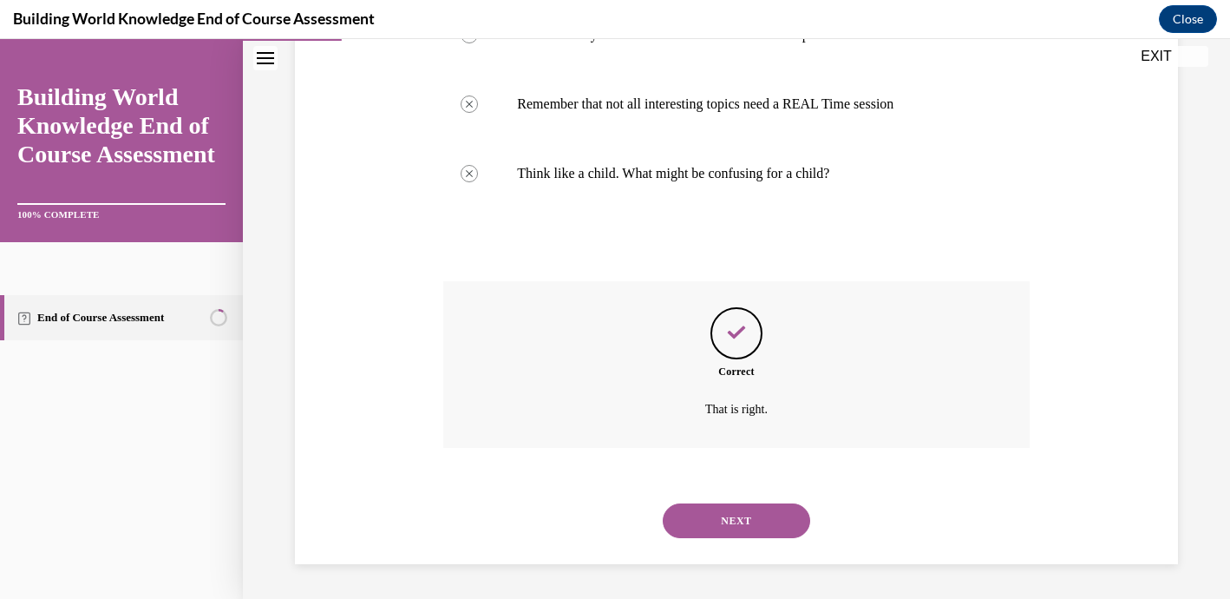
click at [754, 526] on button "NEXT" at bounding box center [736, 520] width 147 height 35
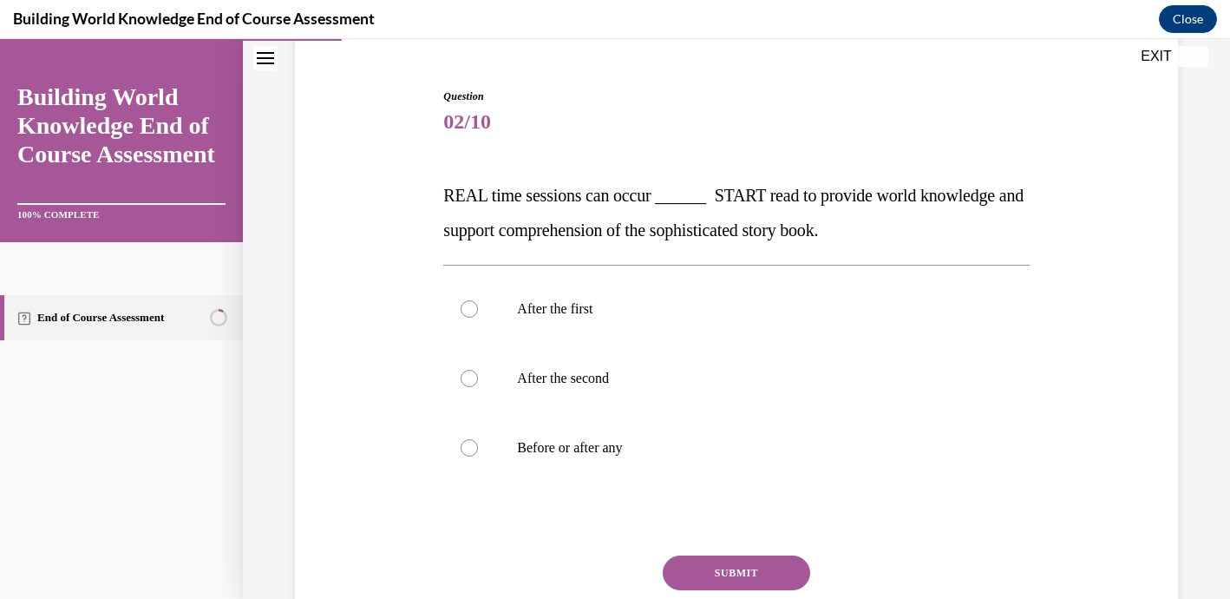
scroll to position [161, 0]
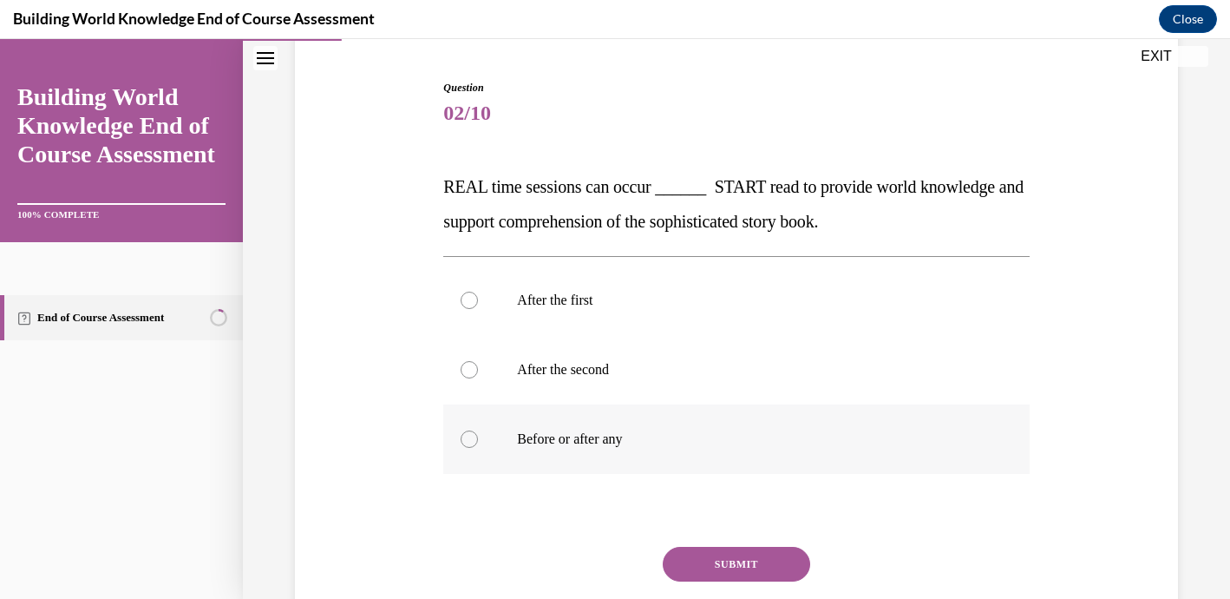
click at [473, 442] on div at bounding box center [469, 438] width 17 height 17
click at [473, 442] on input "Before or after any" at bounding box center [469, 438] width 17 height 17
radio input "true"
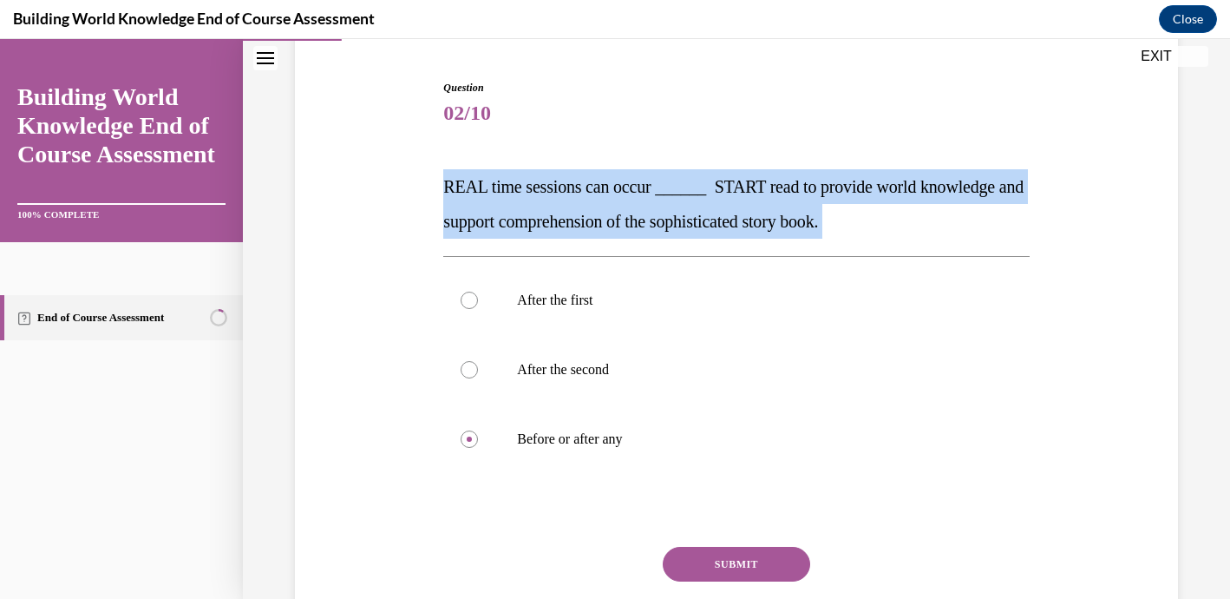
drag, startPoint x: 444, startPoint y: 183, endPoint x: 984, endPoint y: 248, distance: 543.6
click at [984, 248] on div "Question 02/10 REAL time sessions can occur ______ START read to provide world …" at bounding box center [736, 384] width 586 height 609
copy div "REAL time sessions can occur ______ START read to provide world knowledge and s…"
click at [743, 567] on button "SUBMIT" at bounding box center [736, 564] width 147 height 35
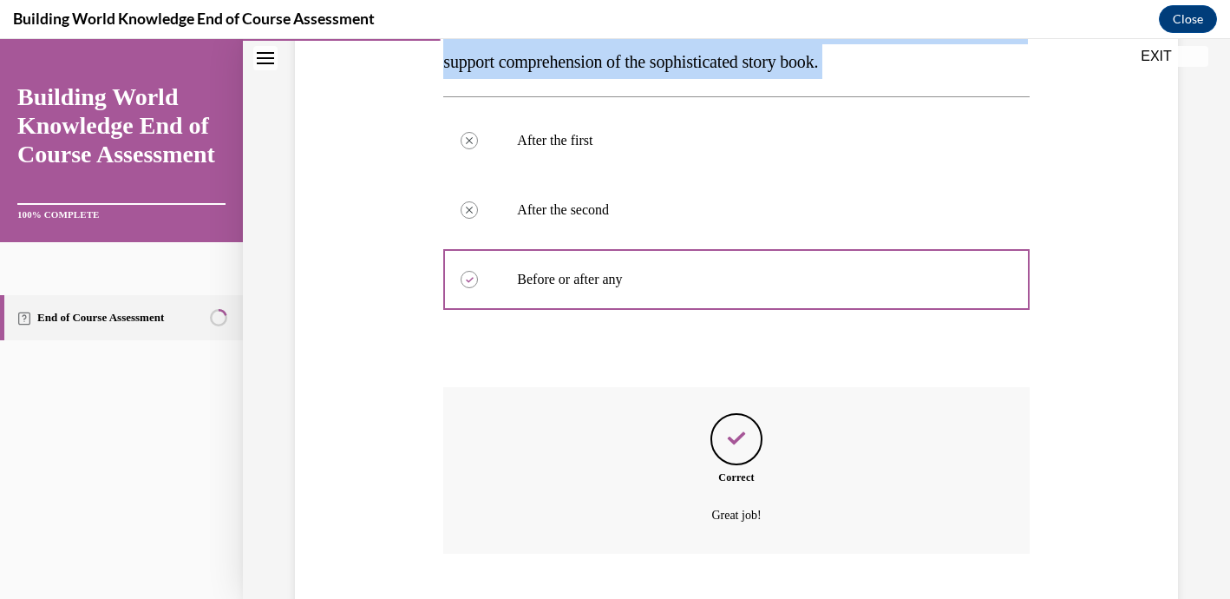
scroll to position [427, 0]
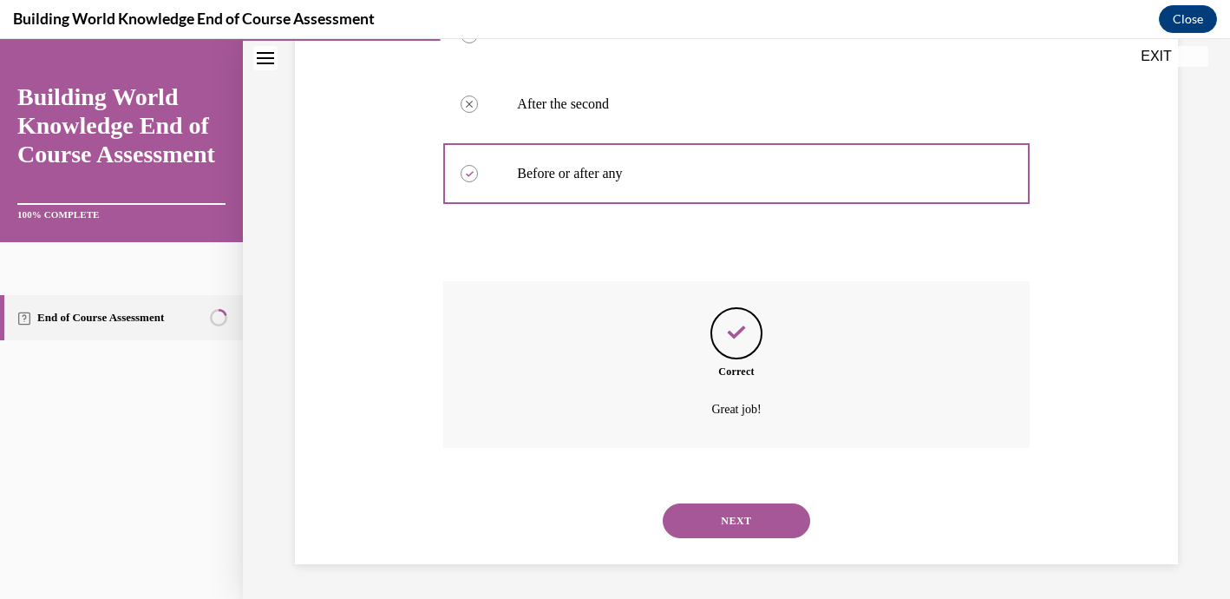
click at [747, 522] on button "NEXT" at bounding box center [736, 520] width 147 height 35
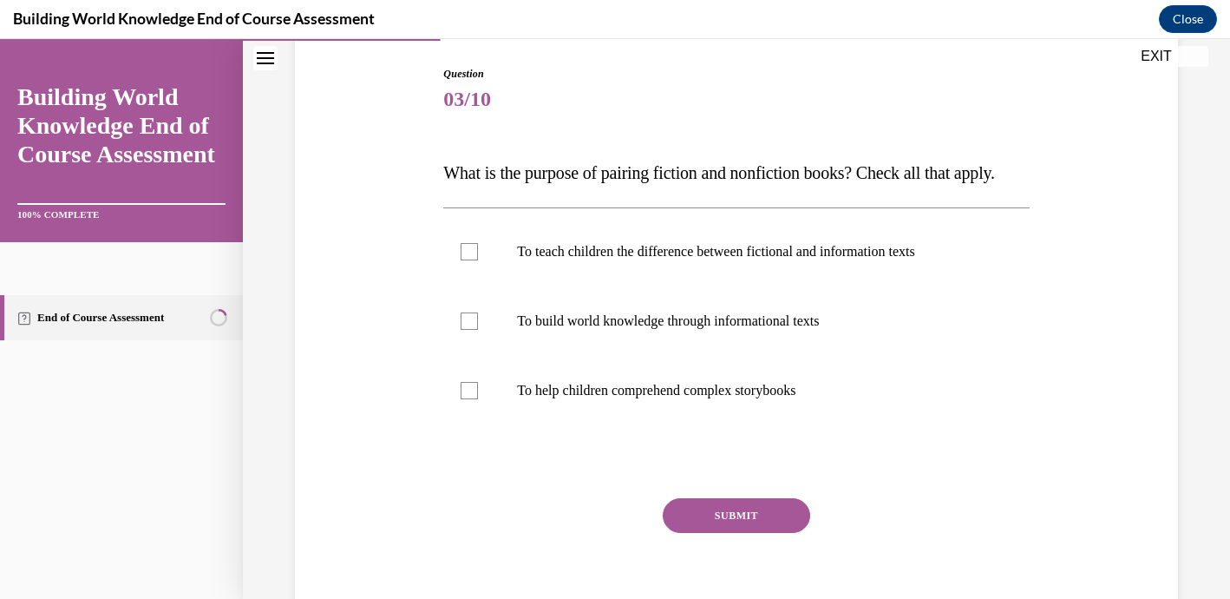
scroll to position [178, 0]
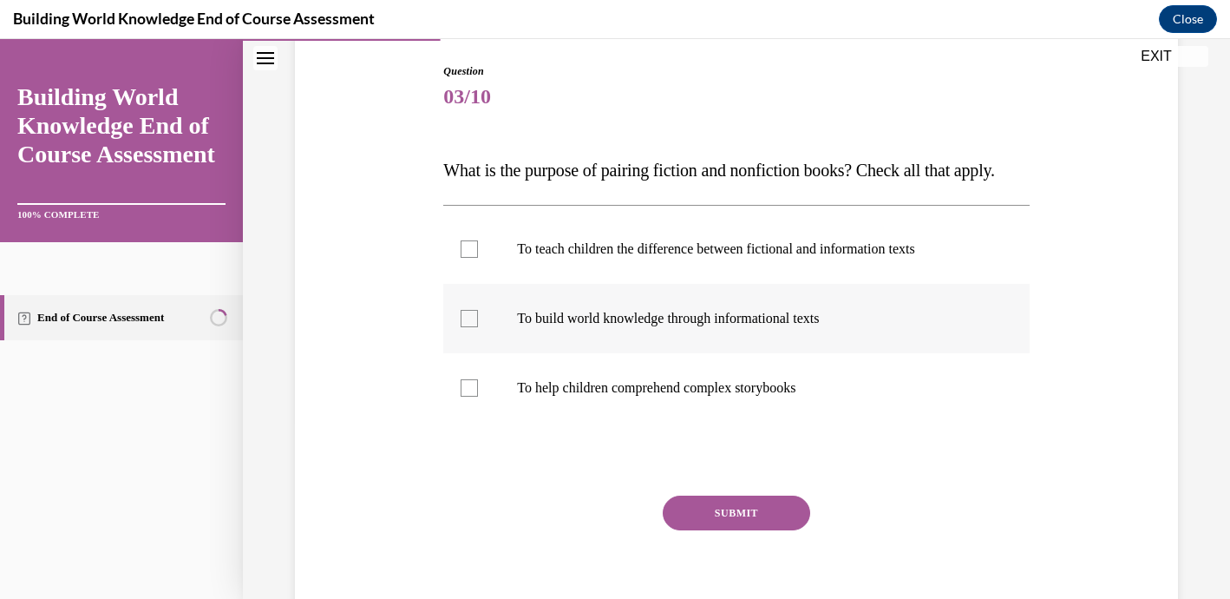
click at [472, 327] on div at bounding box center [469, 318] width 17 height 17
click at [472, 327] on input "To build world knowledge through informational texts" at bounding box center [469, 318] width 17 height 17
checkbox input "true"
click at [472, 396] on div at bounding box center [469, 387] width 17 height 17
click at [472, 396] on input "To help children comprehend complex storybooks" at bounding box center [469, 387] width 17 height 17
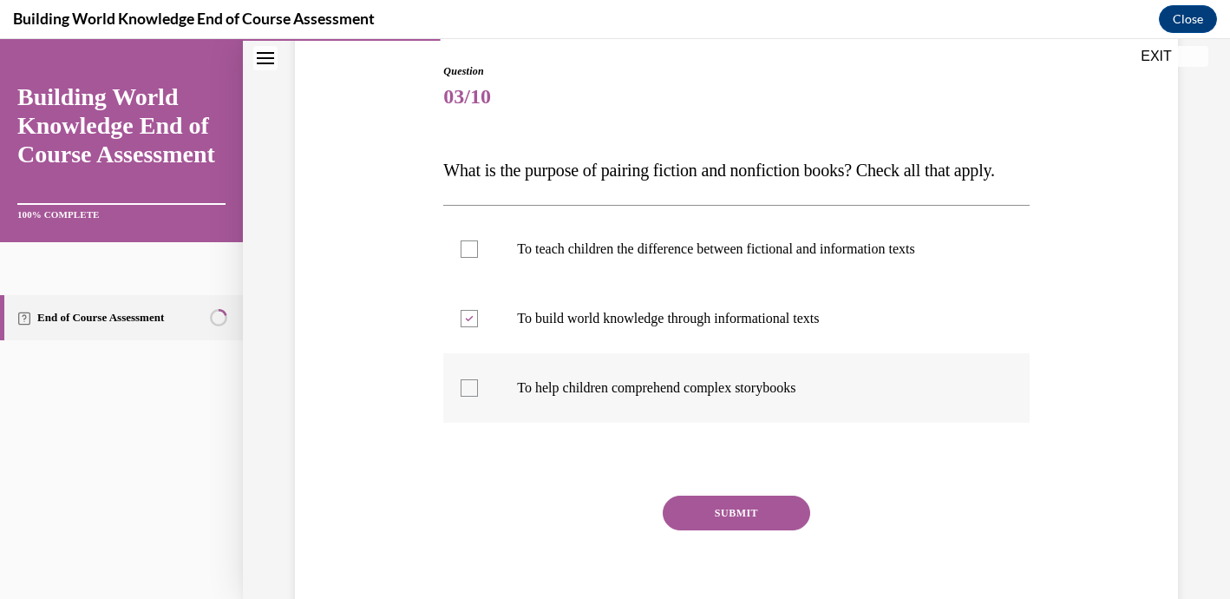
checkbox input "true"
click at [709, 530] on button "SUBMIT" at bounding box center [736, 512] width 147 height 35
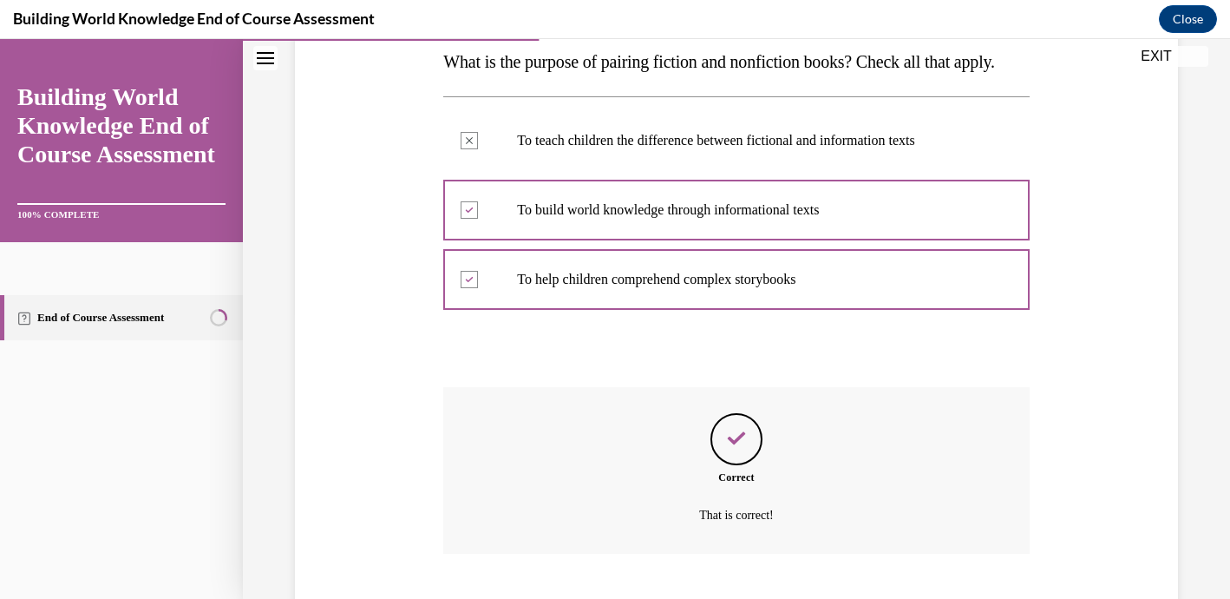
scroll to position [427, 0]
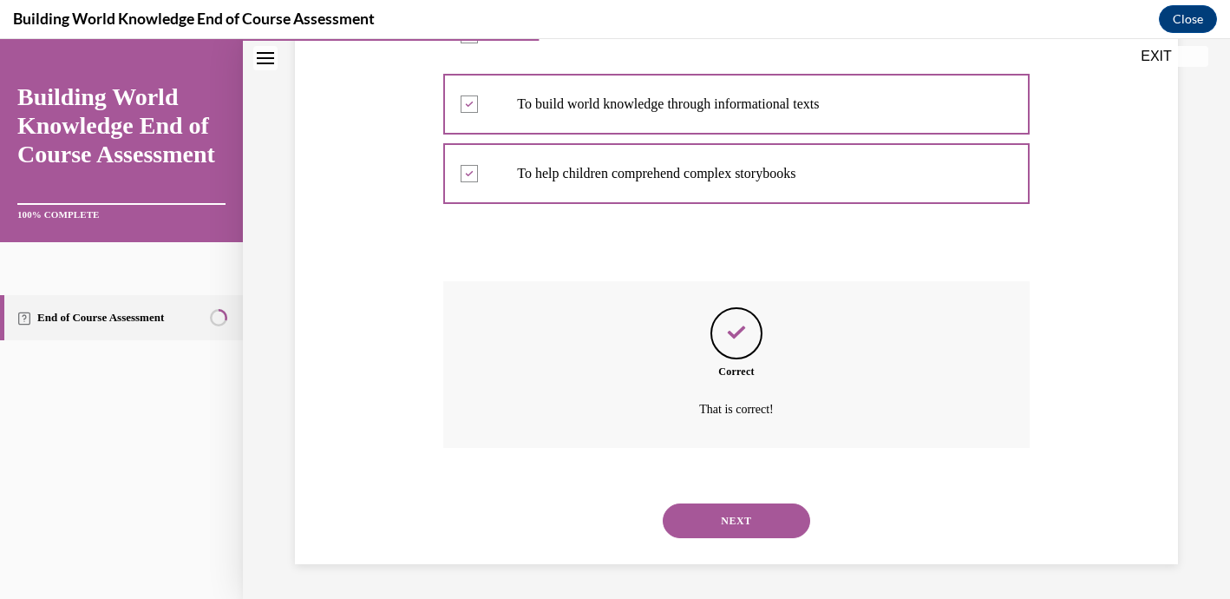
click at [734, 522] on button "NEXT" at bounding box center [736, 520] width 147 height 35
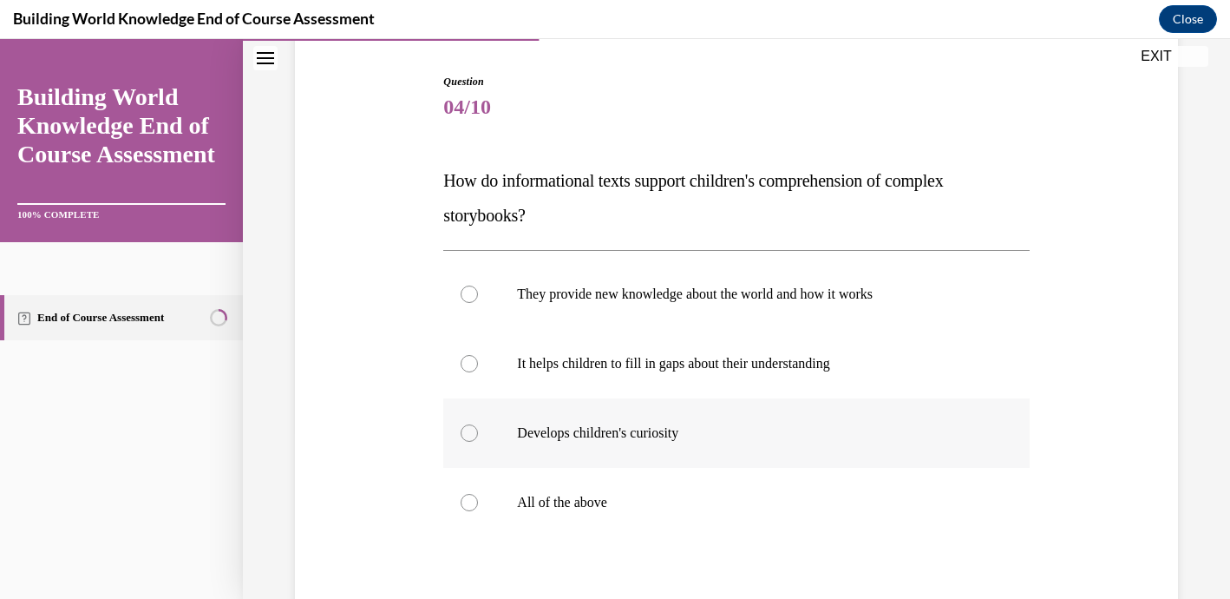
scroll to position [176, 0]
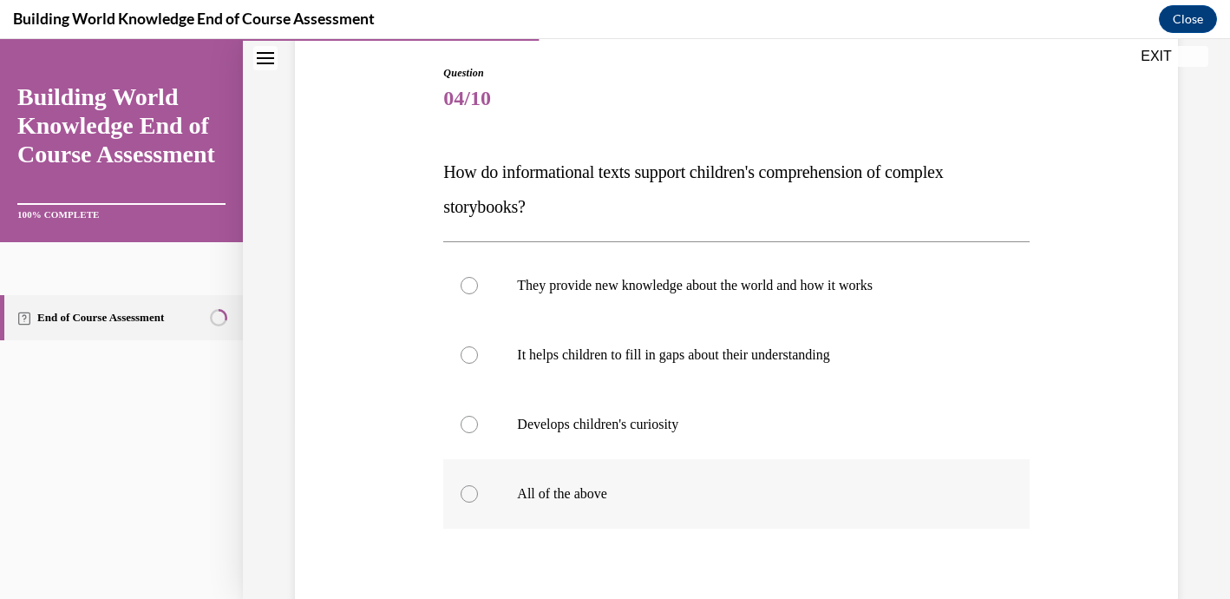
click at [472, 498] on div at bounding box center [469, 493] width 17 height 17
click at [472, 498] on input "All of the above" at bounding box center [469, 493] width 17 height 17
radio input "true"
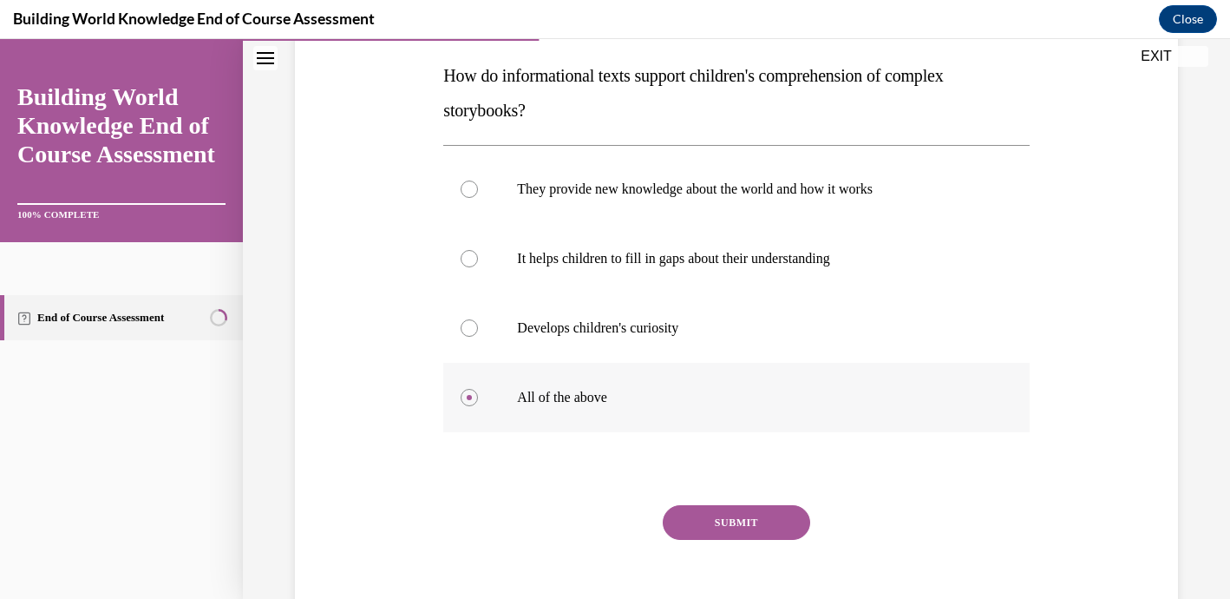
scroll to position [315, 0]
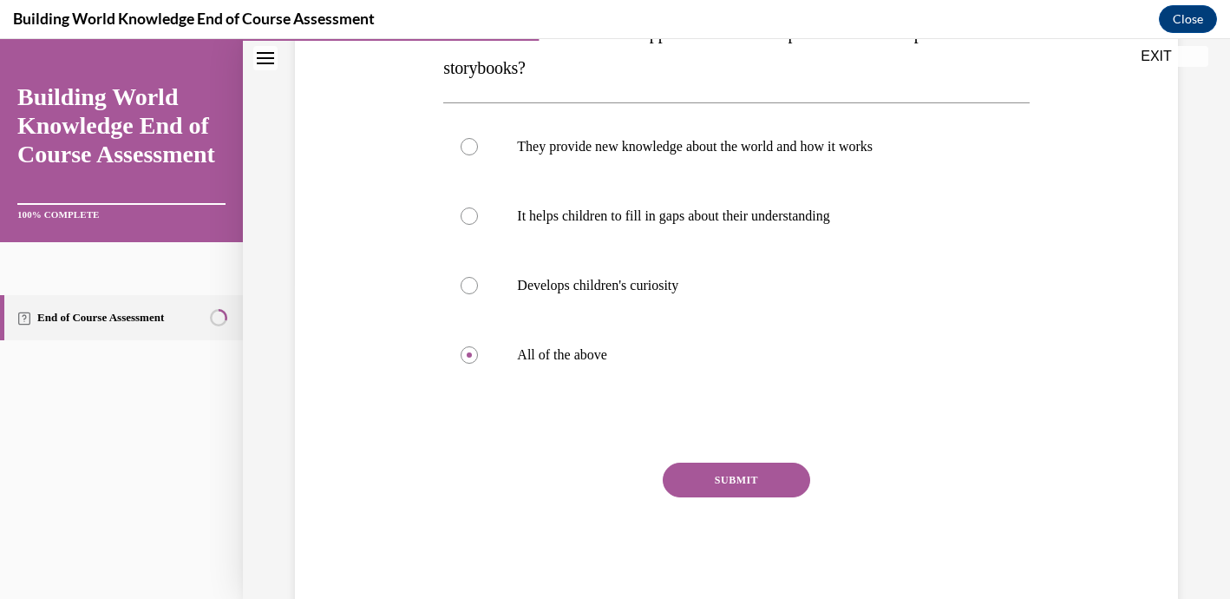
click at [766, 482] on button "SUBMIT" at bounding box center [736, 479] width 147 height 35
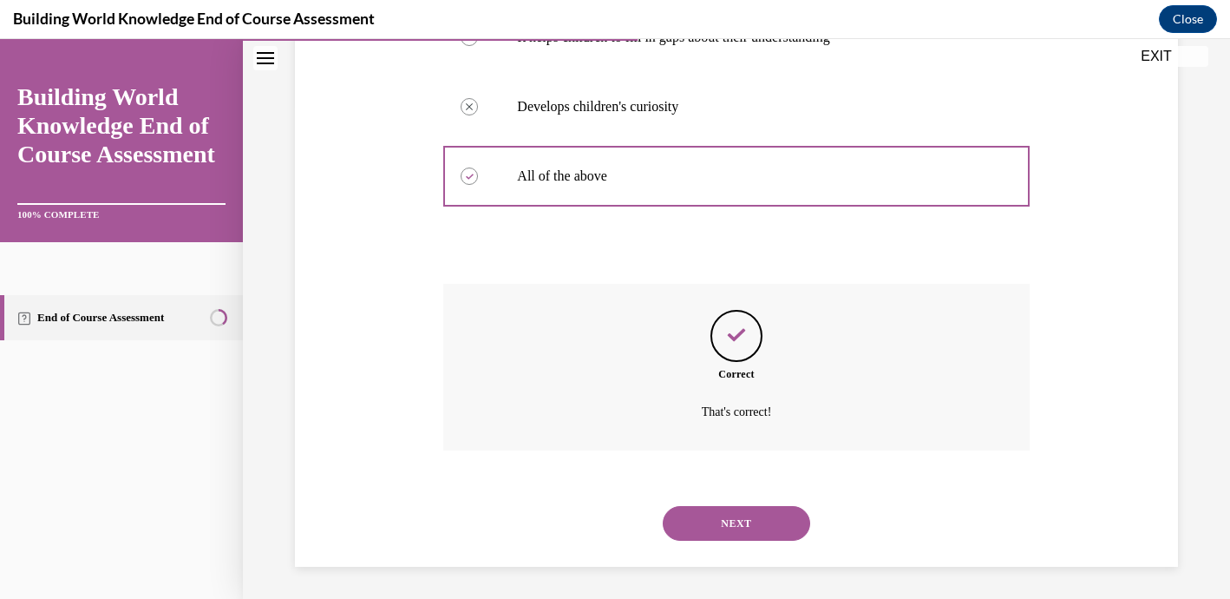
scroll to position [496, 0]
click at [748, 520] on button "NEXT" at bounding box center [736, 520] width 147 height 35
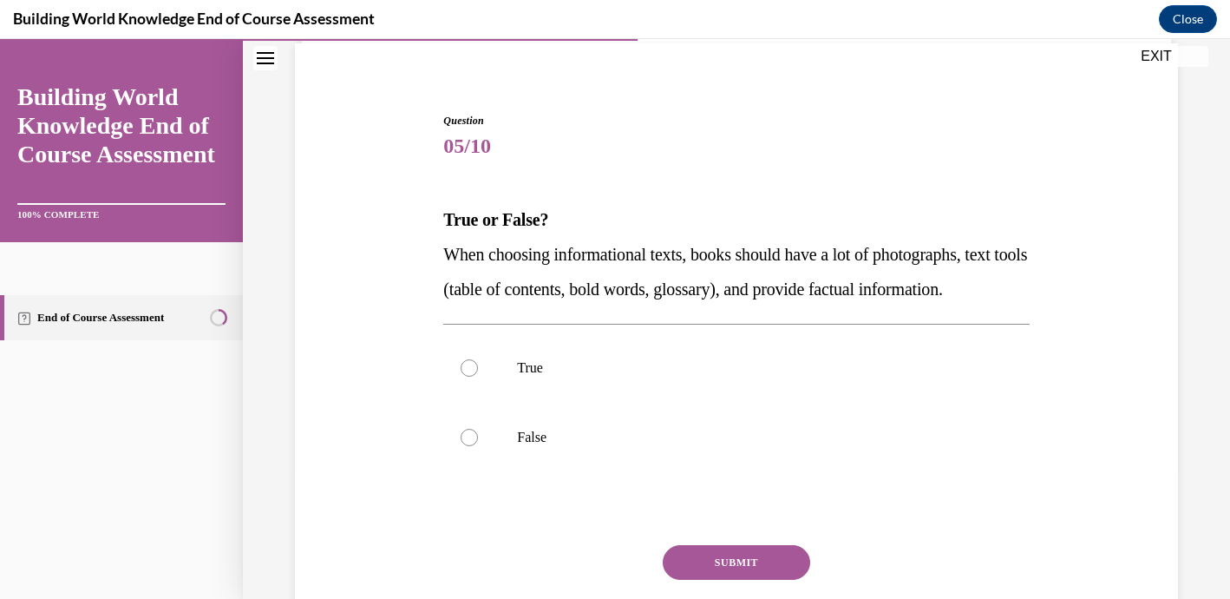
scroll to position [133, 0]
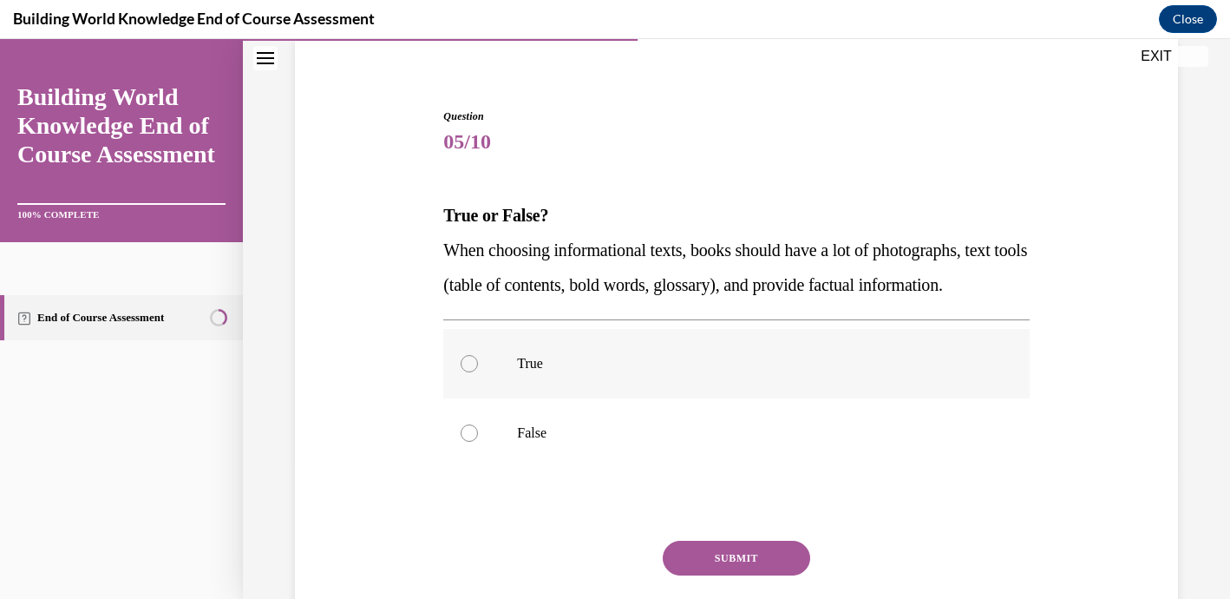
click at [478, 397] on label "True" at bounding box center [736, 363] width 586 height 69
click at [478, 372] on input "True" at bounding box center [469, 363] width 17 height 17
radio input "true"
click at [757, 575] on button "SUBMIT" at bounding box center [736, 558] width 147 height 35
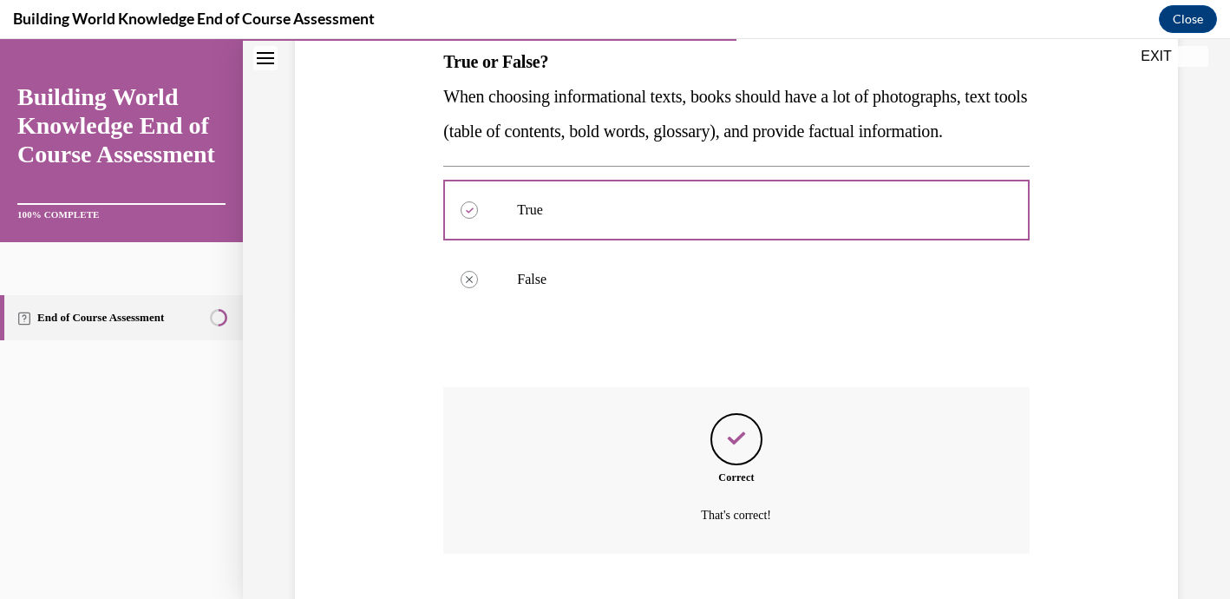
scroll to position [427, 0]
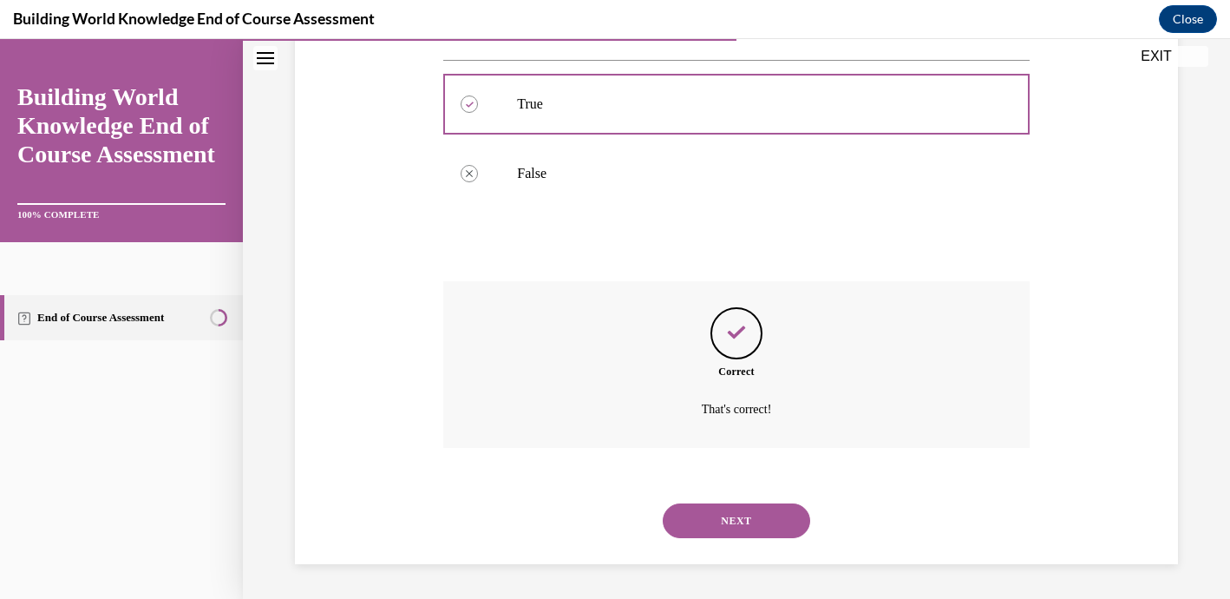
click at [739, 518] on button "NEXT" at bounding box center [736, 520] width 147 height 35
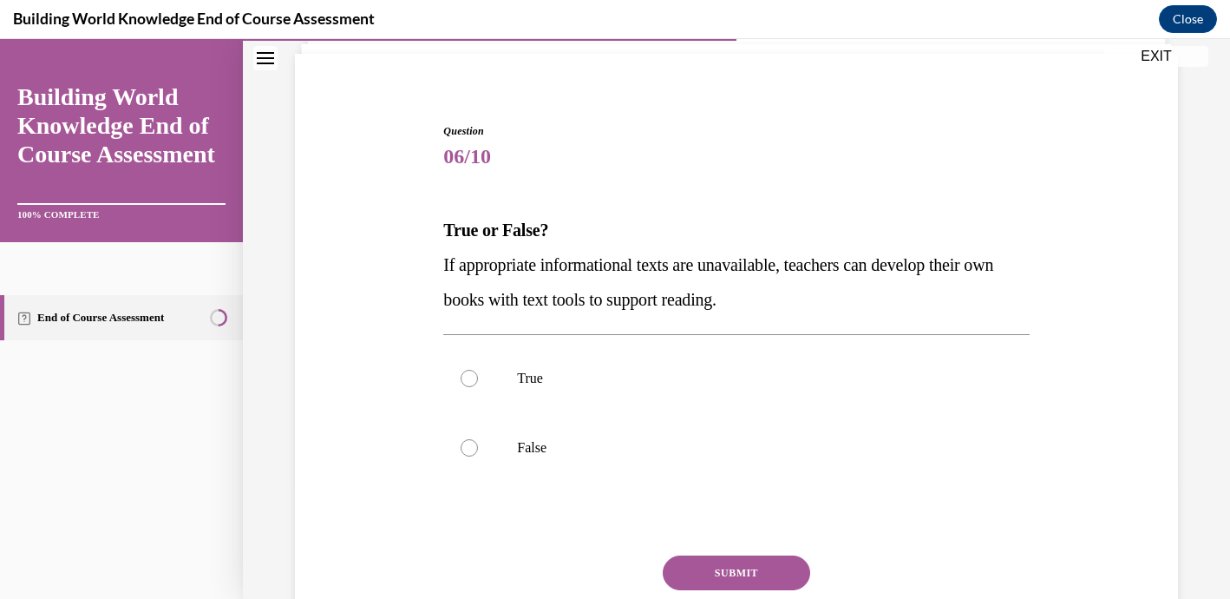
scroll to position [139, 0]
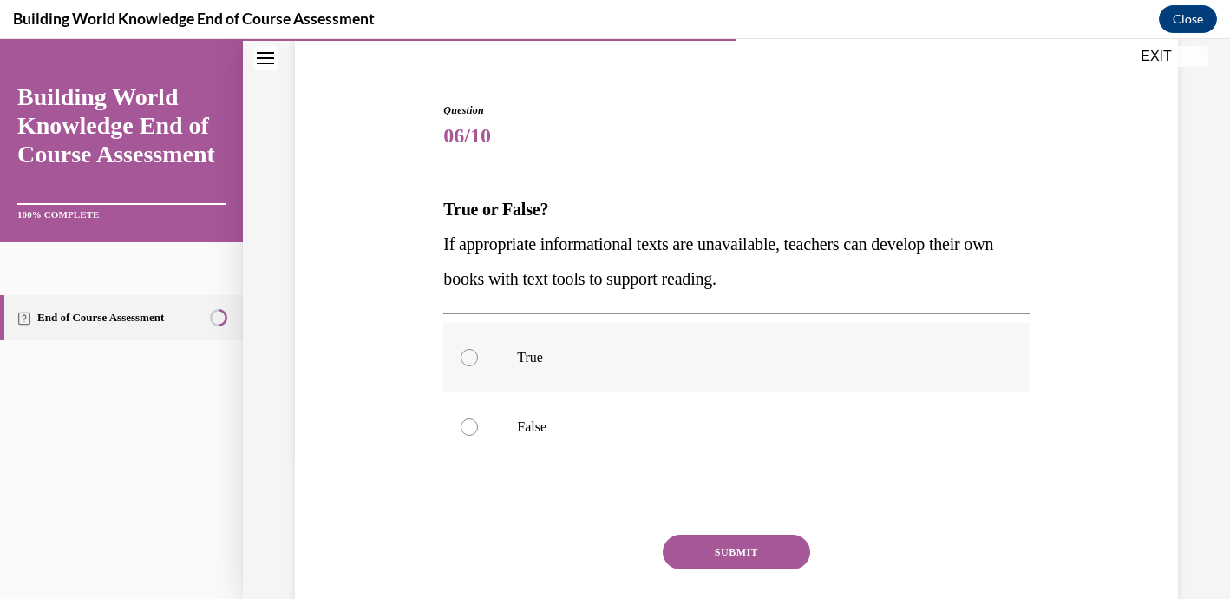
click at [480, 356] on label "True" at bounding box center [736, 357] width 586 height 69
click at [478, 356] on input "True" at bounding box center [469, 357] width 17 height 17
radio input "true"
click at [748, 557] on button "SUBMIT" at bounding box center [736, 551] width 147 height 35
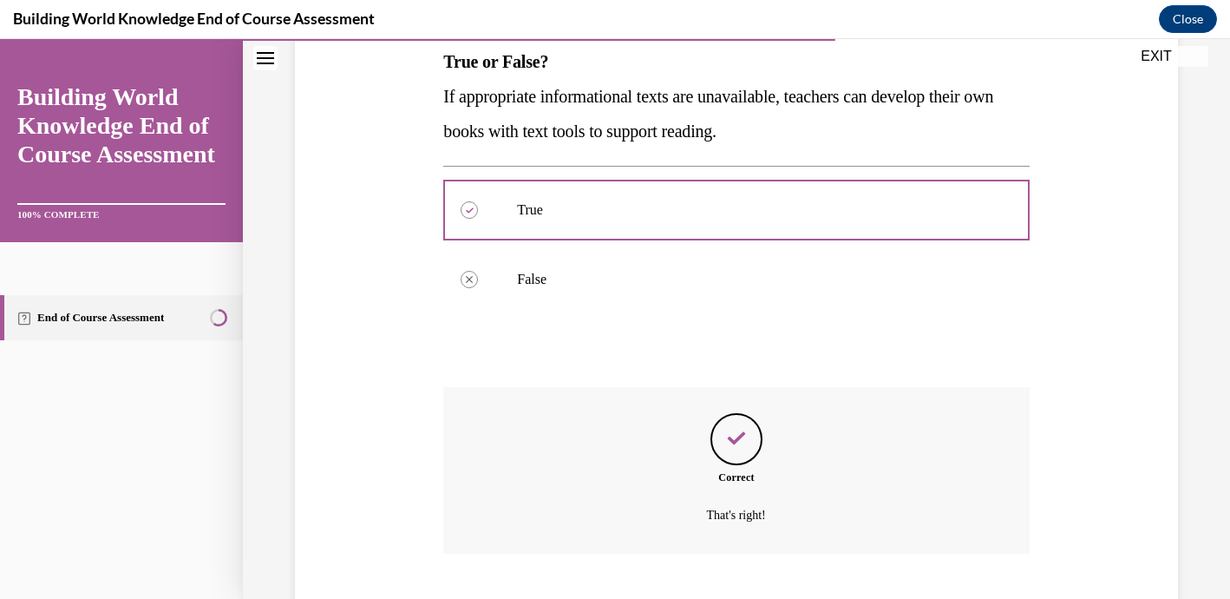
scroll to position [392, 0]
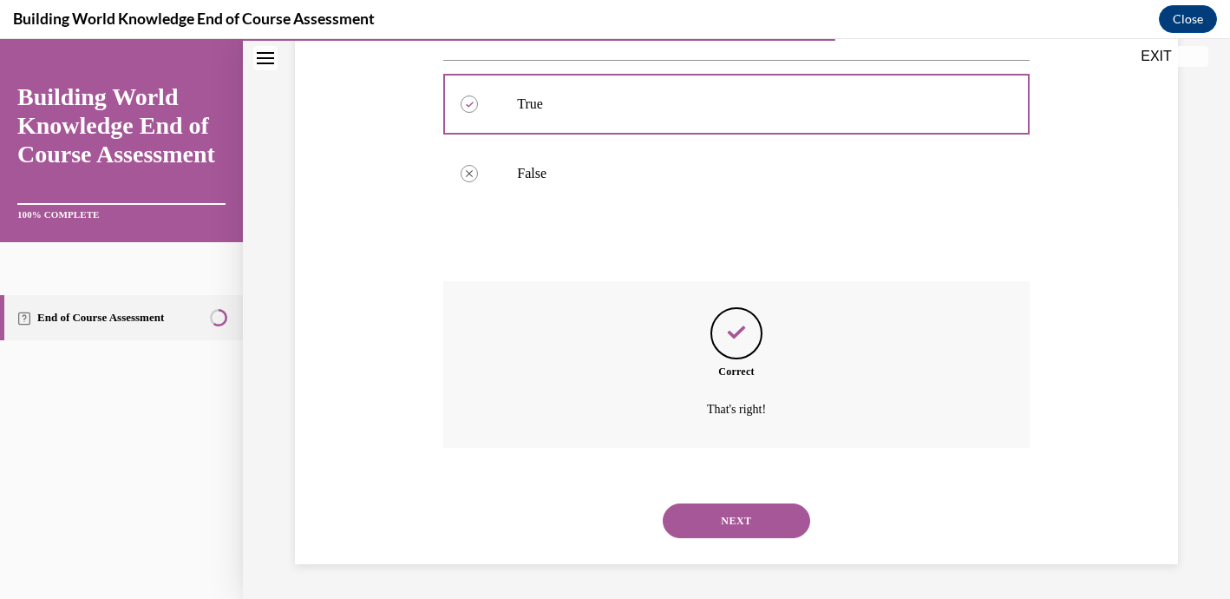
click at [743, 524] on button "NEXT" at bounding box center [736, 520] width 147 height 35
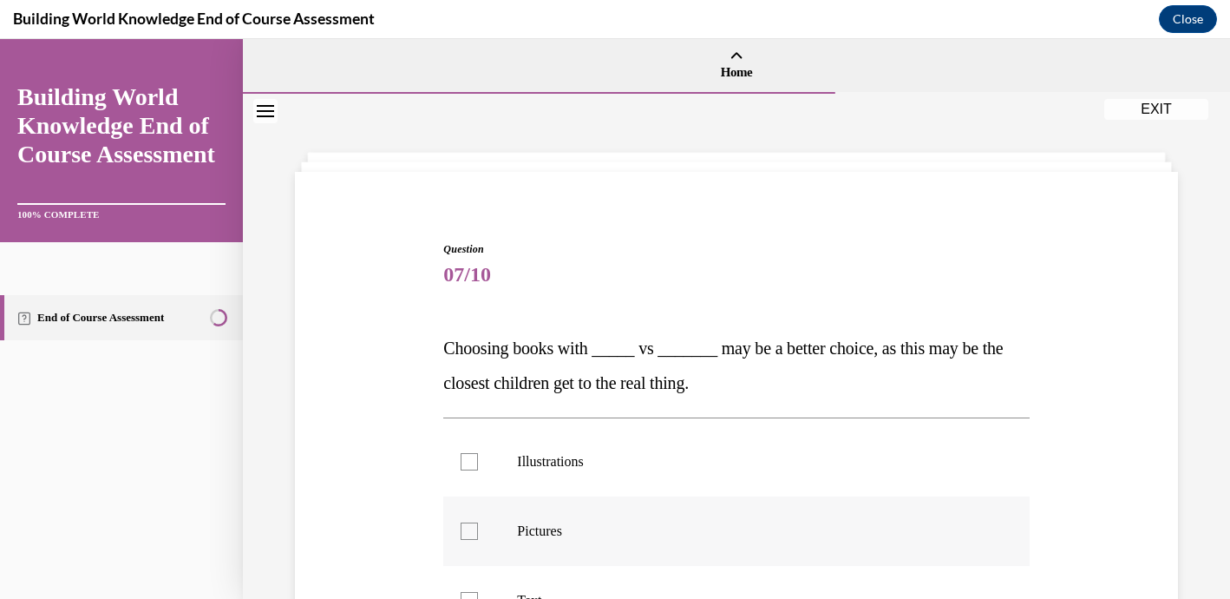
click at [475, 533] on div at bounding box center [469, 530] width 17 height 17
click at [475, 533] on input "Pictures" at bounding box center [469, 530] width 17 height 17
checkbox input "true"
click at [468, 465] on div at bounding box center [469, 461] width 17 height 17
click at [468, 465] on input "Illustrations" at bounding box center [469, 461] width 17 height 17
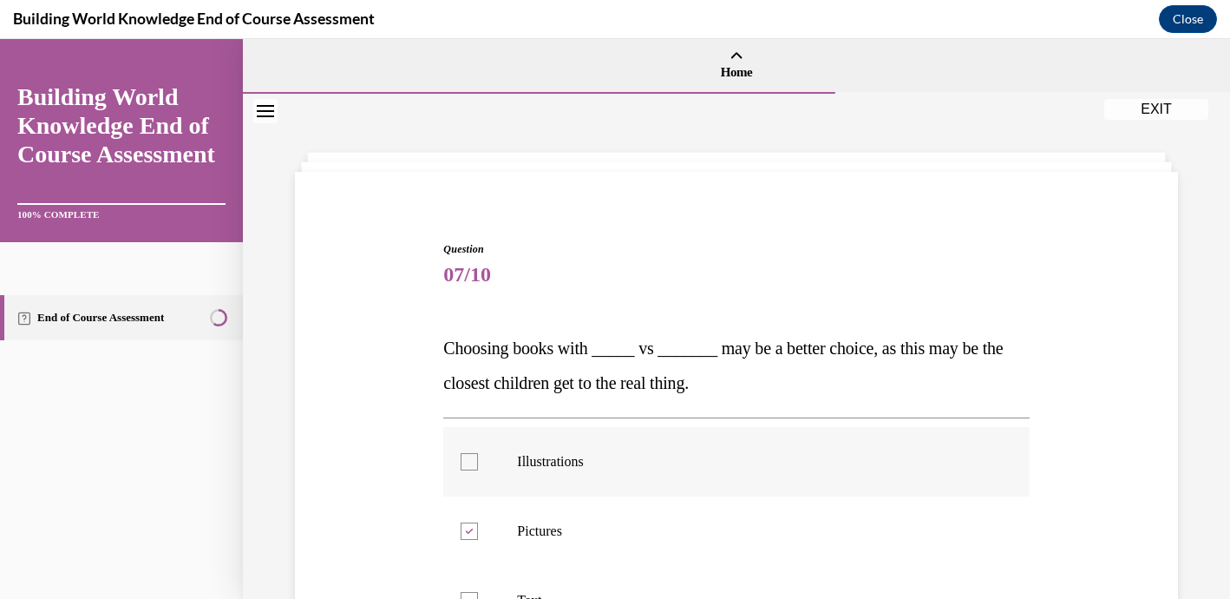
checkbox input "true"
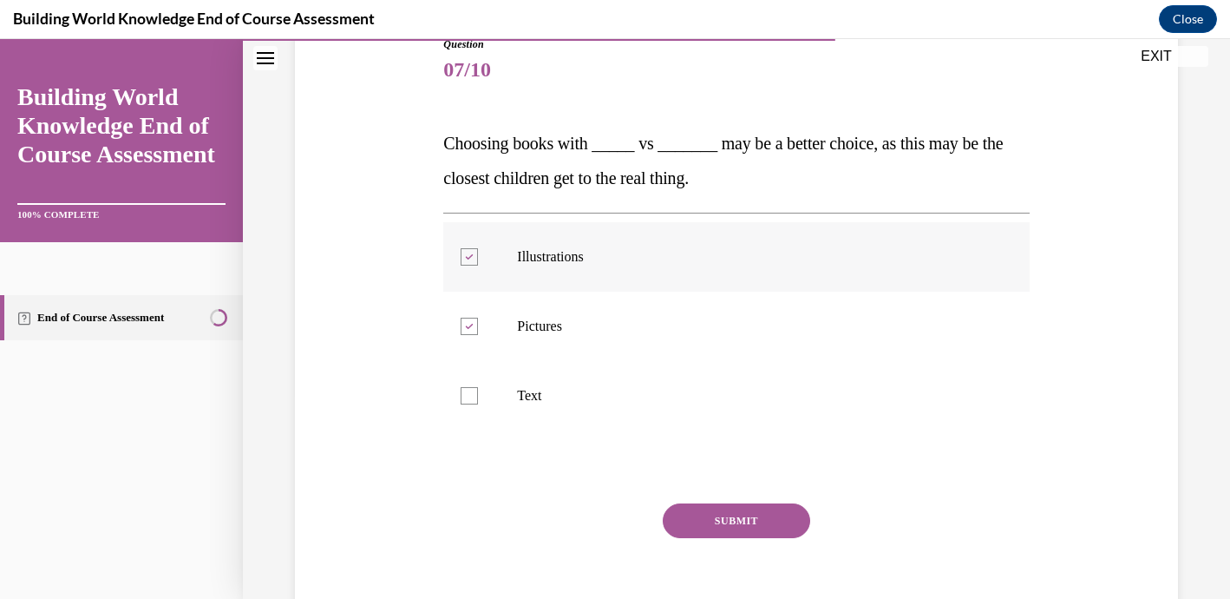
scroll to position [217, 0]
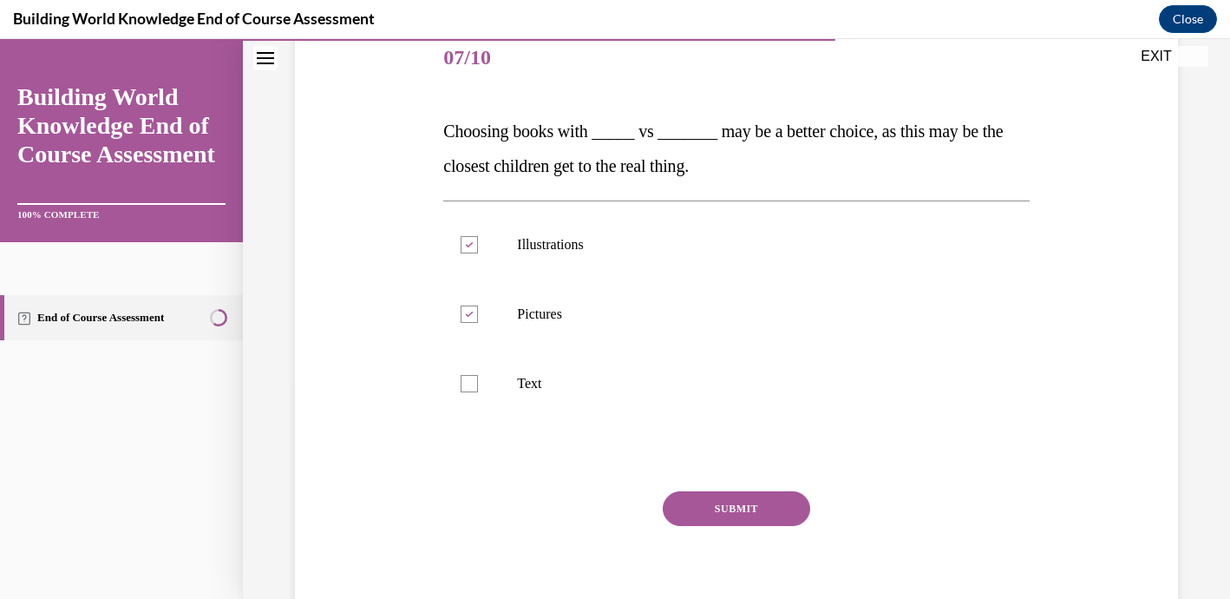
click at [714, 506] on button "SUBMIT" at bounding box center [736, 508] width 147 height 35
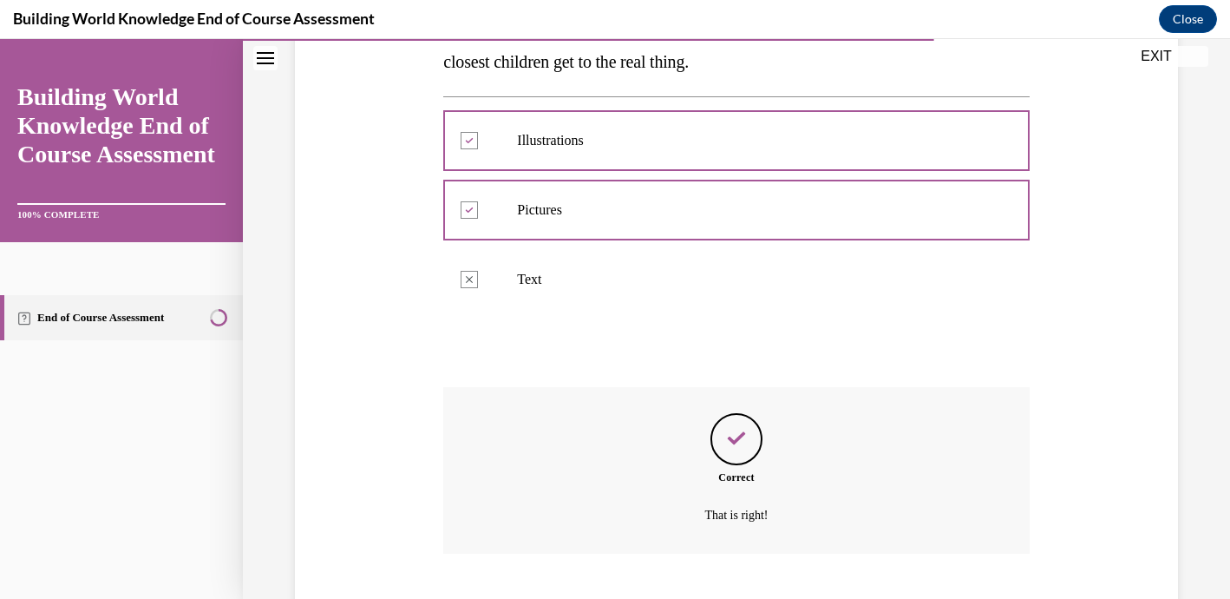
scroll to position [427, 0]
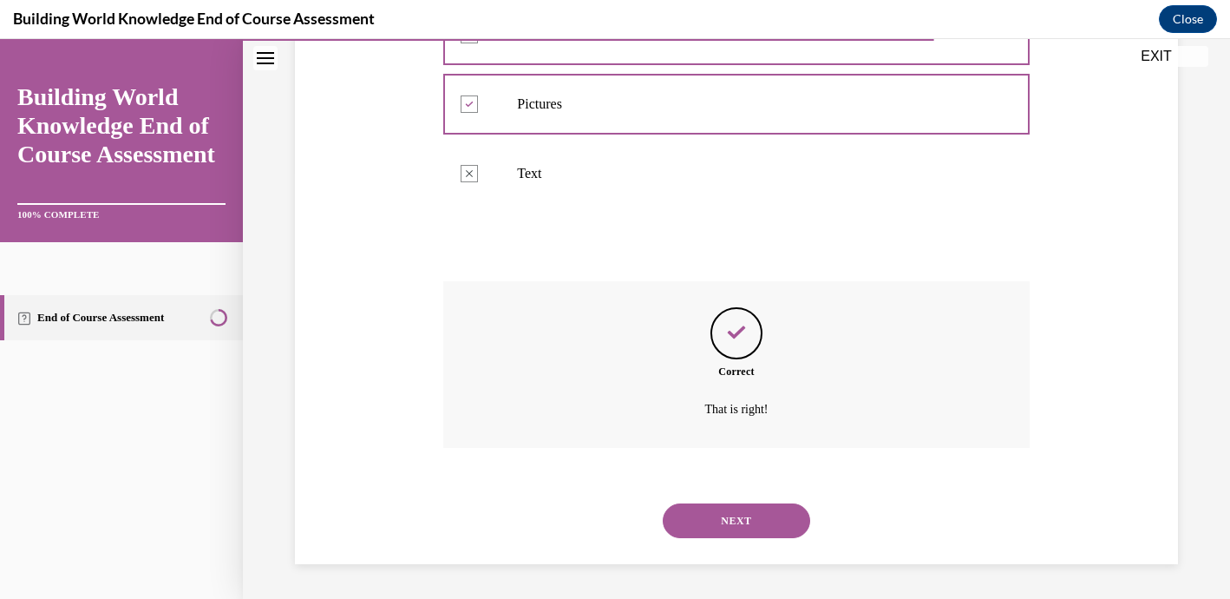
click at [718, 518] on button "NEXT" at bounding box center [736, 520] width 147 height 35
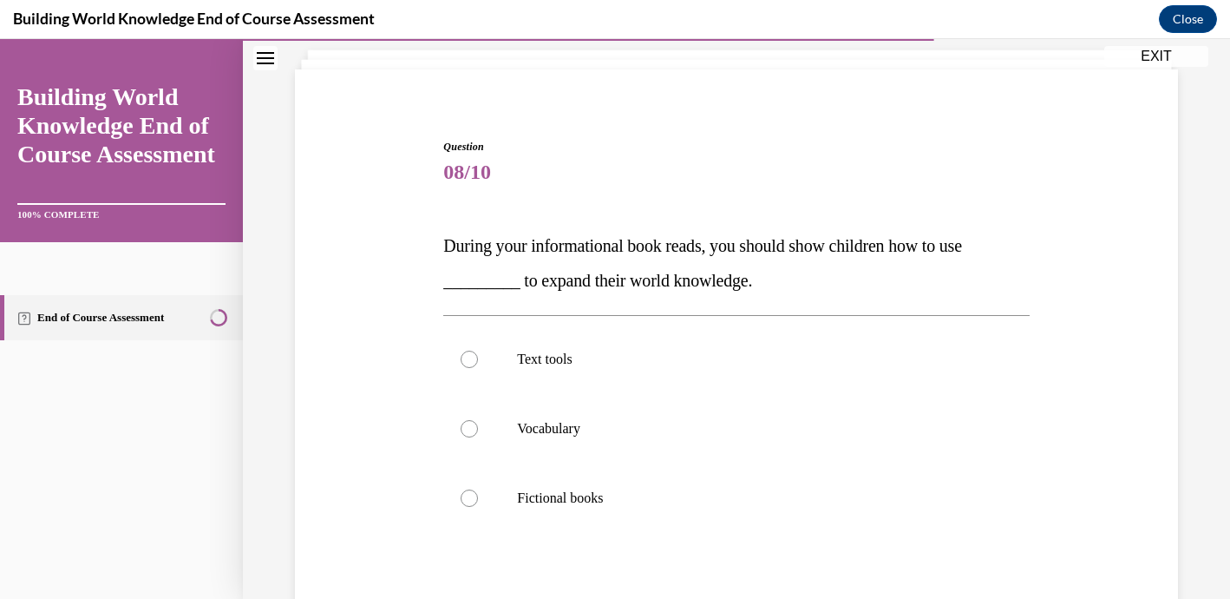
scroll to position [123, 0]
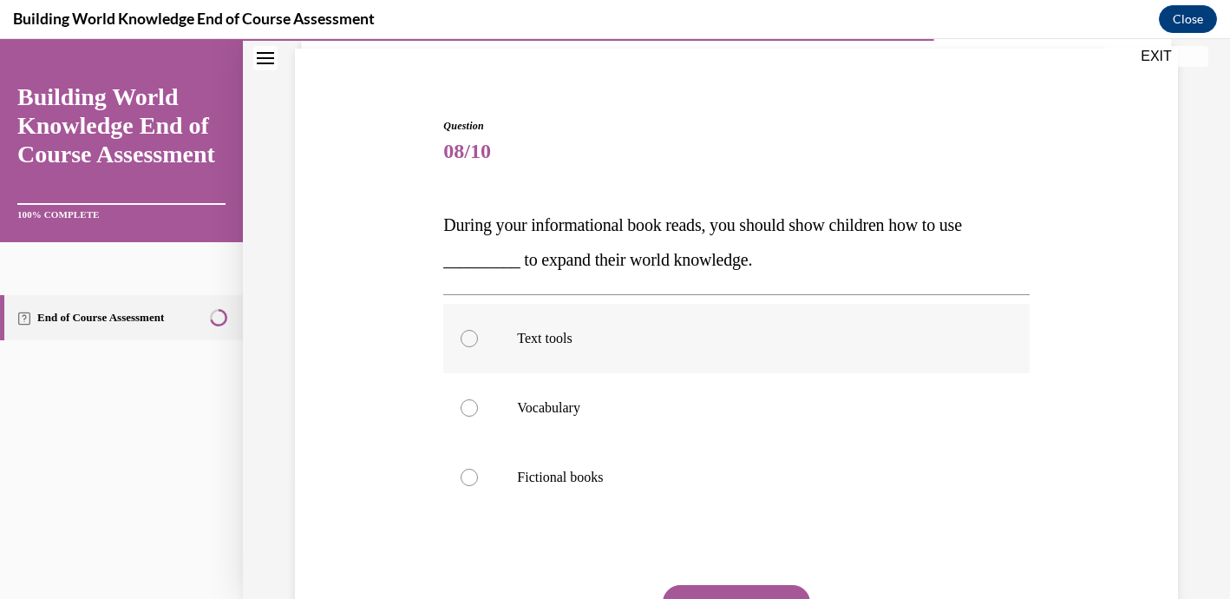
click at [537, 349] on label "Text tools" at bounding box center [736, 338] width 586 height 69
click at [478, 347] on input "Text tools" at bounding box center [469, 338] width 17 height 17
radio input "true"
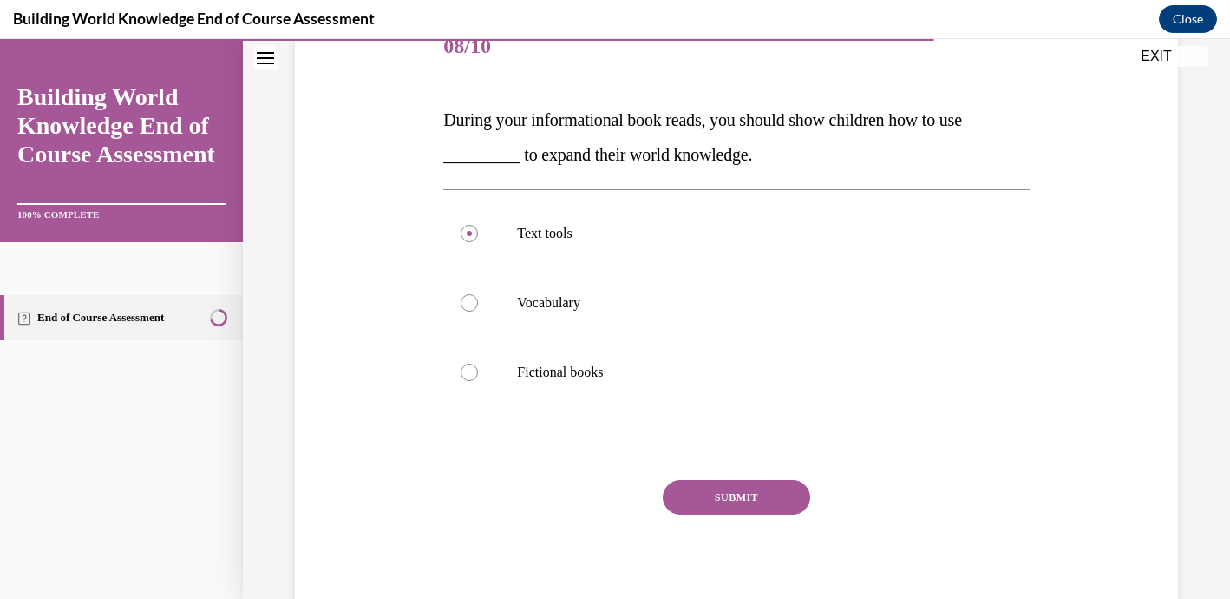
click at [721, 501] on button "SUBMIT" at bounding box center [736, 497] width 147 height 35
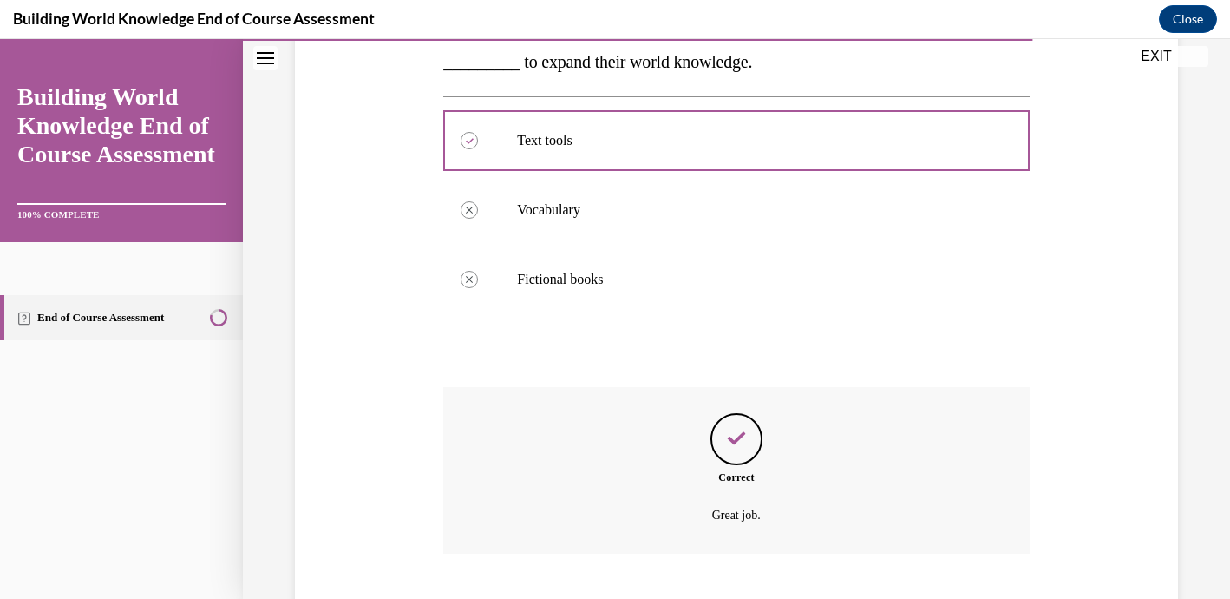
scroll to position [427, 0]
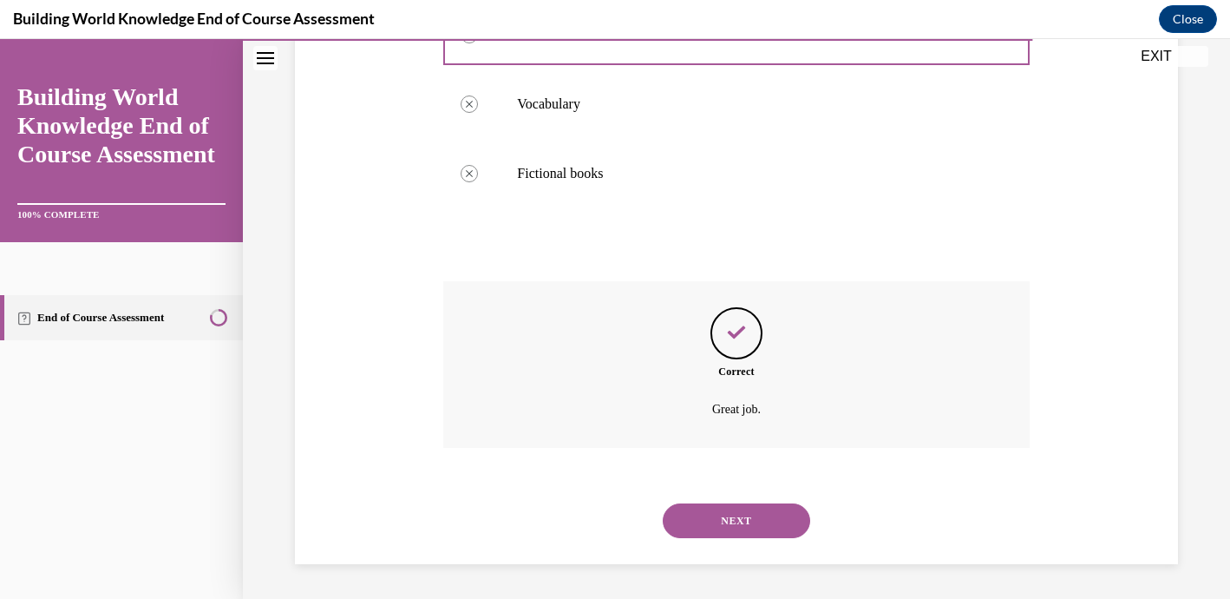
click at [721, 517] on button "NEXT" at bounding box center [736, 520] width 147 height 35
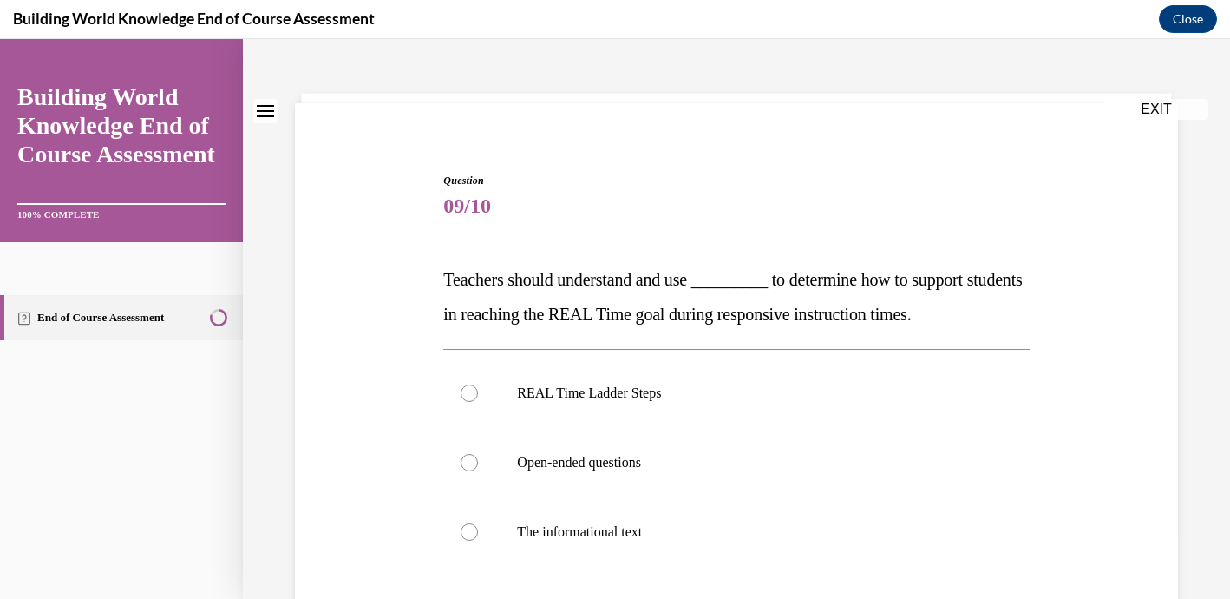
scroll to position [76, 0]
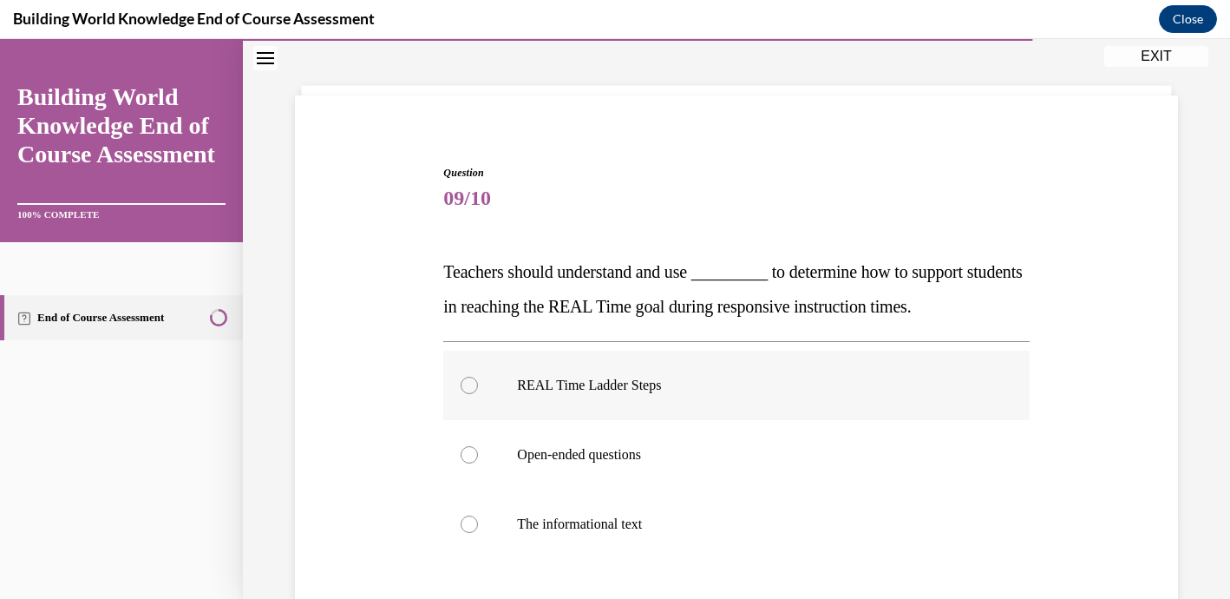
drag, startPoint x: 638, startPoint y: 390, endPoint x: 637, endPoint y: 381, distance: 8.7
click at [637, 381] on p "REAL Time Ladder Steps" at bounding box center [751, 385] width 469 height 17
click at [478, 381] on input "REAL Time Ladder Steps" at bounding box center [469, 385] width 17 height 17
radio input "true"
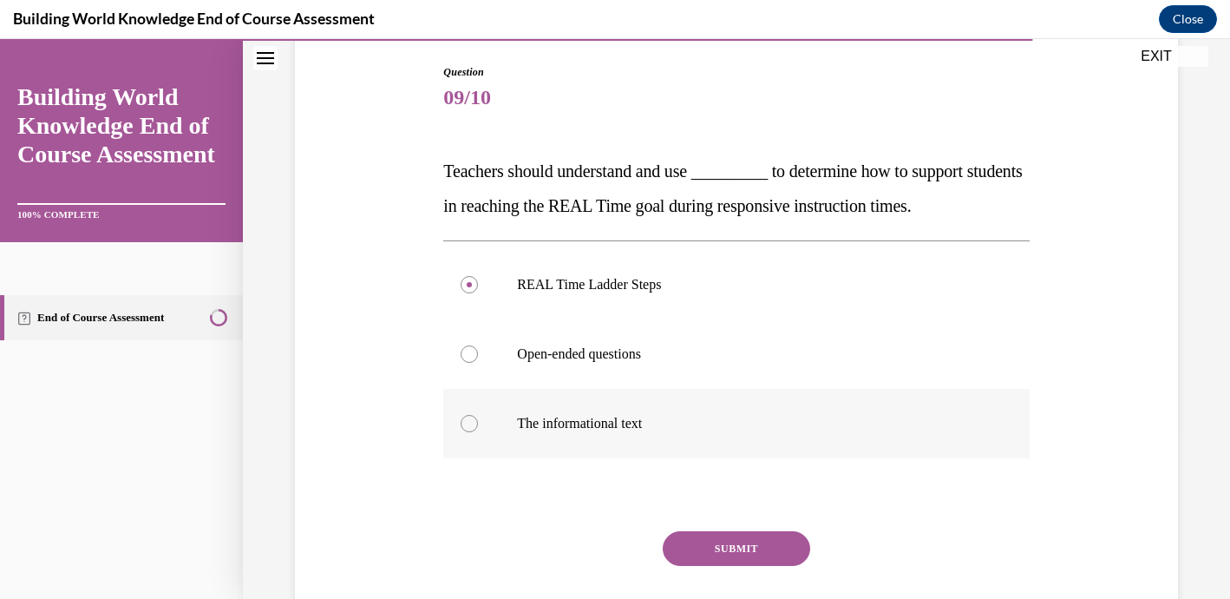
scroll to position [190, 0]
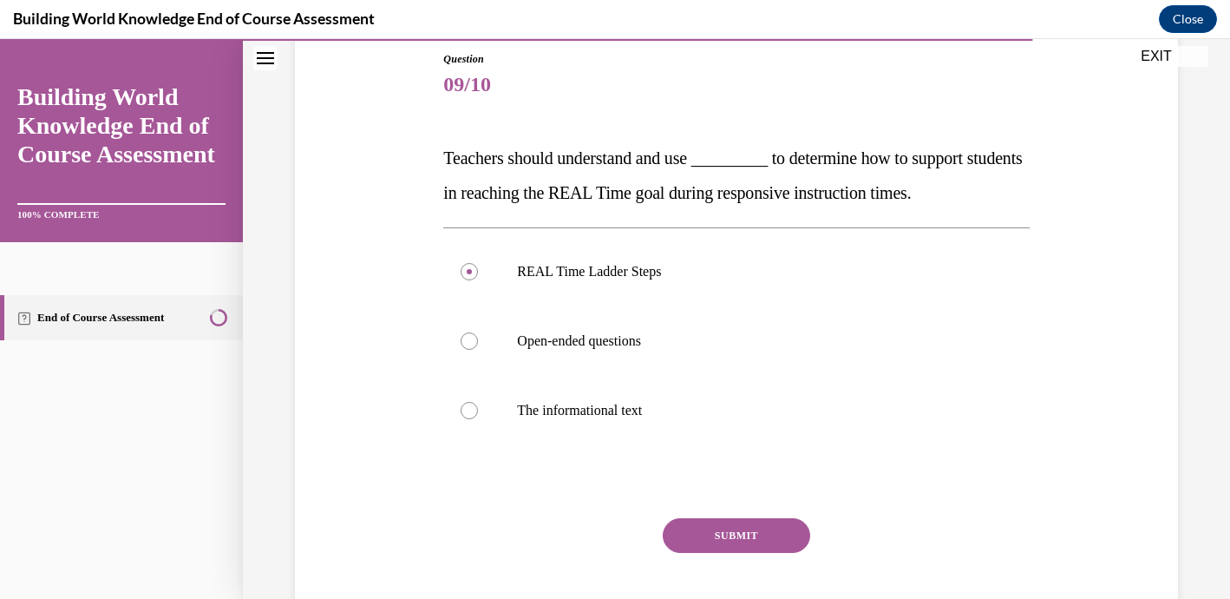
click at [760, 534] on button "SUBMIT" at bounding box center [736, 535] width 147 height 35
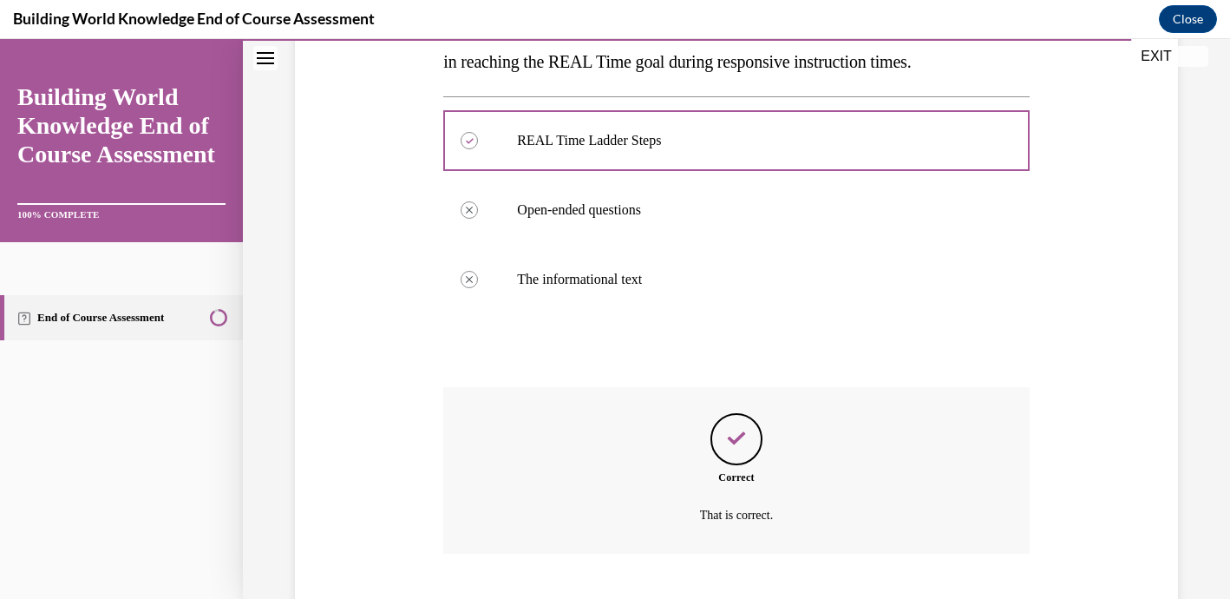
scroll to position [427, 0]
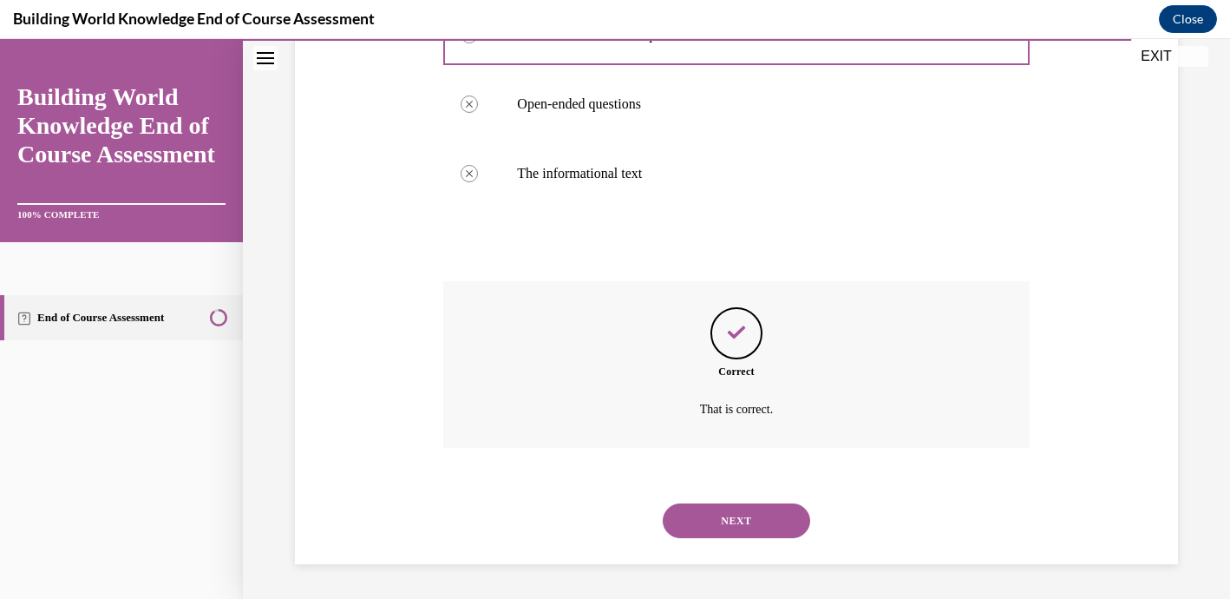
click at [760, 534] on button "NEXT" at bounding box center [736, 520] width 147 height 35
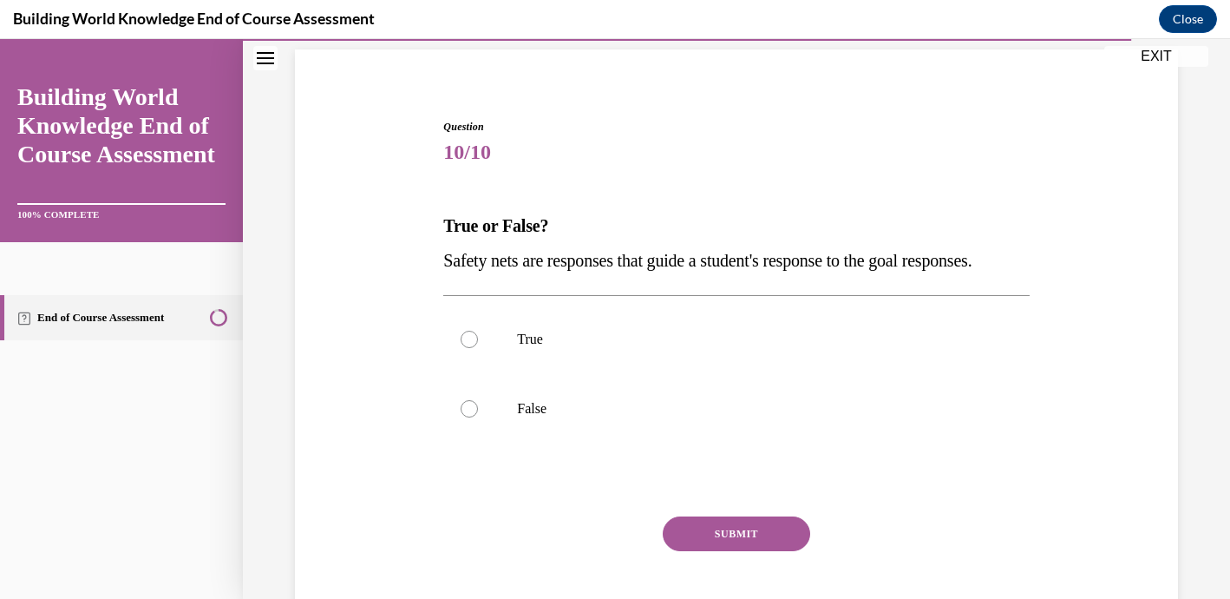
scroll to position [131, 0]
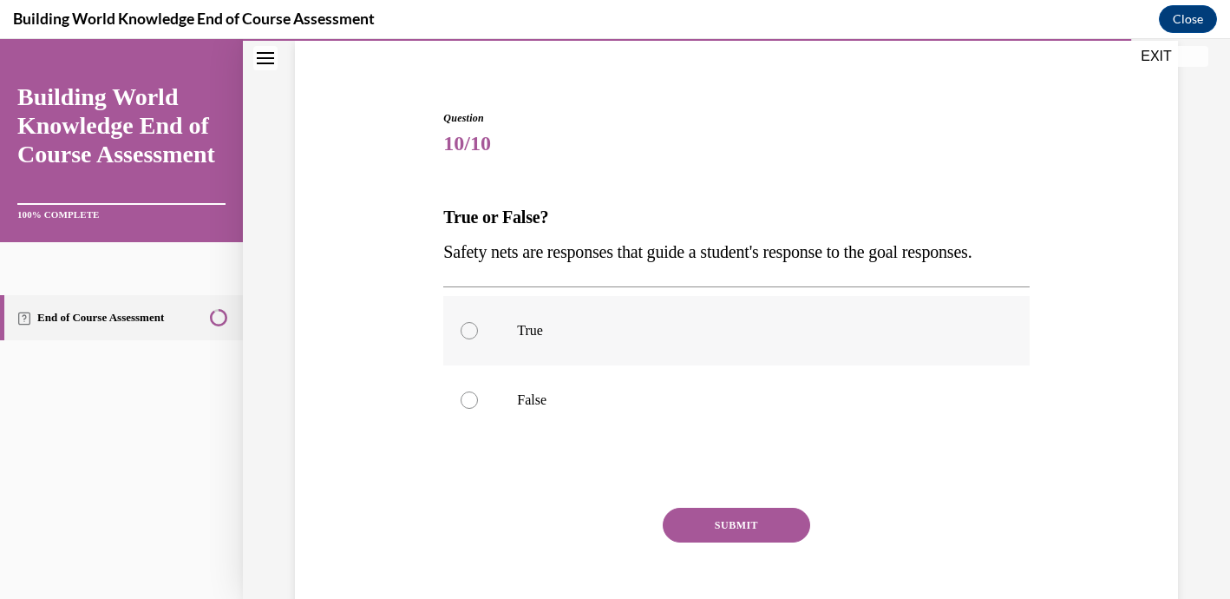
click at [475, 339] on div at bounding box center [469, 330] width 17 height 17
click at [475, 339] on input "True" at bounding box center [469, 330] width 17 height 17
radio input "true"
click at [707, 542] on button "SUBMIT" at bounding box center [736, 525] width 147 height 35
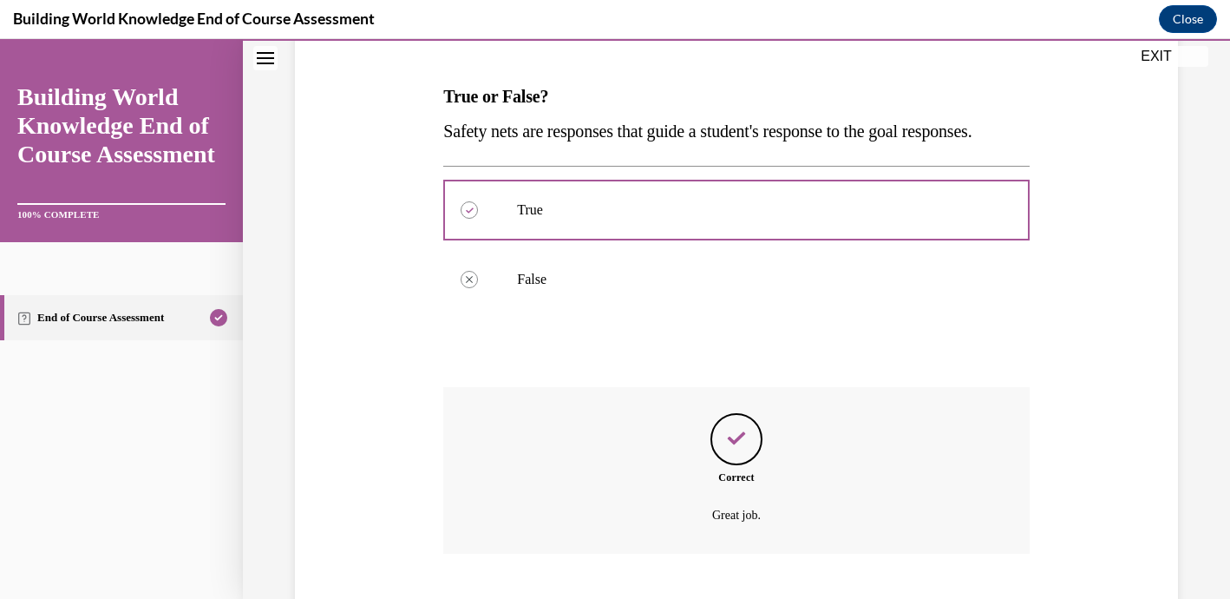
scroll to position [392, 0]
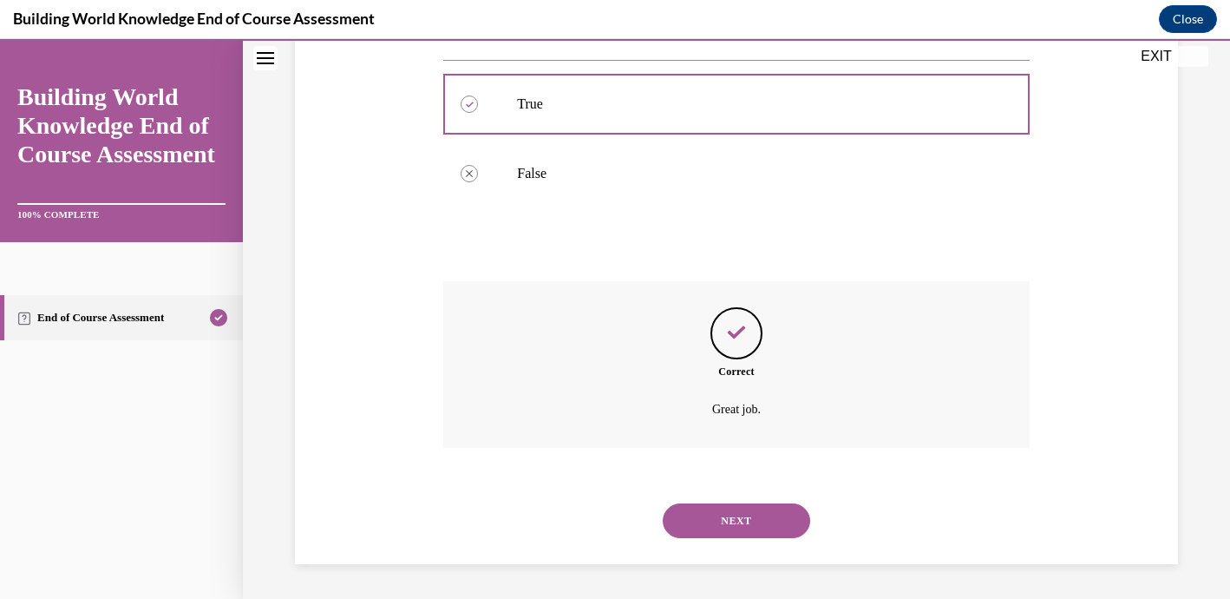
click at [721, 515] on button "NEXT" at bounding box center [736, 520] width 147 height 35
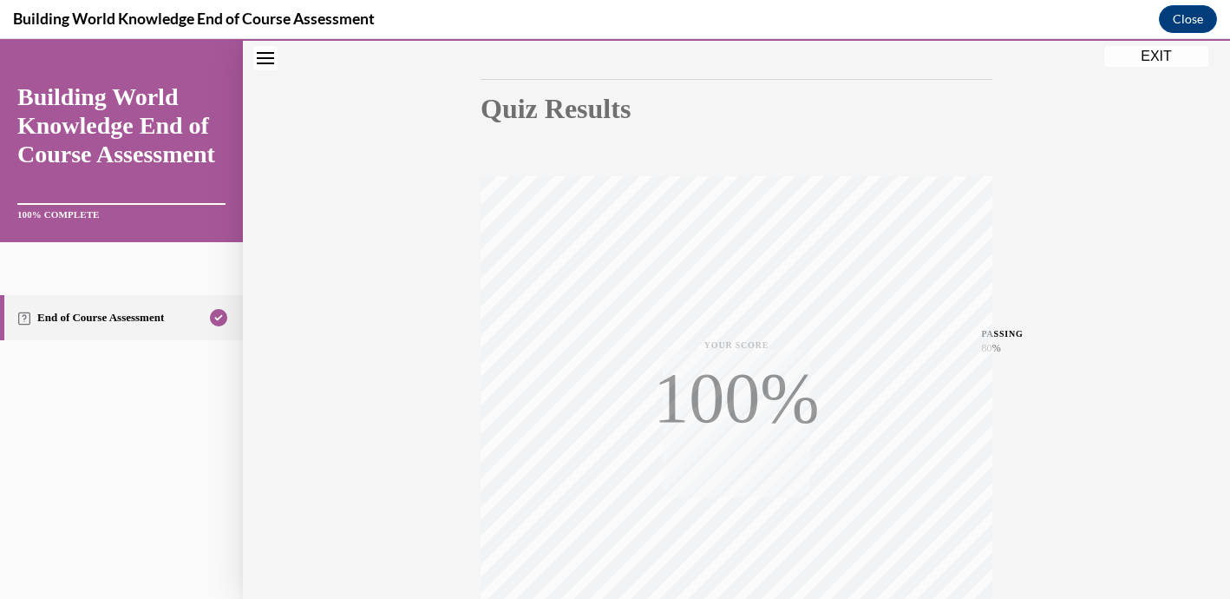
scroll to position [330, 0]
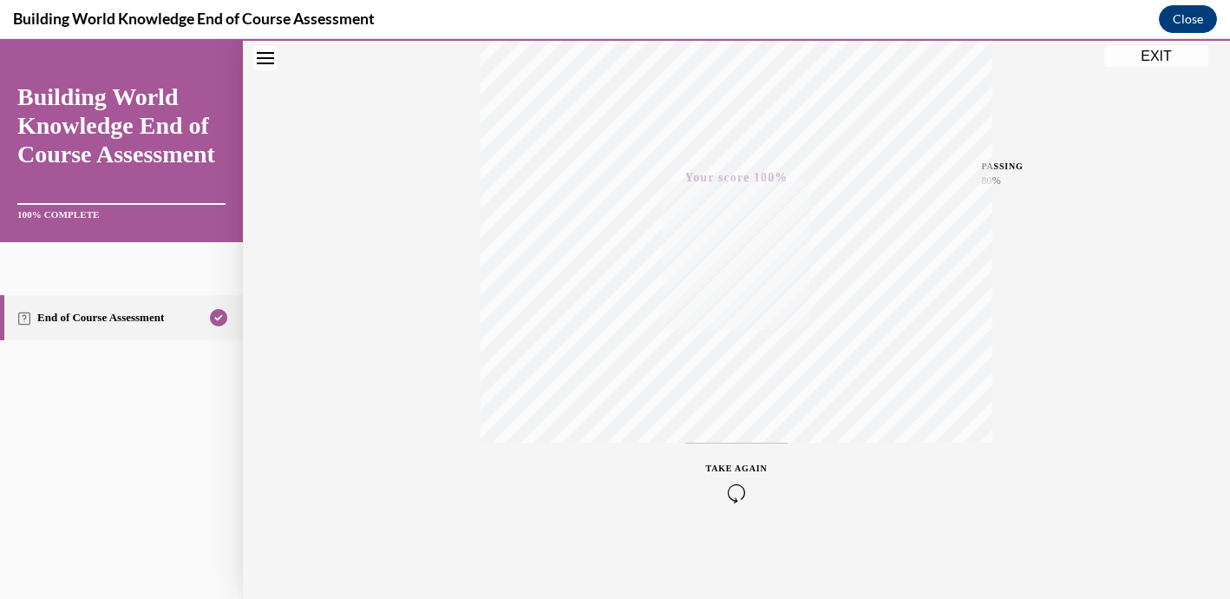
click at [1161, 58] on button "EXIT" at bounding box center [1156, 56] width 104 height 21
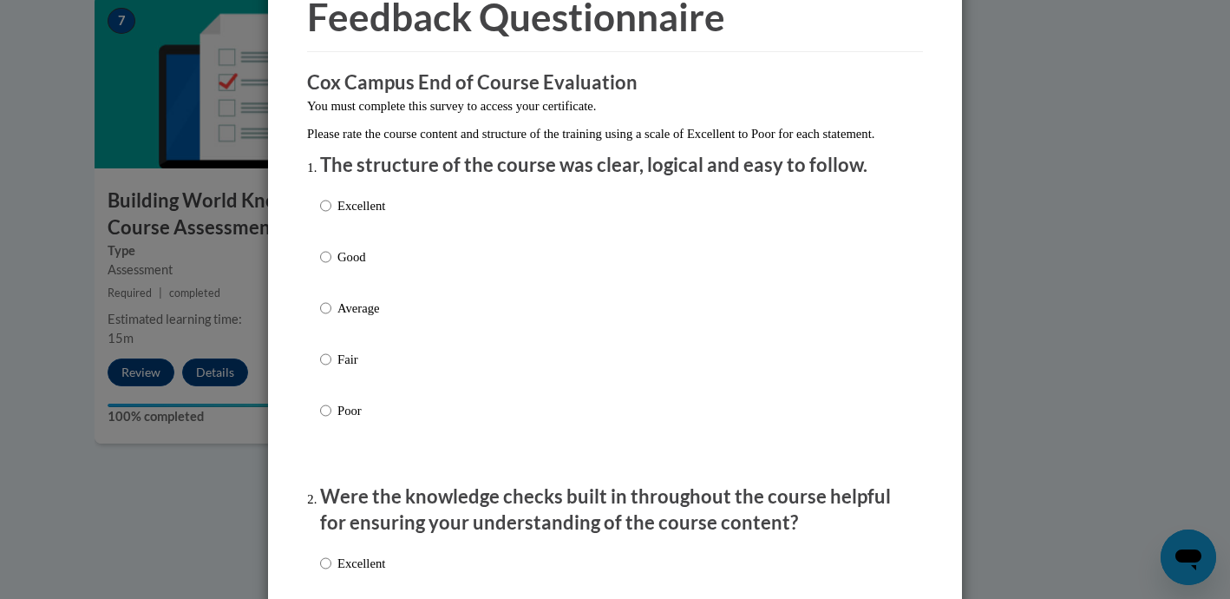
scroll to position [91, 0]
click at [332, 228] on label "Excellent" at bounding box center [352, 218] width 65 height 47
click at [331, 214] on input "Excellent" at bounding box center [325, 204] width 11 height 19
radio input "true"
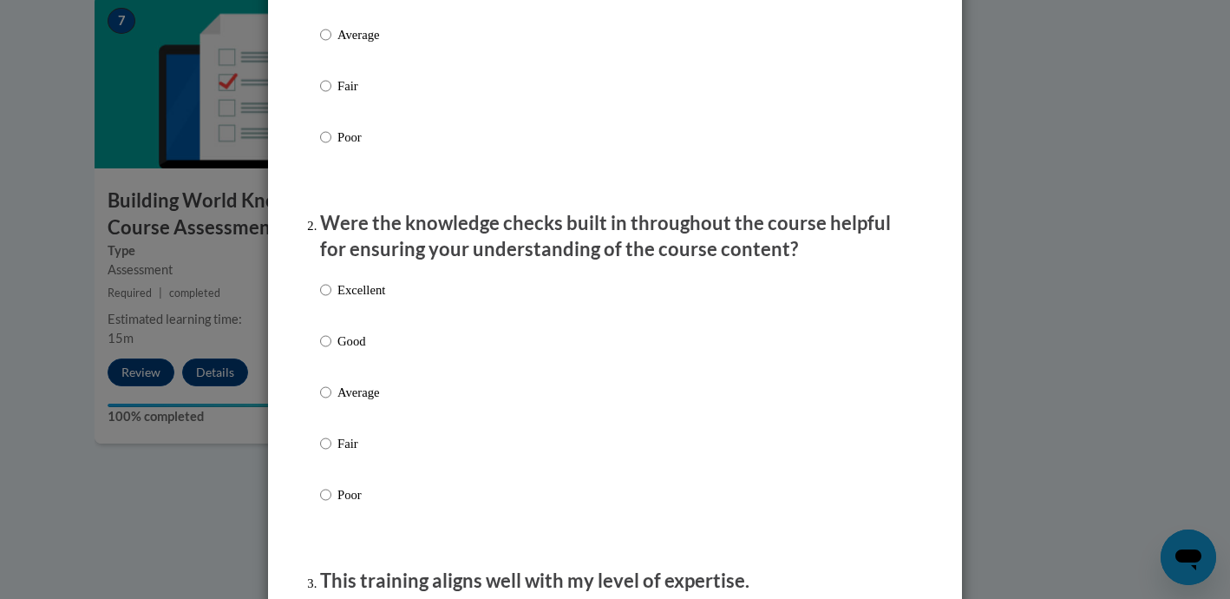
scroll to position [370, 0]
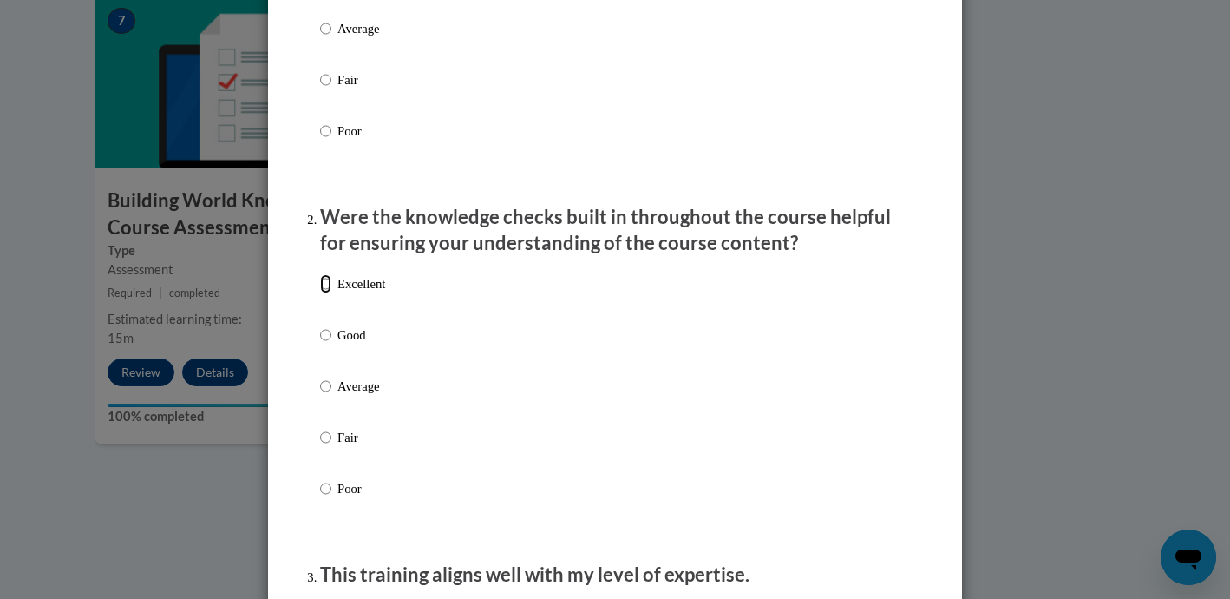
click at [329, 293] on input "Excellent" at bounding box center [325, 283] width 11 height 19
radio input "true"
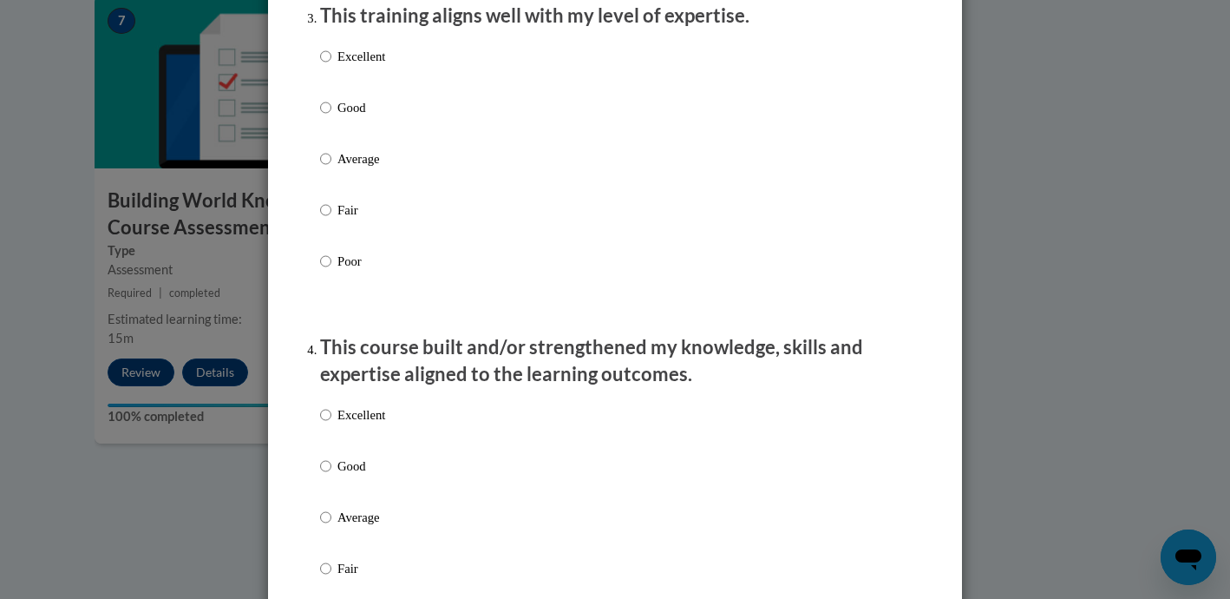
scroll to position [917, 0]
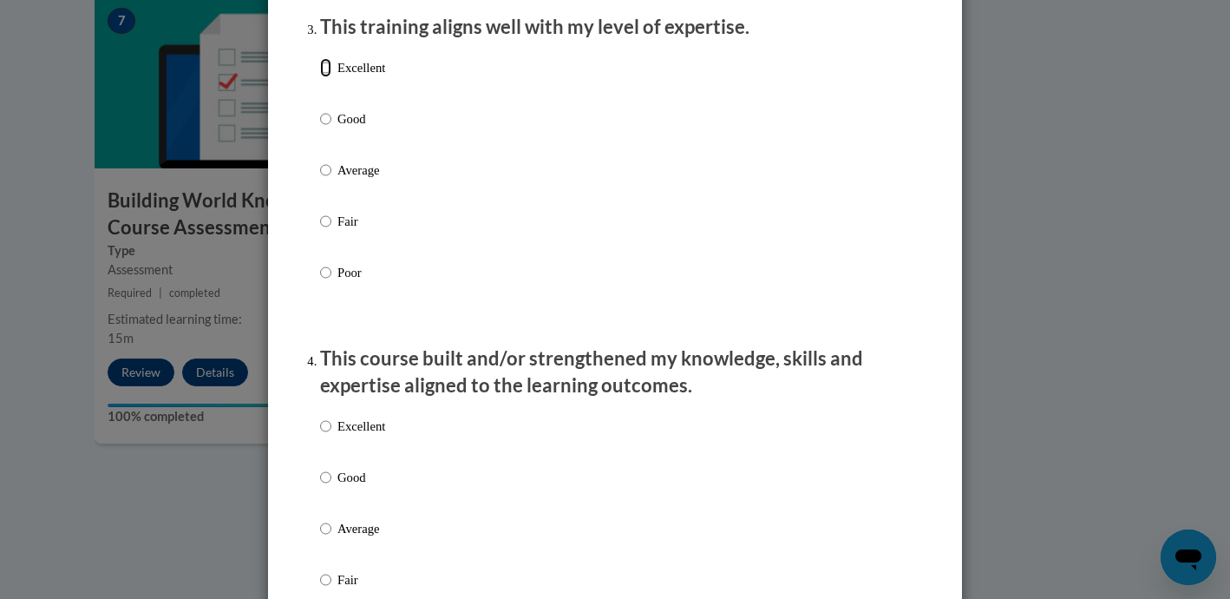
click at [328, 77] on input "Excellent" at bounding box center [325, 67] width 11 height 19
radio input "true"
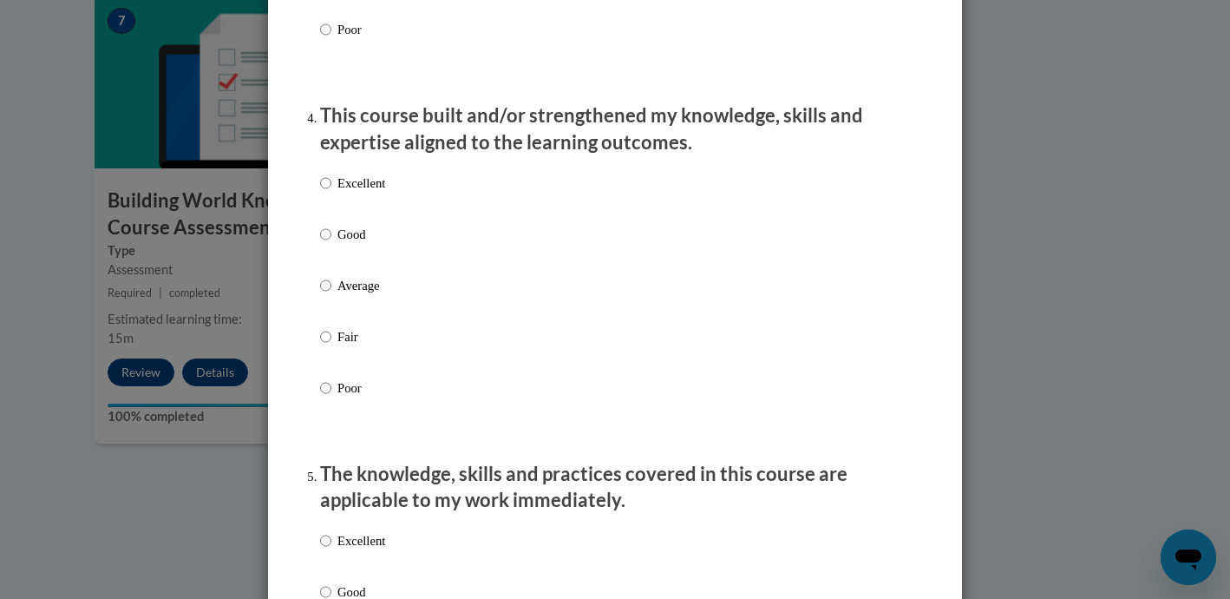
scroll to position [1162, 0]
click at [331, 191] on input "Excellent" at bounding box center [325, 181] width 11 height 19
radio input "true"
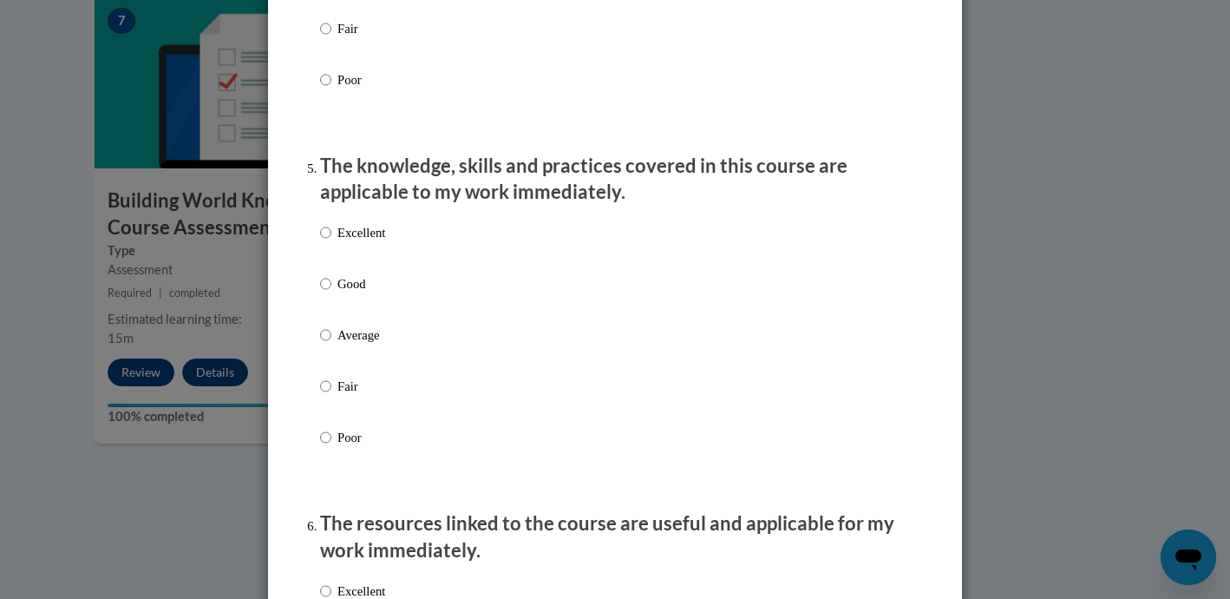
scroll to position [1472, 0]
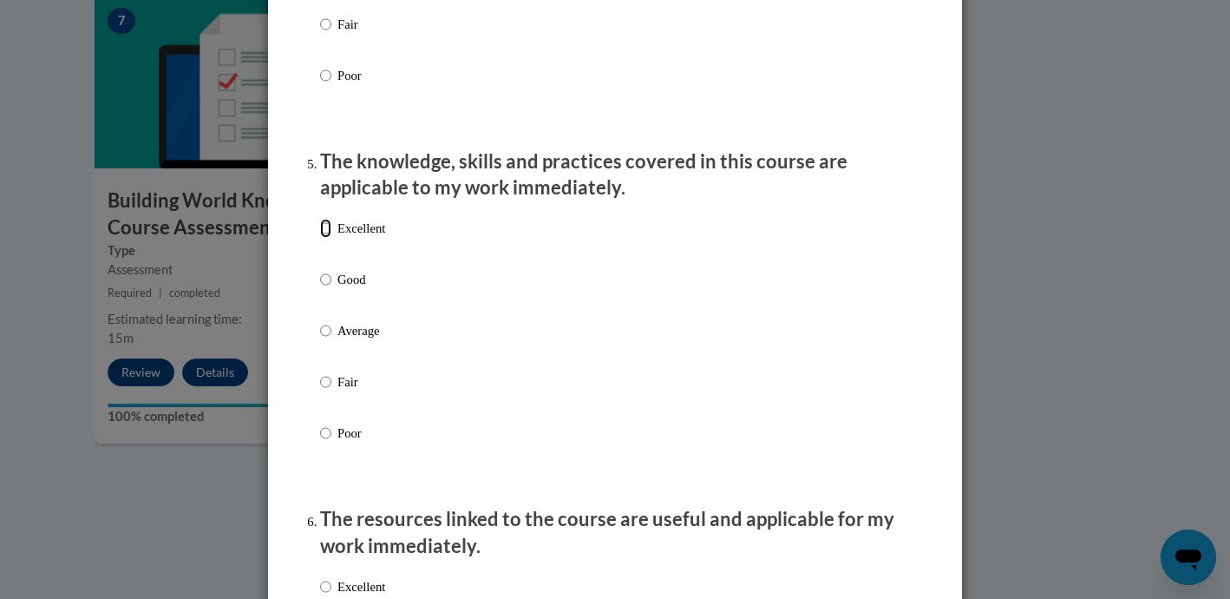
click at [325, 238] on input "Excellent" at bounding box center [325, 228] width 11 height 19
radio input "true"
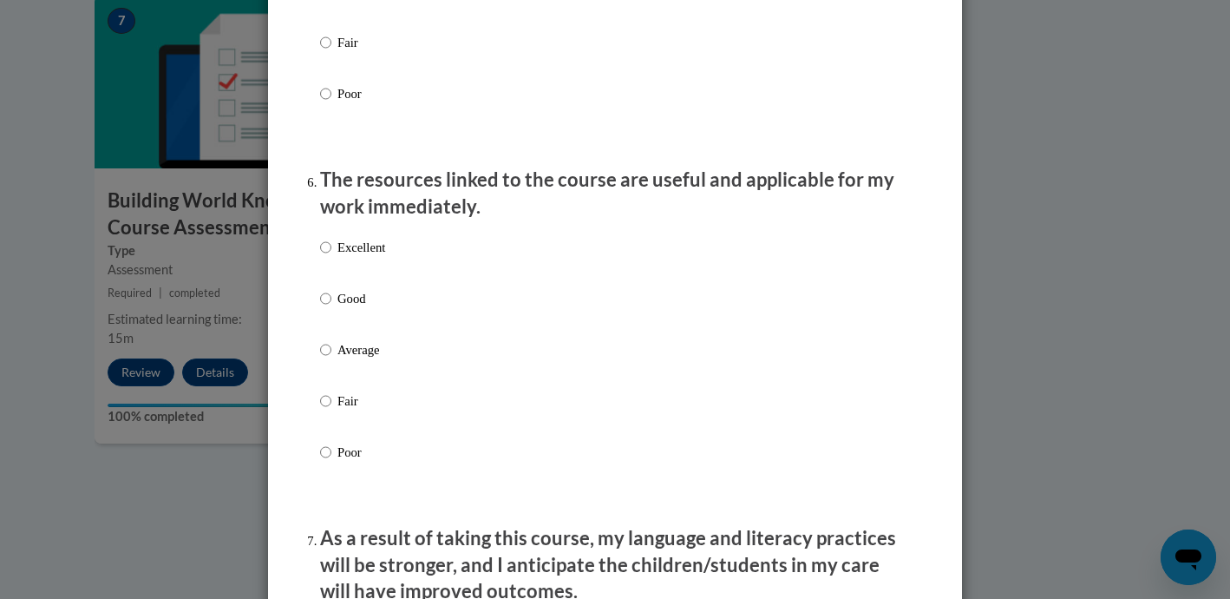
scroll to position [1816, 0]
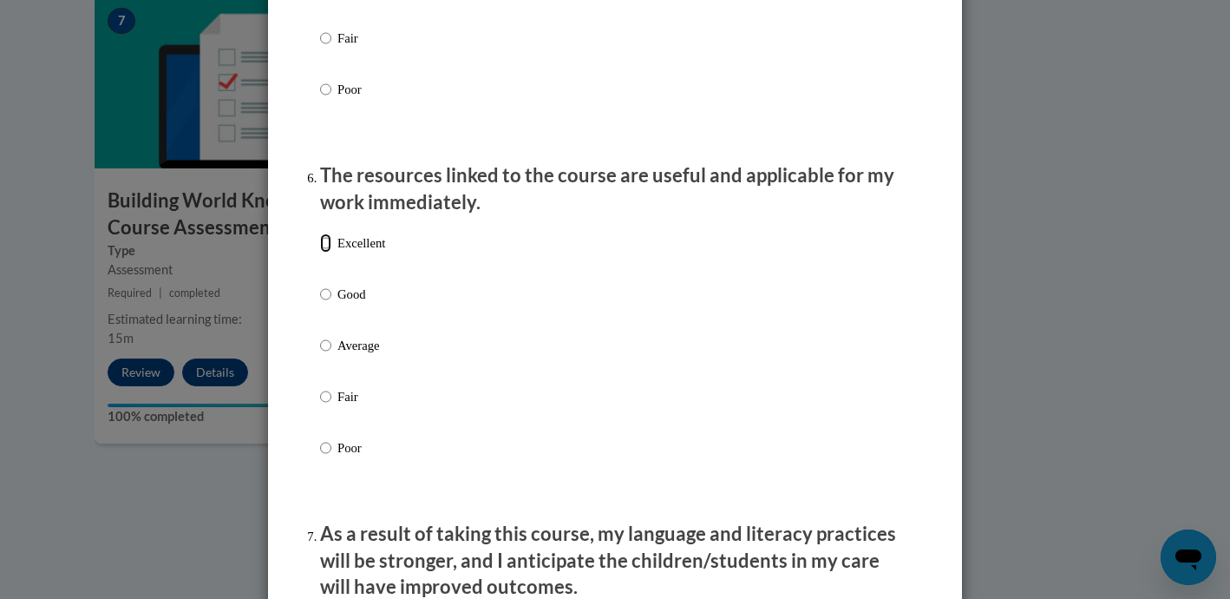
click at [326, 252] on input "Excellent" at bounding box center [325, 242] width 11 height 19
radio input "true"
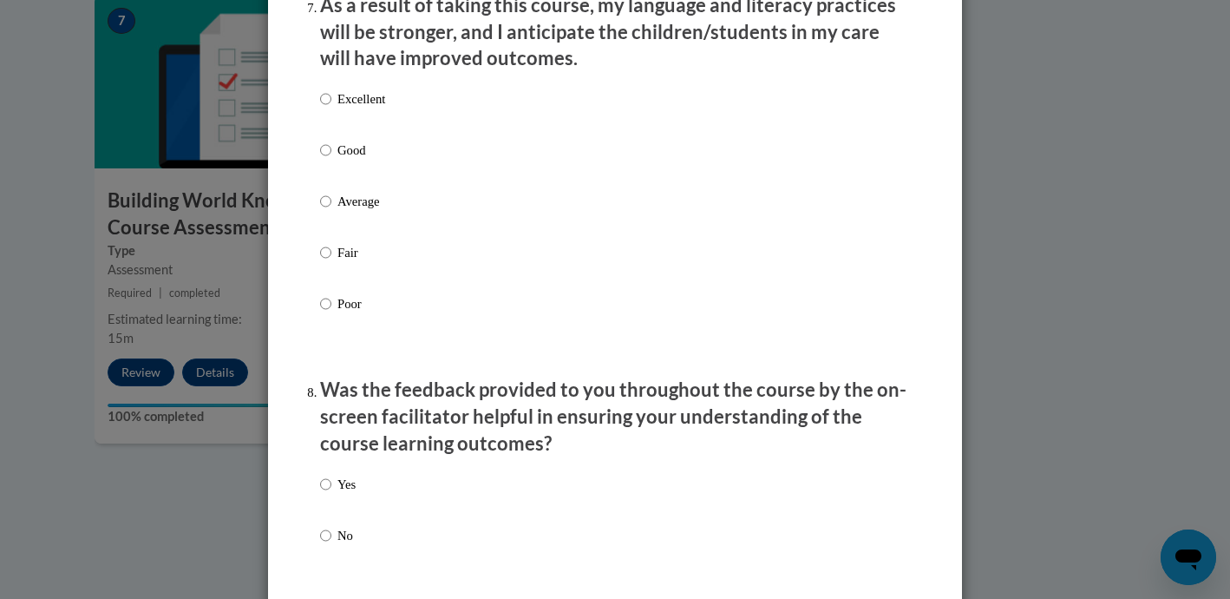
scroll to position [2351, 0]
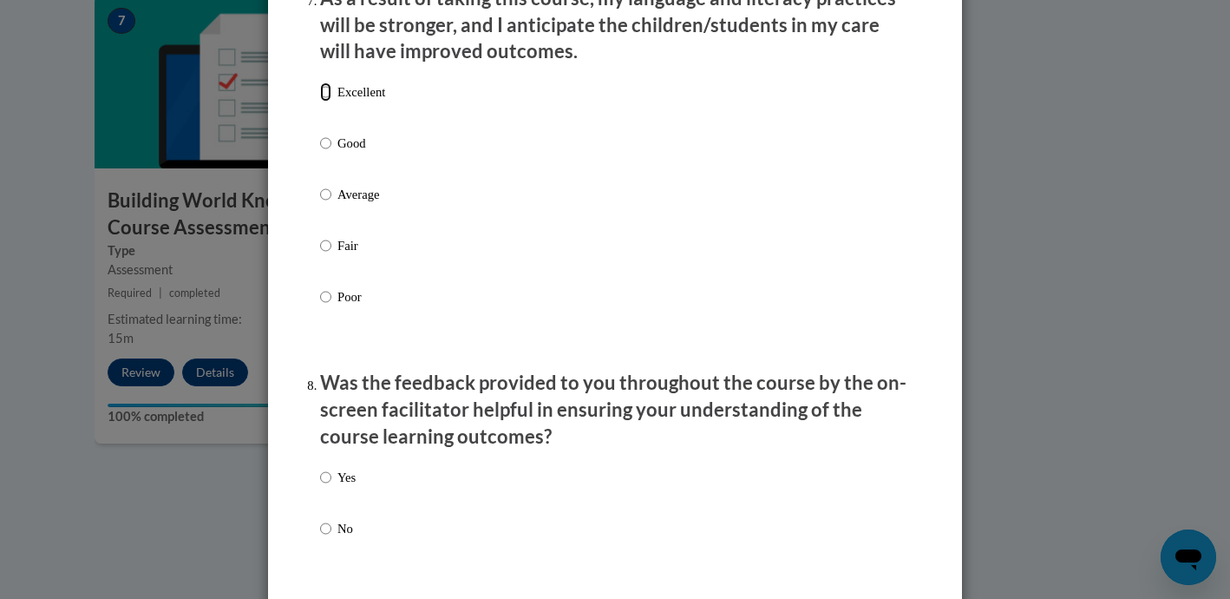
click at [327, 102] on input "Excellent" at bounding box center [325, 91] width 11 height 19
radio input "true"
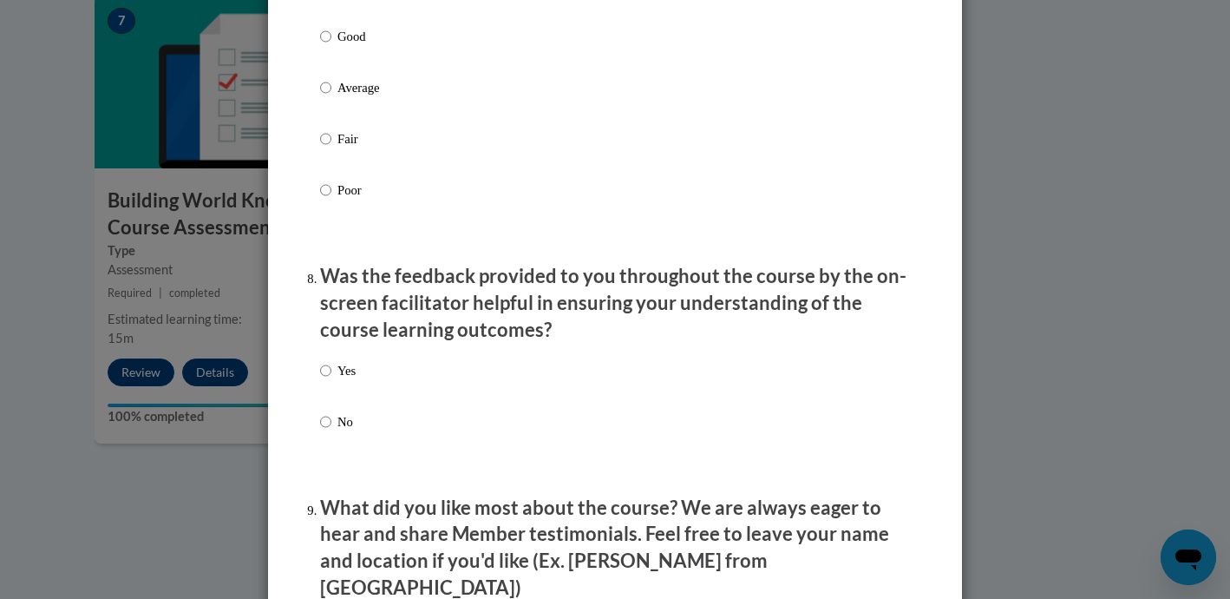
scroll to position [2480, 0]
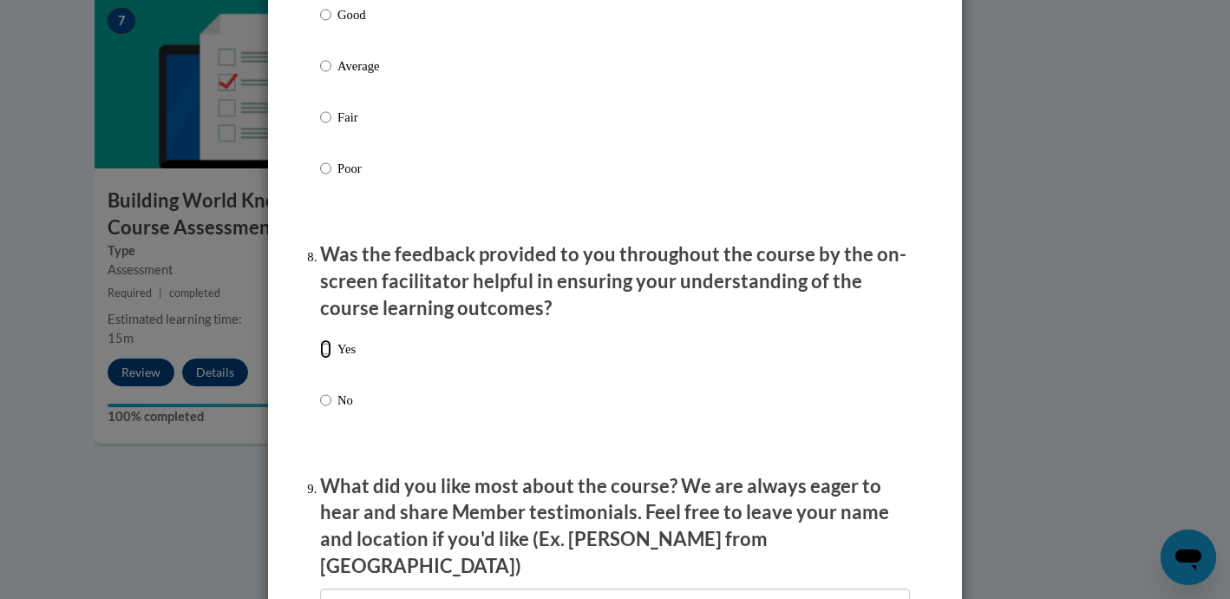
click at [326, 358] on input "Yes" at bounding box center [325, 348] width 11 height 19
radio input "true"
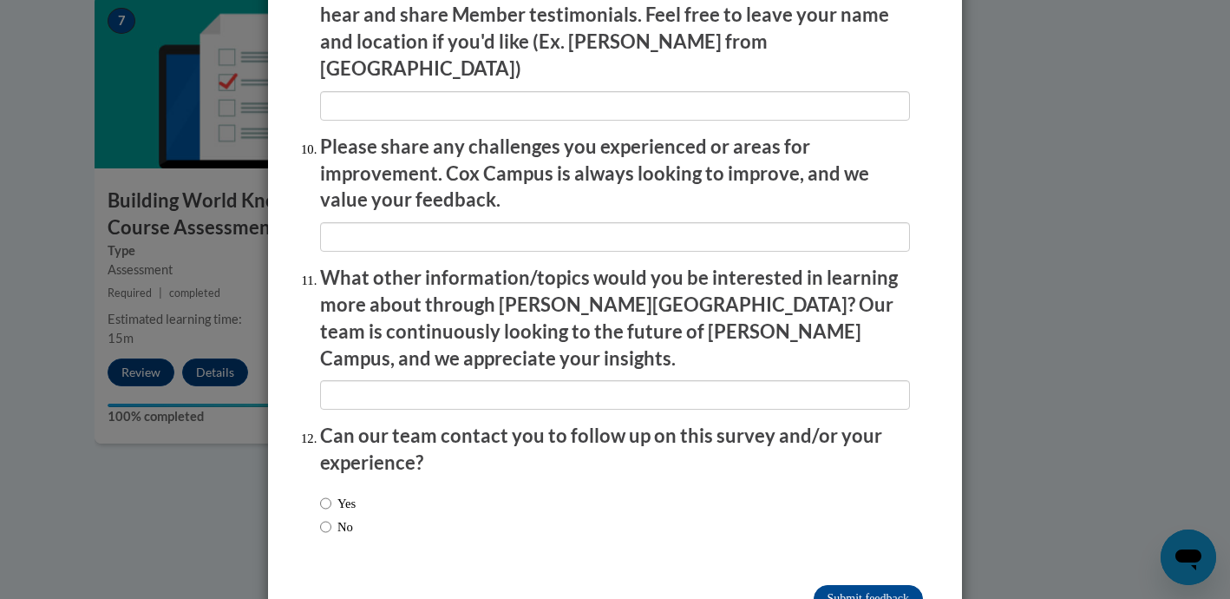
scroll to position [3011, 0]
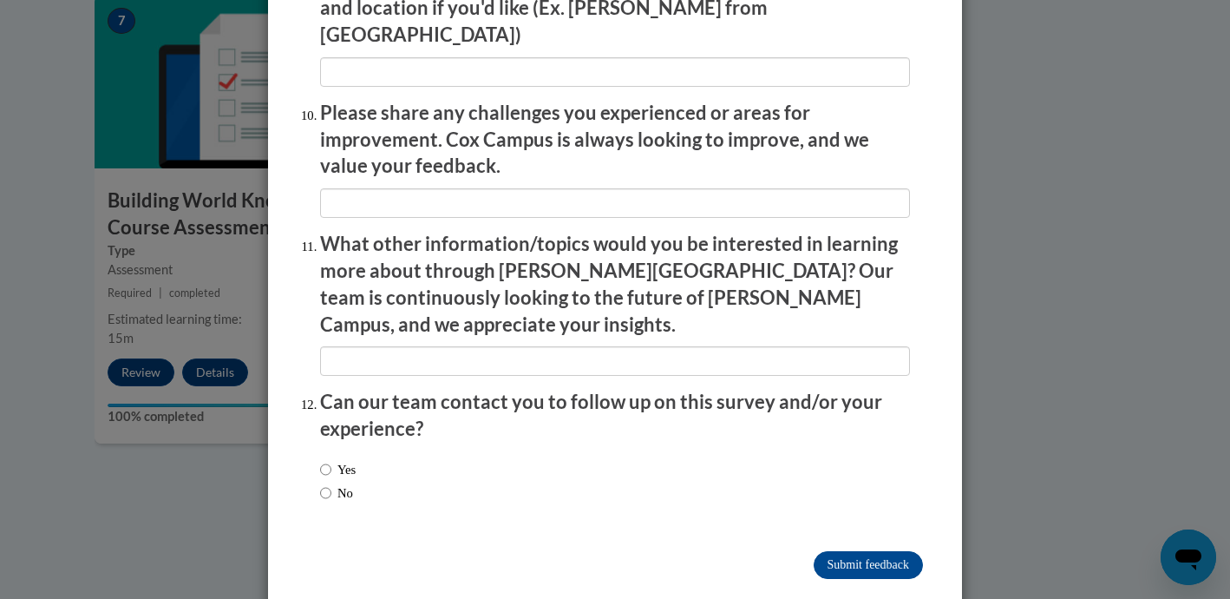
click at [332, 483] on label "No" at bounding box center [336, 492] width 33 height 19
click at [331, 483] on input "No" at bounding box center [325, 492] width 11 height 19
radio input "true"
click at [881, 551] on input "Submit feedback" at bounding box center [868, 565] width 109 height 28
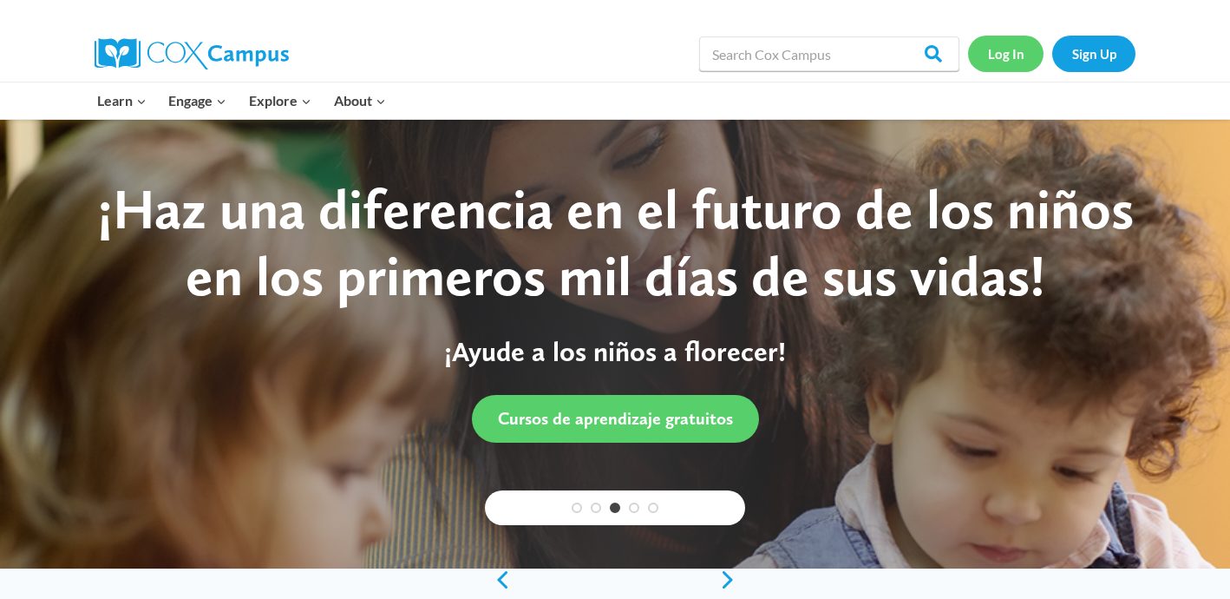
click at [1006, 57] on link "Log In" at bounding box center [1005, 54] width 75 height 36
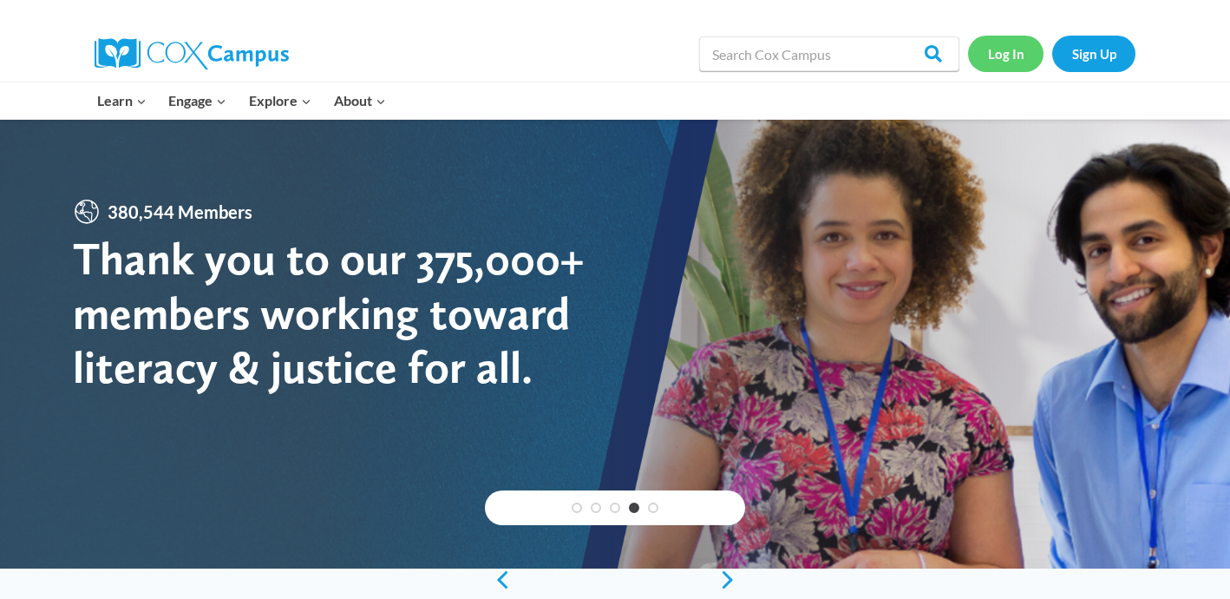
click at [1007, 53] on link "Log In" at bounding box center [1005, 54] width 75 height 36
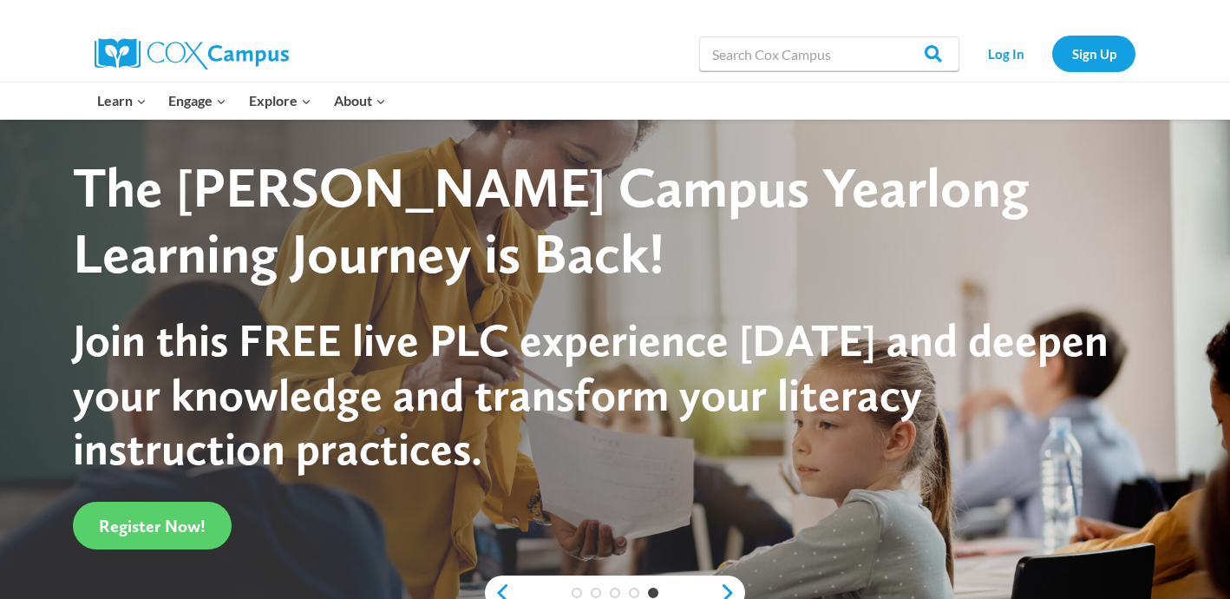
click at [1055, 237] on div "The [PERSON_NAME] Campus Yearlong Learning Journey is Back!" at bounding box center [599, 221] width 1052 height 134
